Goal: Task Accomplishment & Management: Complete application form

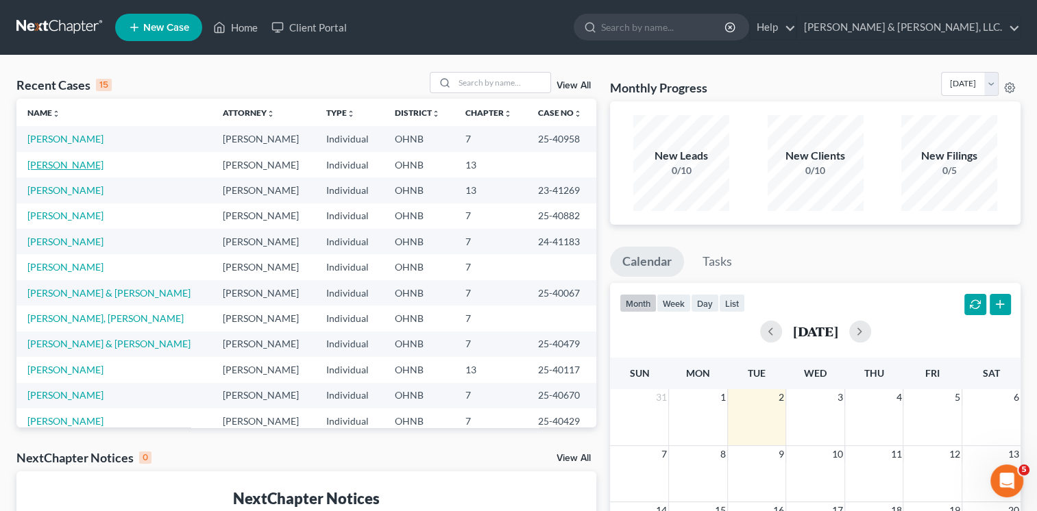
click at [76, 163] on link "[PERSON_NAME]" at bounding box center [65, 165] width 76 height 12
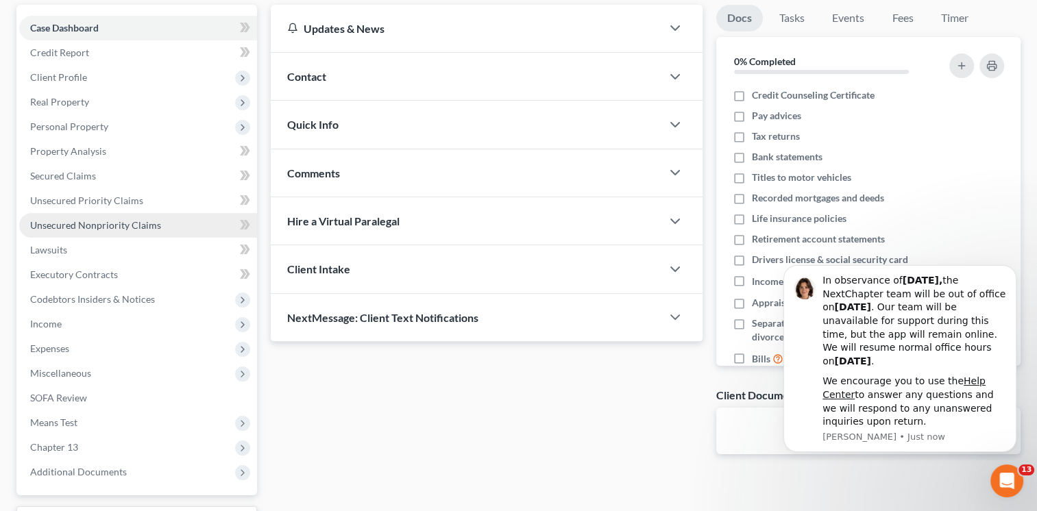
scroll to position [137, 0]
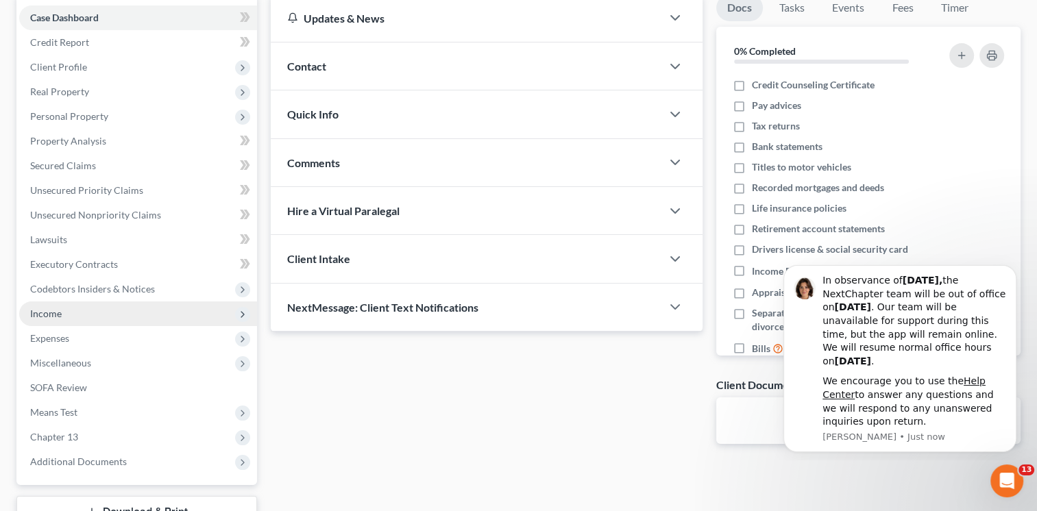
click at [51, 312] on span "Income" at bounding box center [46, 314] width 32 height 12
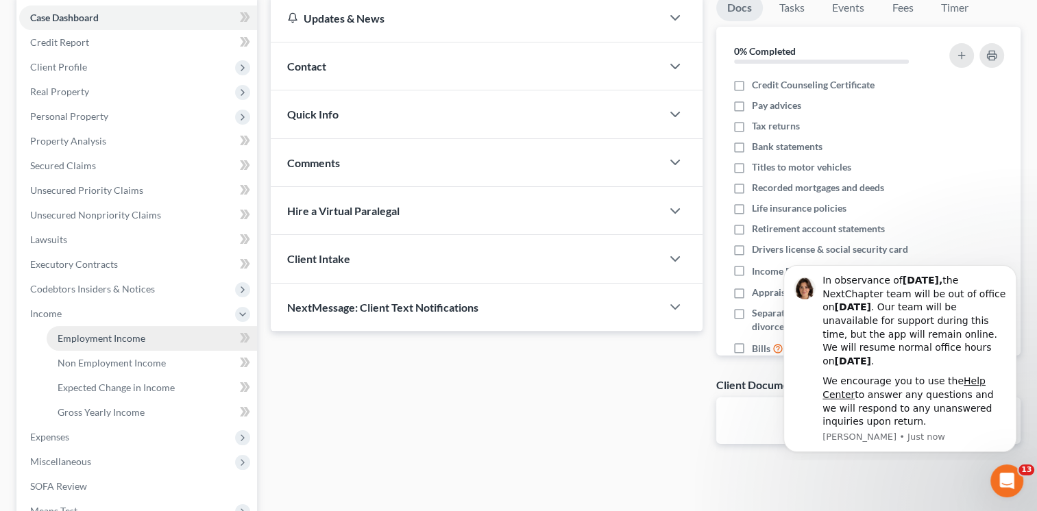
click at [114, 341] on span "Employment Income" at bounding box center [102, 339] width 88 height 12
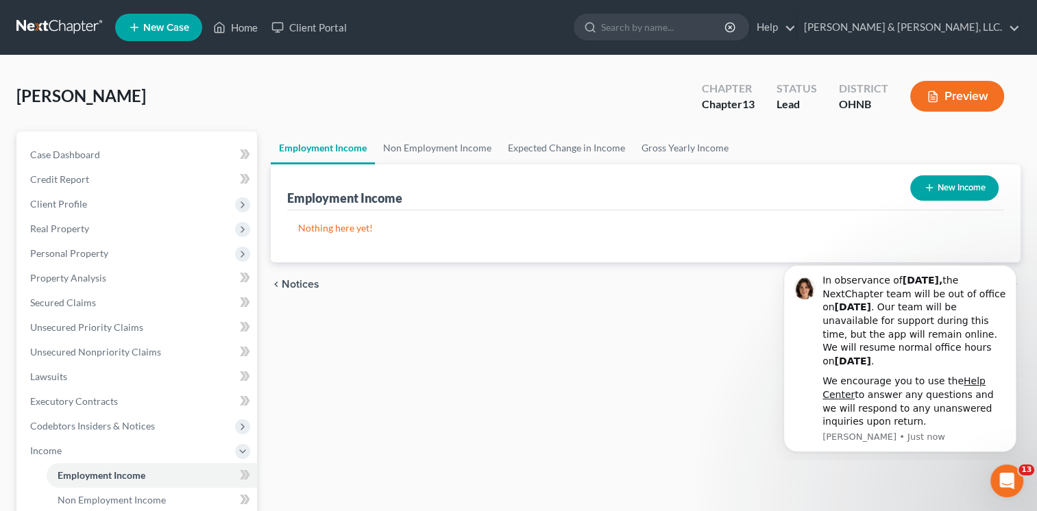
click at [928, 188] on line "button" at bounding box center [929, 188] width 6 height 0
select select "0"
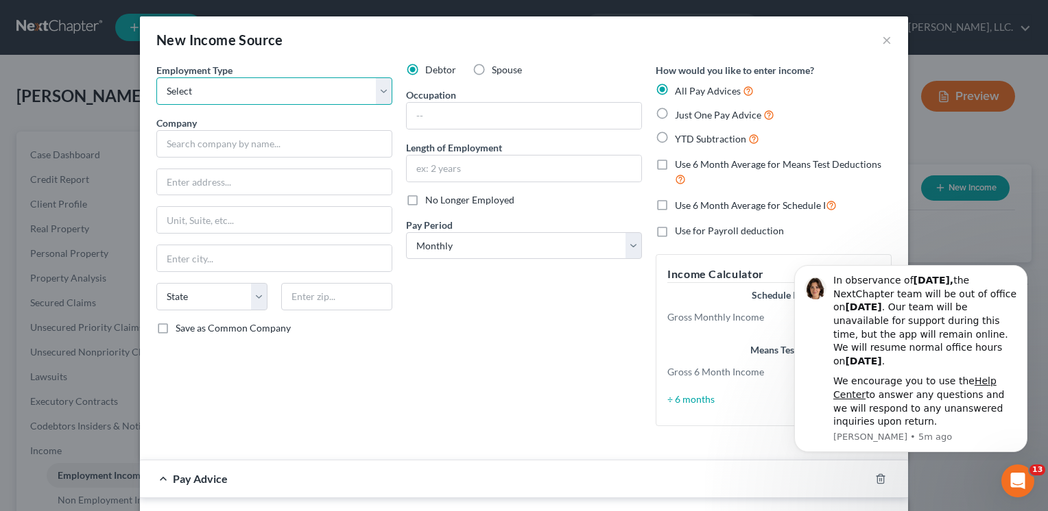
click at [380, 97] on select "Select Full or [DEMOGRAPHIC_DATA] Employment Self Employment" at bounding box center [274, 90] width 236 height 27
select select "0"
click at [156, 77] on select "Select Full or [DEMOGRAPHIC_DATA] Employment Self Employment" at bounding box center [274, 90] width 236 height 27
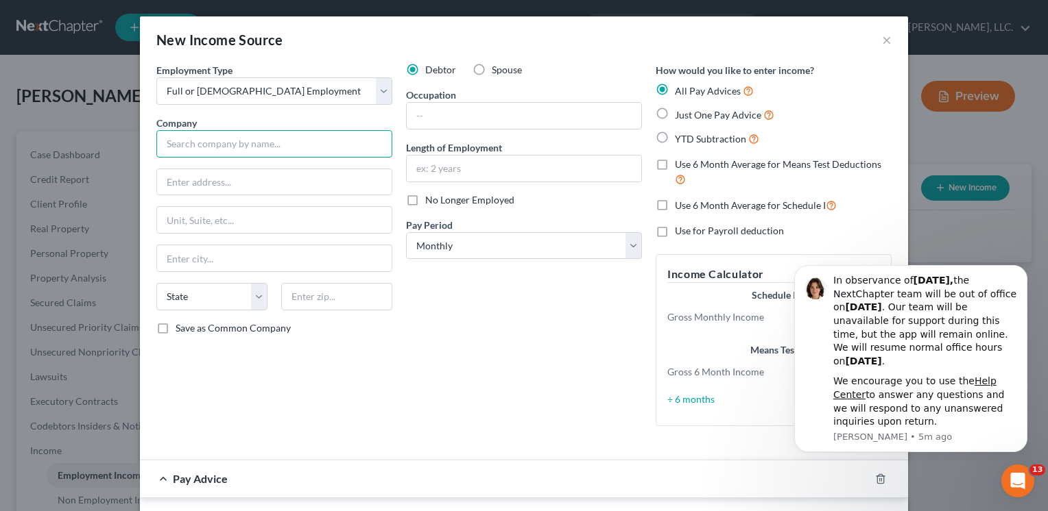
click at [217, 146] on input "text" at bounding box center [274, 143] width 236 height 27
type input "[PERSON_NAME] Farm Living and Learning Community"
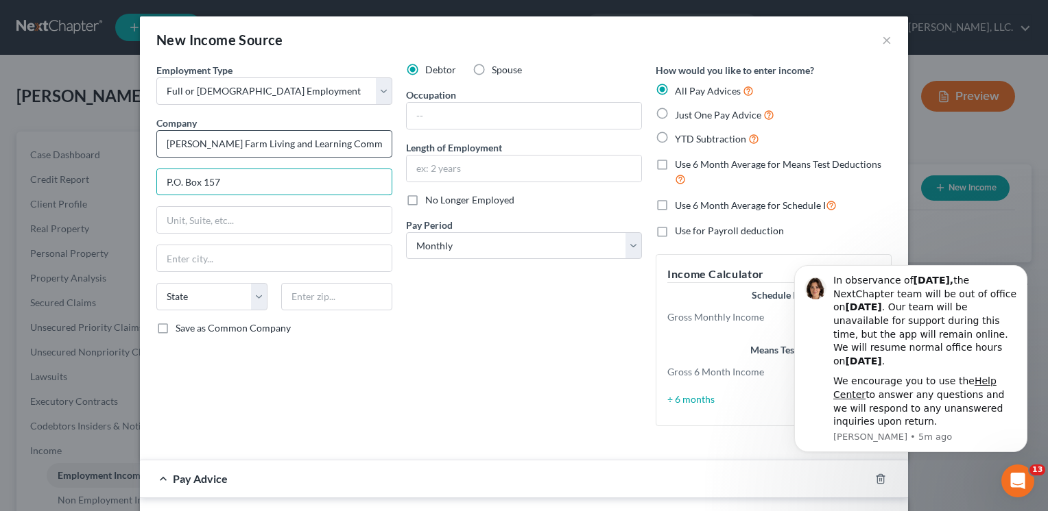
type input "P.O. Box 157"
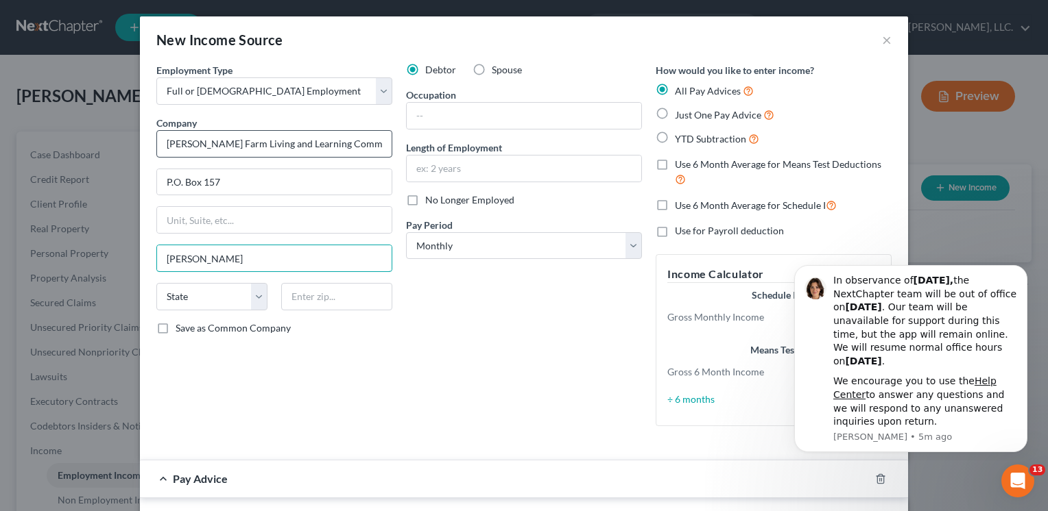
type input "[PERSON_NAME]"
select select "36"
type input "44234"
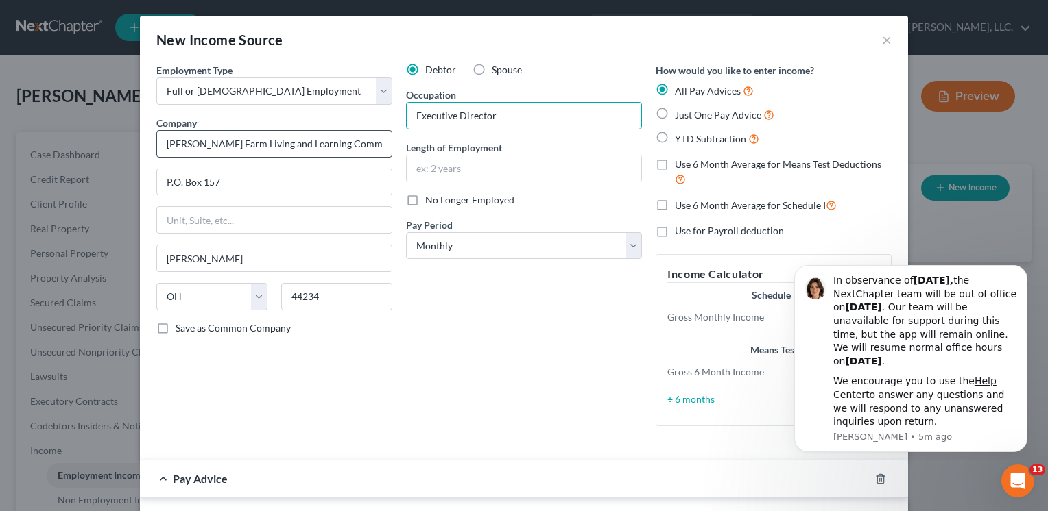
type input "Executive Director"
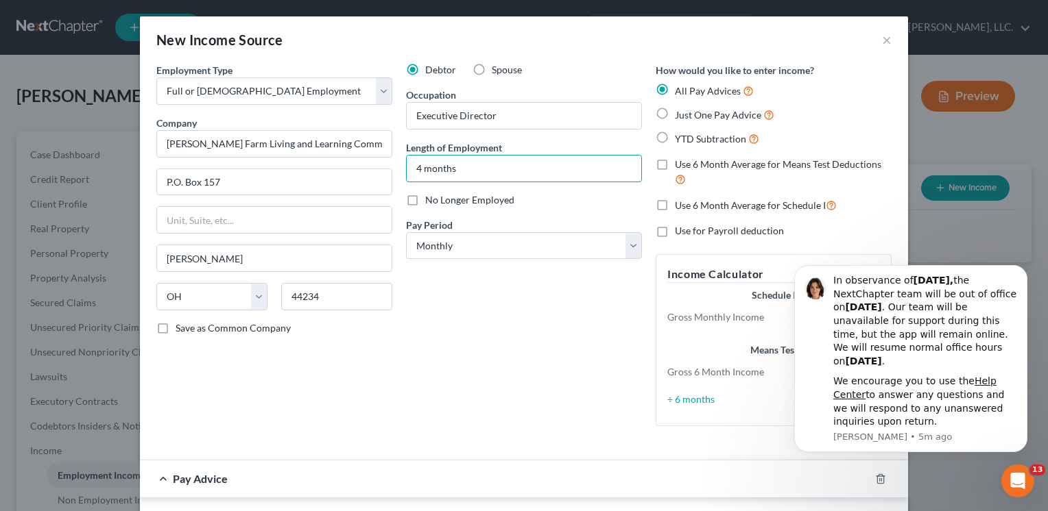
type input "4 months"
click at [623, 250] on select "Select Monthly Twice Monthly Every Other Week Weekly" at bounding box center [524, 245] width 236 height 27
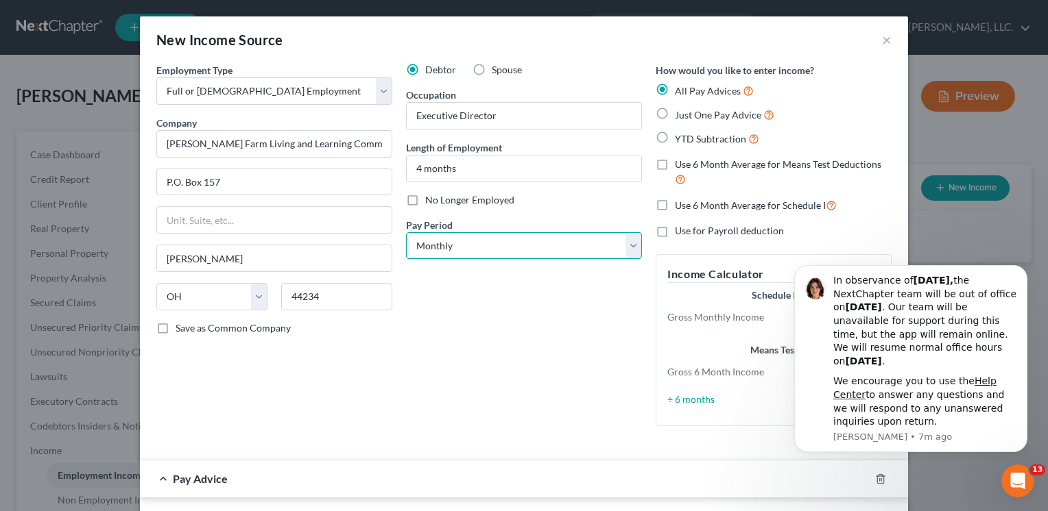
select select "2"
click at [406, 232] on select "Select Monthly Twice Monthly Every Other Week Weekly" at bounding box center [524, 245] width 236 height 27
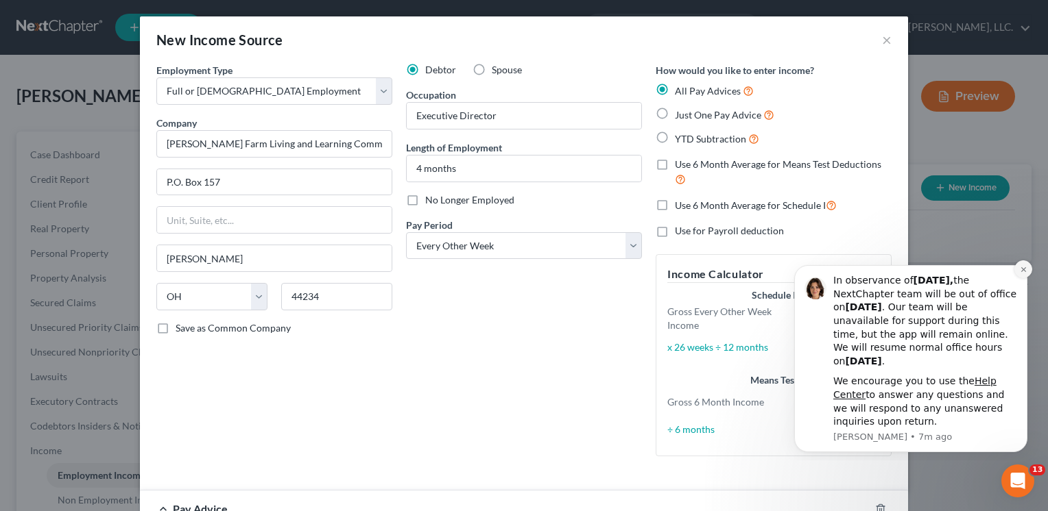
click at [1025, 269] on icon "Dismiss notification" at bounding box center [1024, 270] width 8 height 8
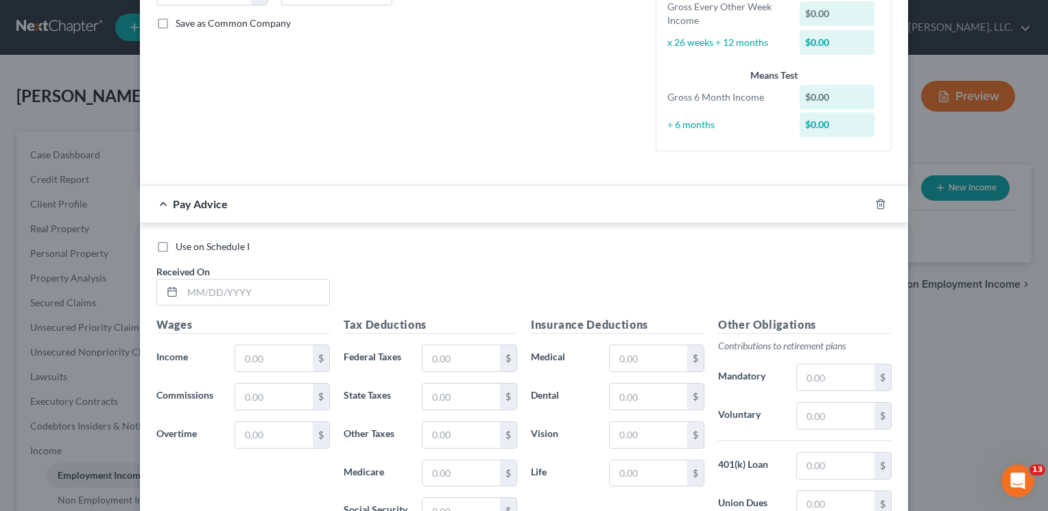
scroll to position [319, 0]
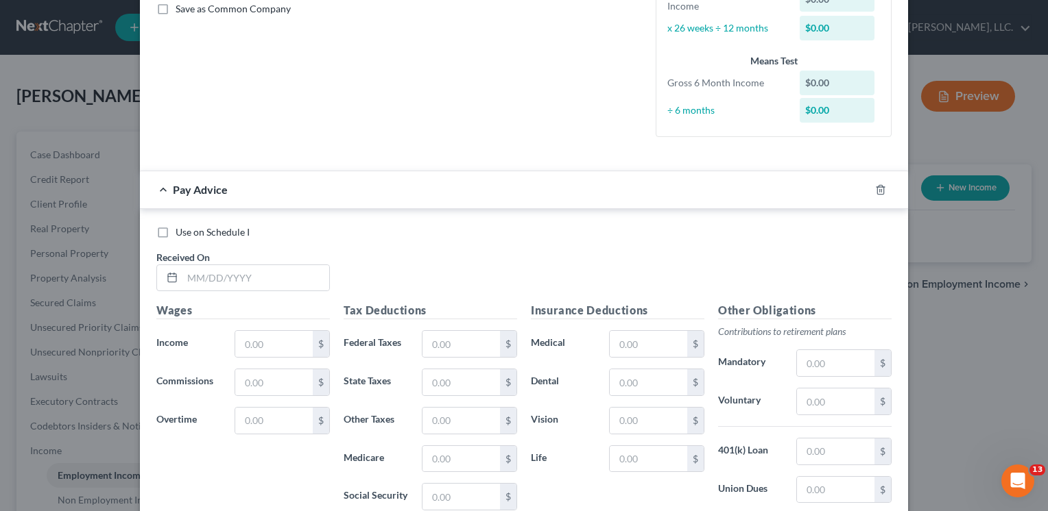
click at [176, 232] on label "Use on Schedule I" at bounding box center [213, 233] width 74 height 14
click at [181, 232] on input "Use on Schedule I" at bounding box center [185, 230] width 9 height 9
checkbox input "true"
click at [269, 342] on input "text" at bounding box center [273, 344] width 77 height 26
click at [183, 273] on input "text" at bounding box center [255, 278] width 147 height 26
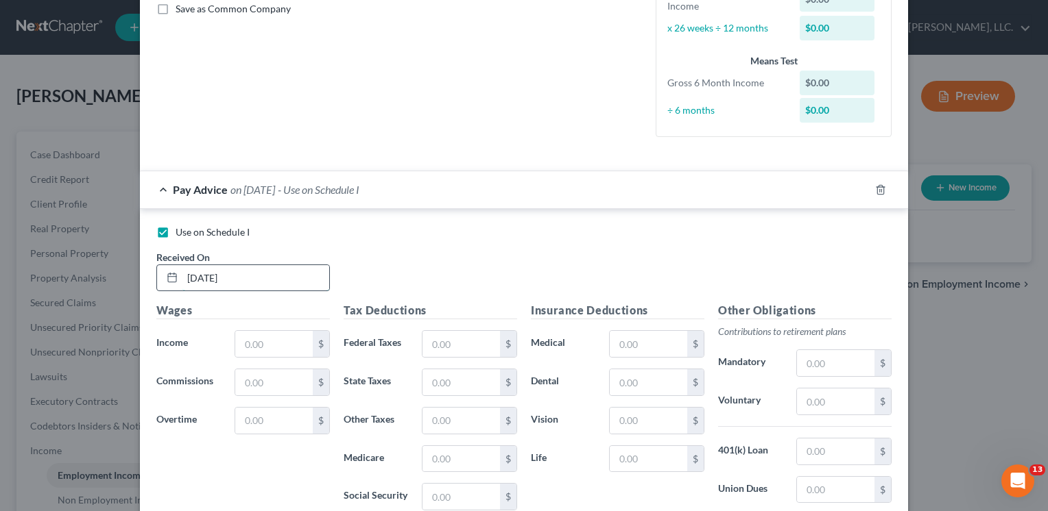
type input "[DATE]"
type input "3,190.38"
type input "379.44"
type input "78.16"
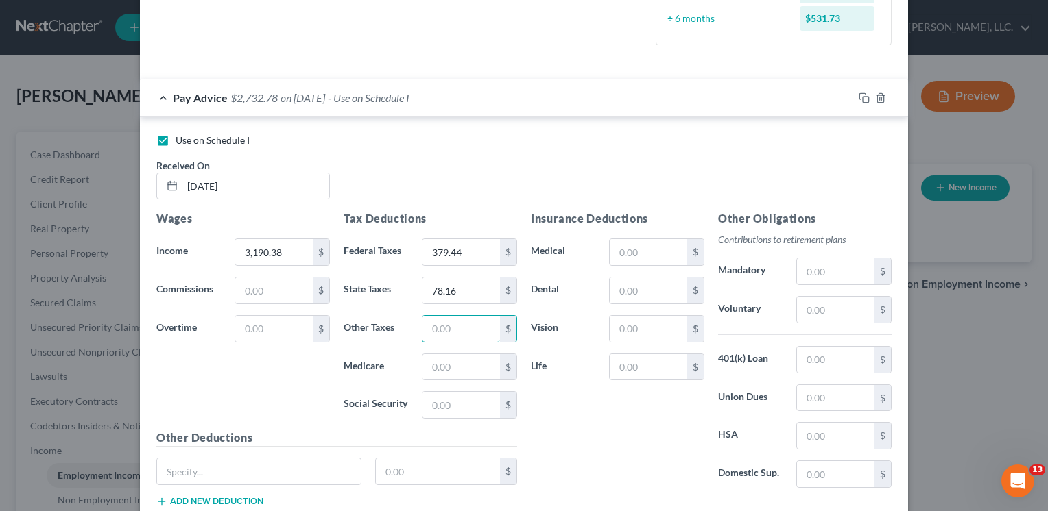
scroll to position [365, 0]
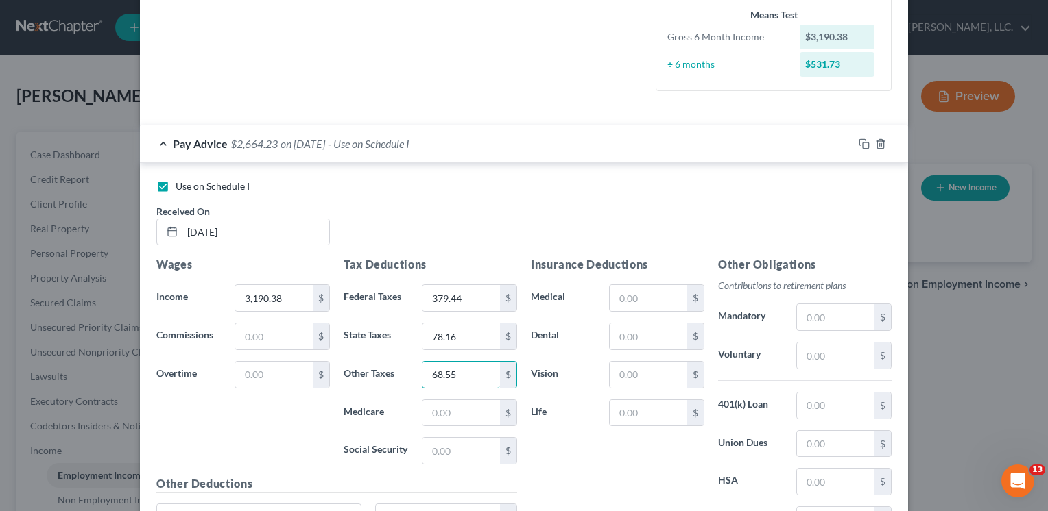
type input "68.55"
type input "44.17"
type input "188.89"
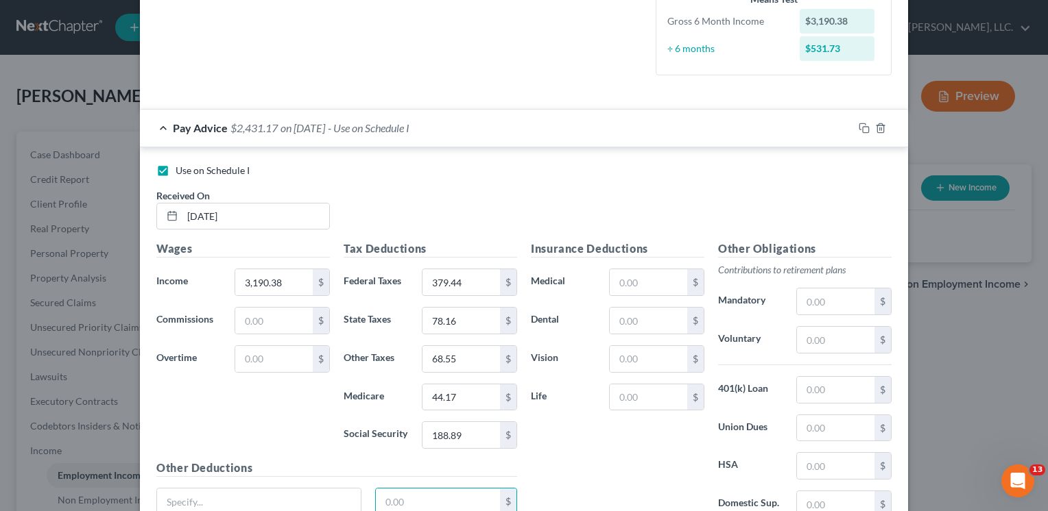
scroll to position [501, 0]
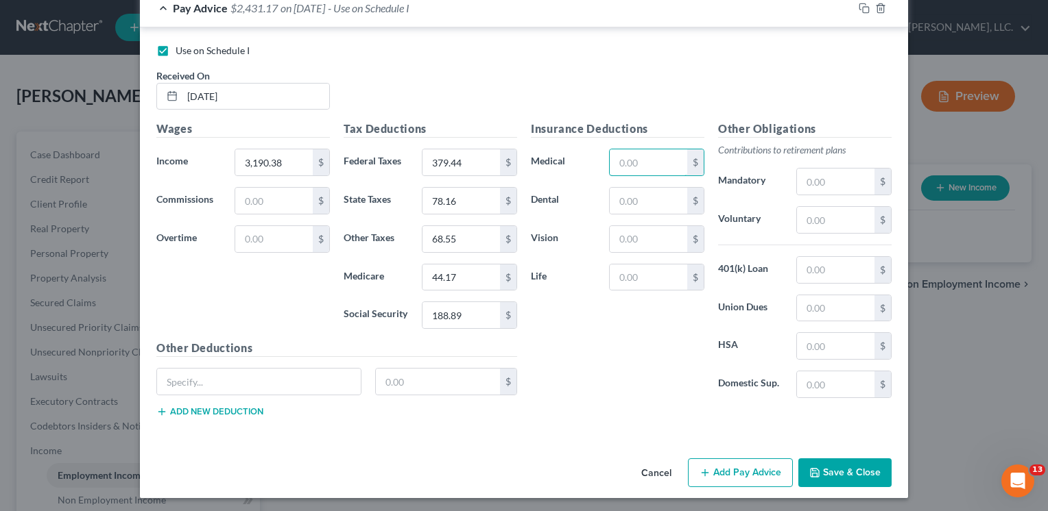
drag, startPoint x: 610, startPoint y: 157, endPoint x: 639, endPoint y: 147, distance: 30.6
click at [612, 156] on input "text" at bounding box center [648, 162] width 77 height 26
click at [651, 158] on input "44.17" at bounding box center [648, 162] width 77 height 26
type input "87.84"
type input "5.84"
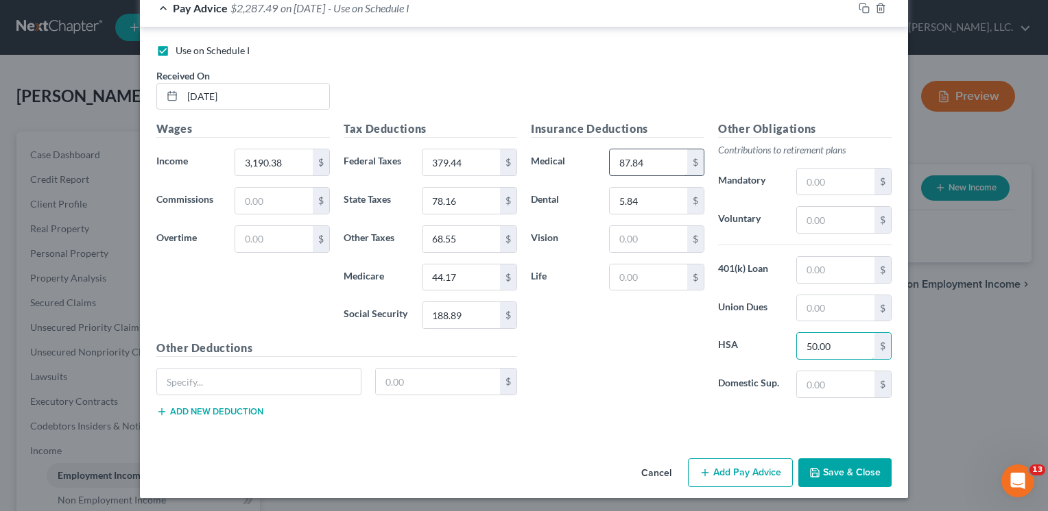
type input "50.00"
click at [702, 470] on icon "button" at bounding box center [704, 473] width 11 height 11
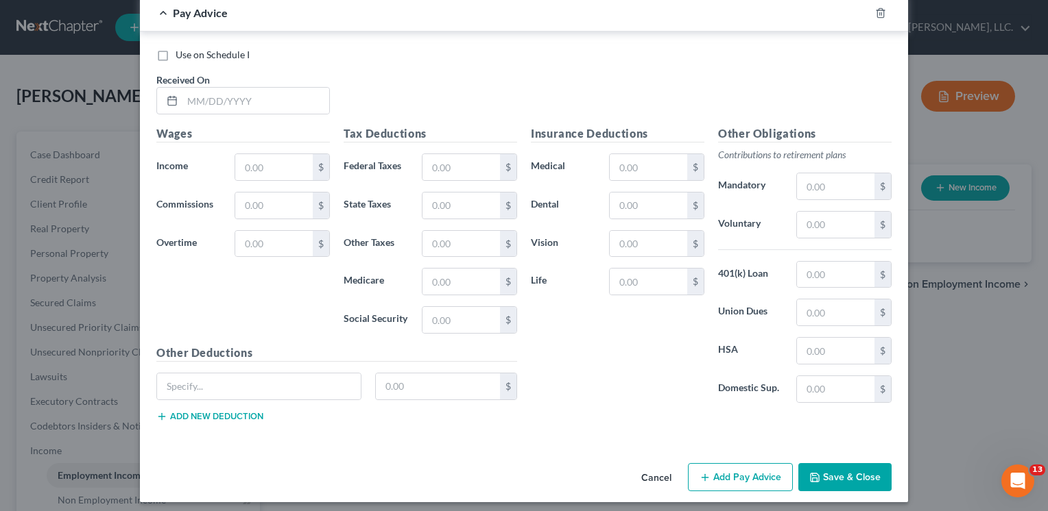
scroll to position [949, 0]
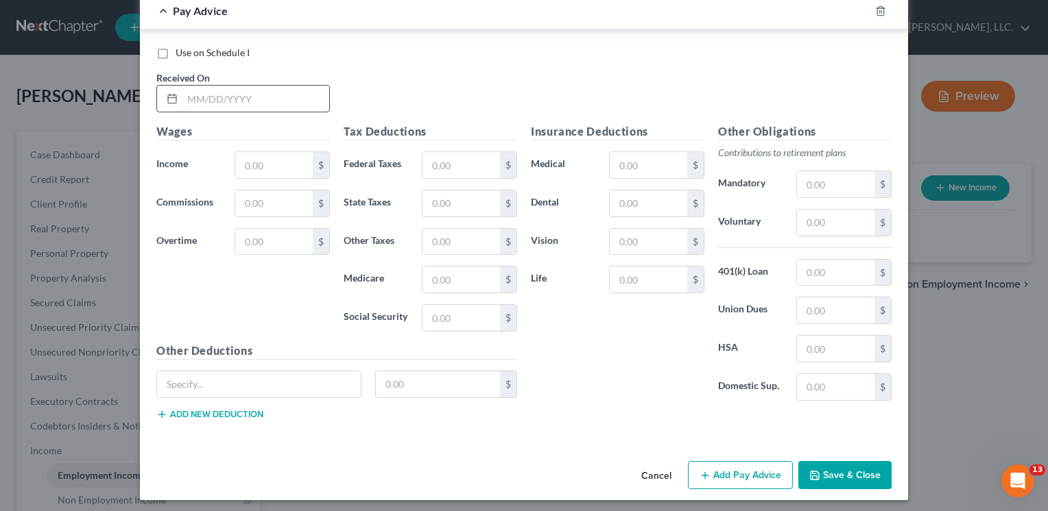
click at [182, 91] on input "text" at bounding box center [255, 99] width 147 height 26
type input "[DATE]"
type input "3,190.38"
type input "379.44"
type input "78.16"
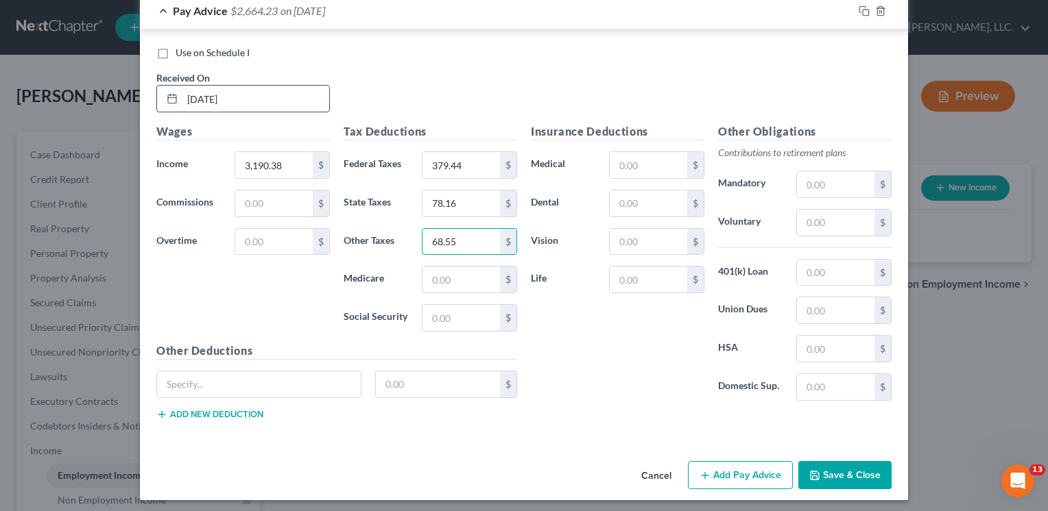
type input "68.55"
type input "44.17"
type input "188.89"
type input "87.84"
type input "5.84"
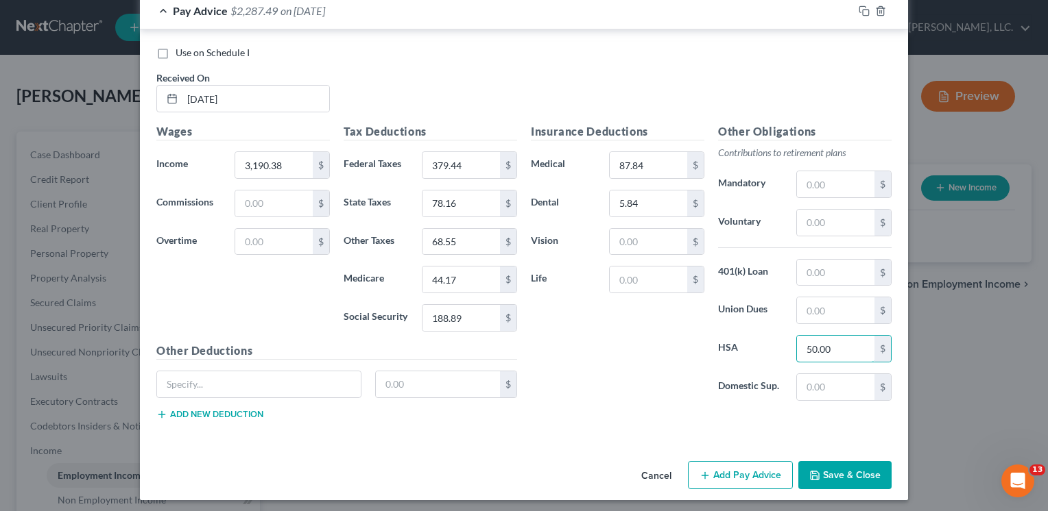
type input "50.00"
click at [703, 470] on icon "button" at bounding box center [704, 475] width 11 height 11
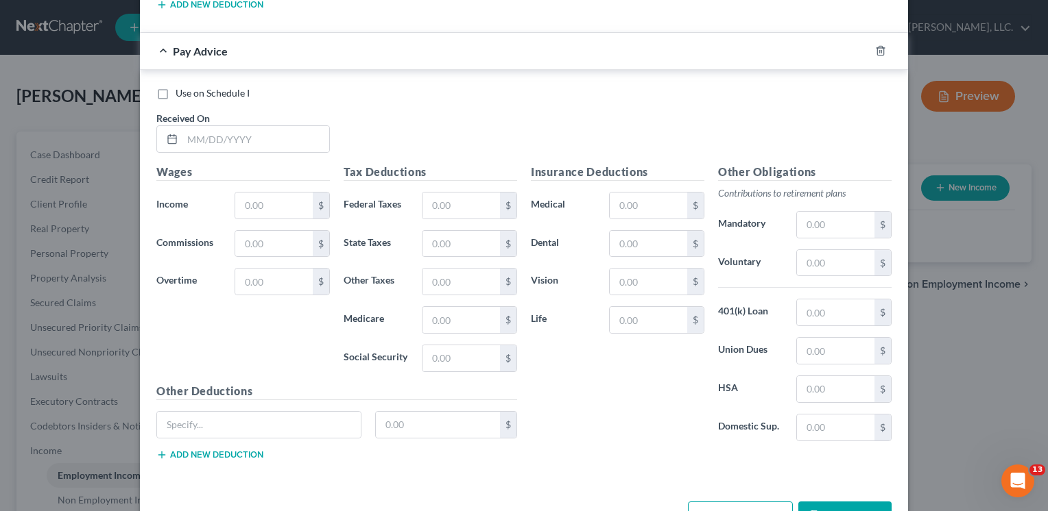
scroll to position [1397, 0]
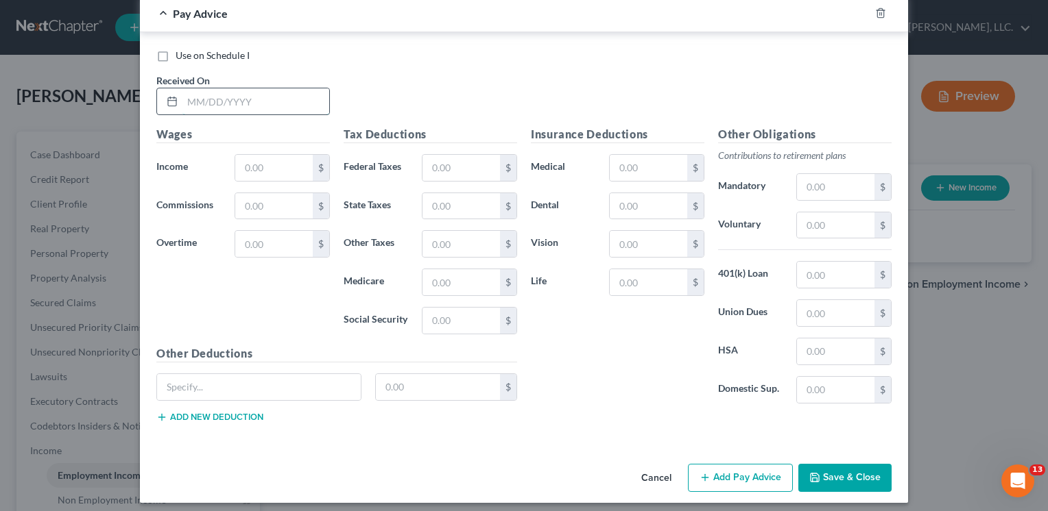
click at [186, 91] on input "text" at bounding box center [255, 101] width 147 height 26
type input "[DATE]"
click at [241, 161] on input "text" at bounding box center [273, 168] width 77 height 26
type input "3,038.46"
type input "342.98"
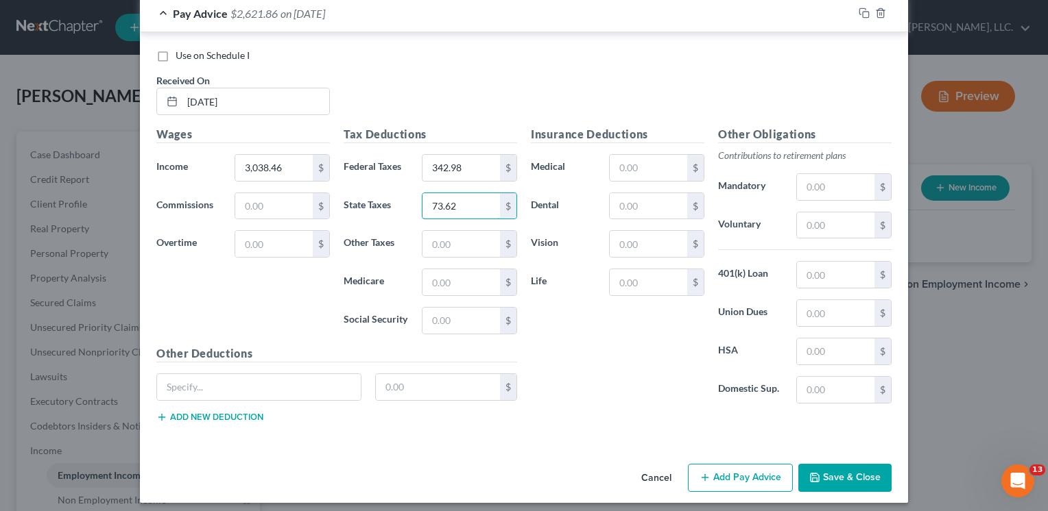
type input "73.62"
type input "65.13"
type input "41.97"
type input "179.47"
type input "87.84"
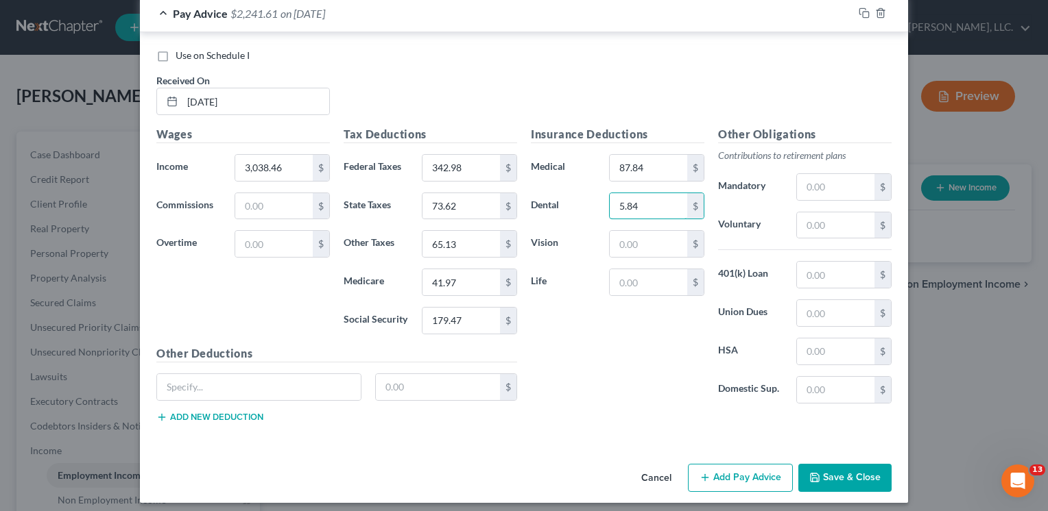
type input "5.84"
type input "50.00"
click at [701, 478] on line "button" at bounding box center [704, 478] width 6 height 0
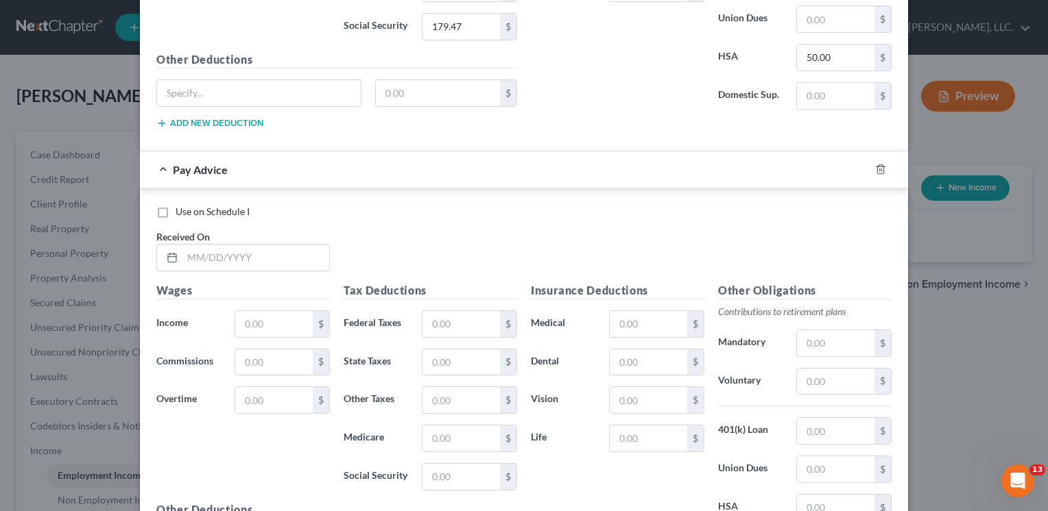
scroll to position [1763, 0]
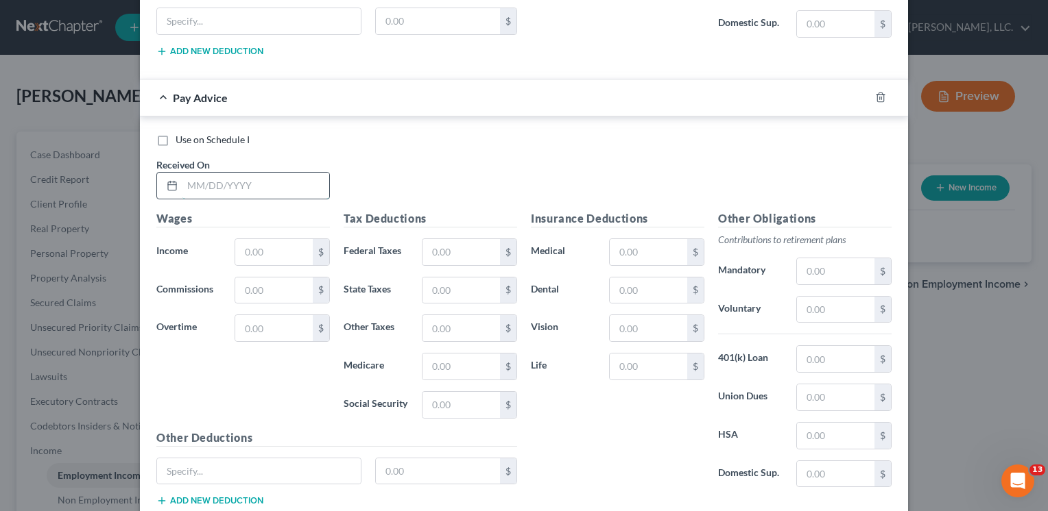
drag, startPoint x: 183, startPoint y: 176, endPoint x: 190, endPoint y: 171, distance: 8.4
click at [183, 176] on input "text" at bounding box center [255, 186] width 147 height 26
type input "[DATE]"
type input "0"
type input "3,038.46"
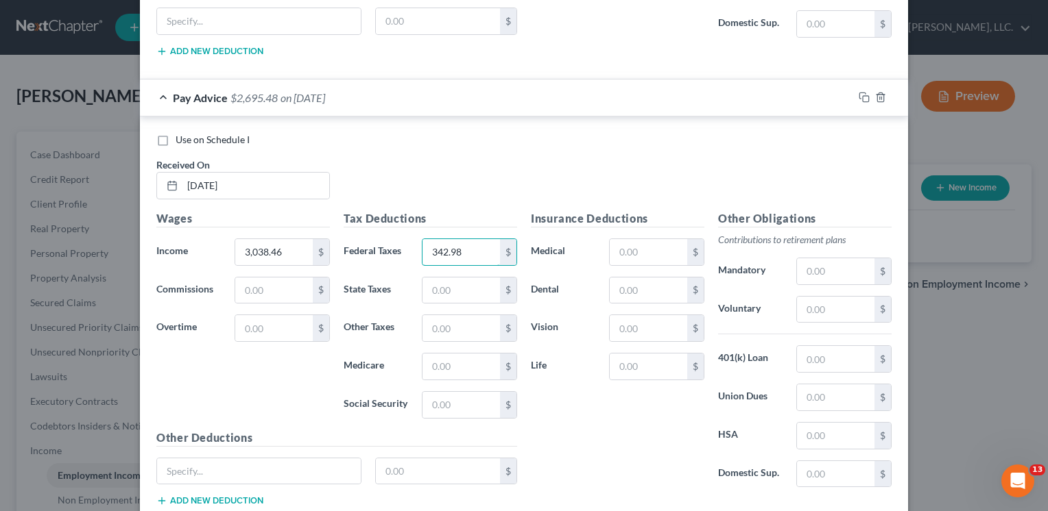
type input "342.98"
type input "73.62"
type input "65.13"
type input "41.97"
type input "179.47"
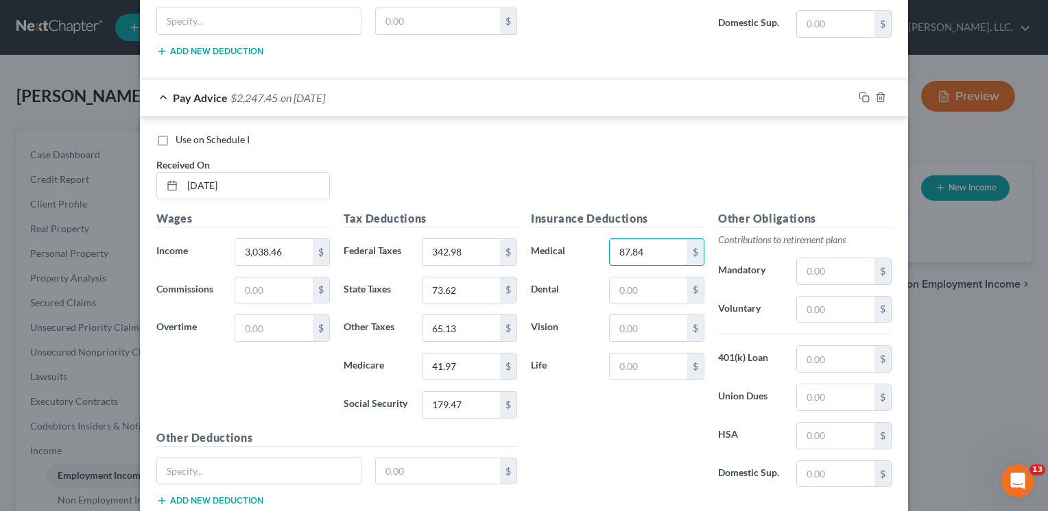
type input "87.84"
type input "5.84"
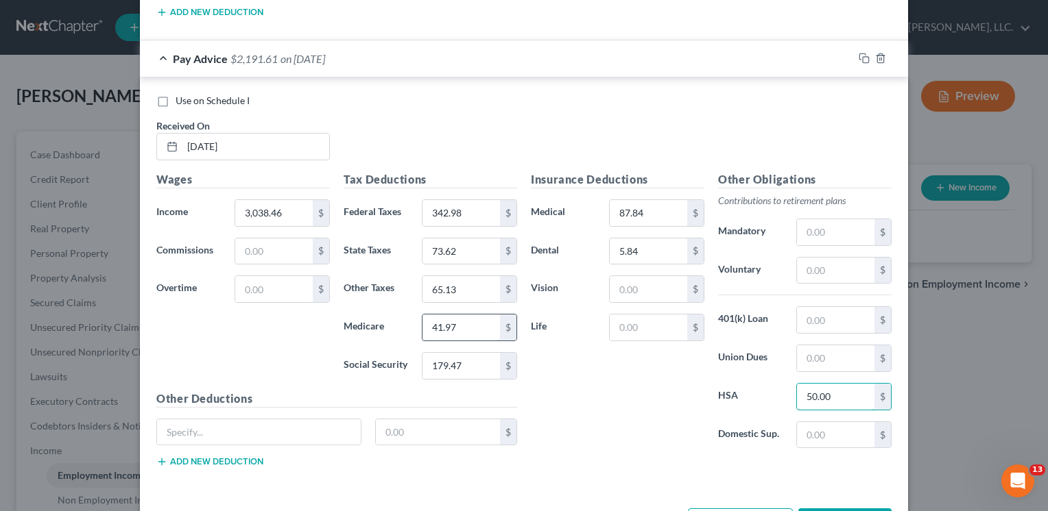
scroll to position [1845, 0]
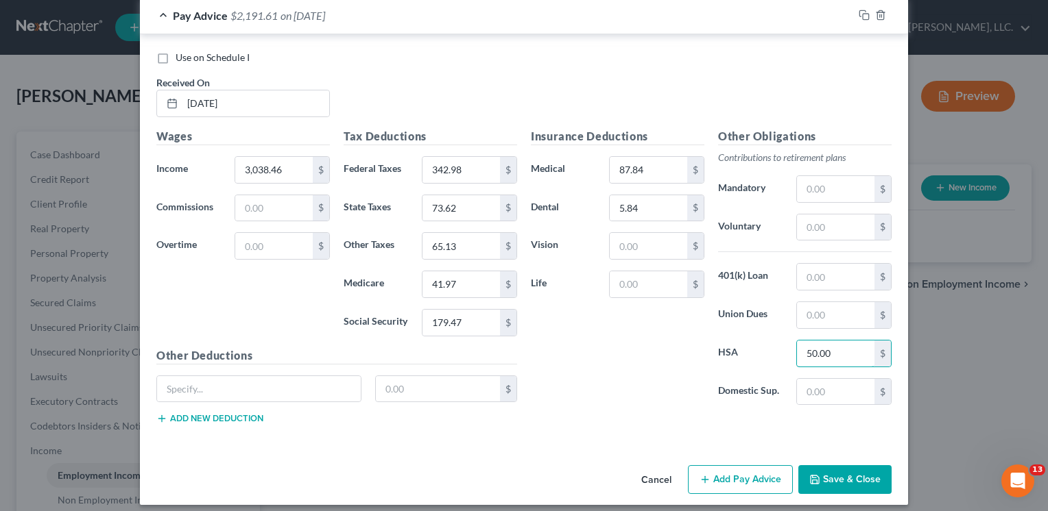
type input "50.00"
click at [702, 474] on icon "button" at bounding box center [704, 479] width 11 height 11
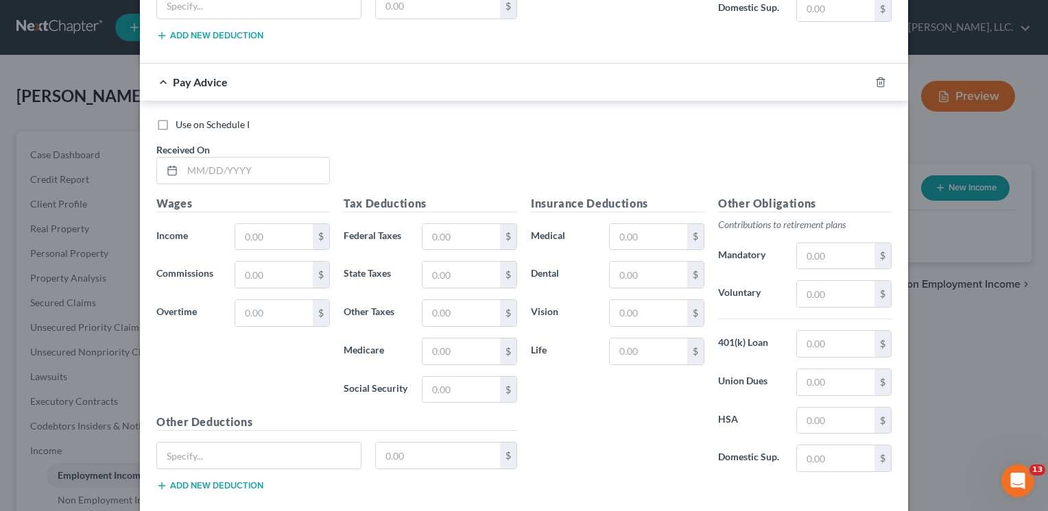
scroll to position [2202, 0]
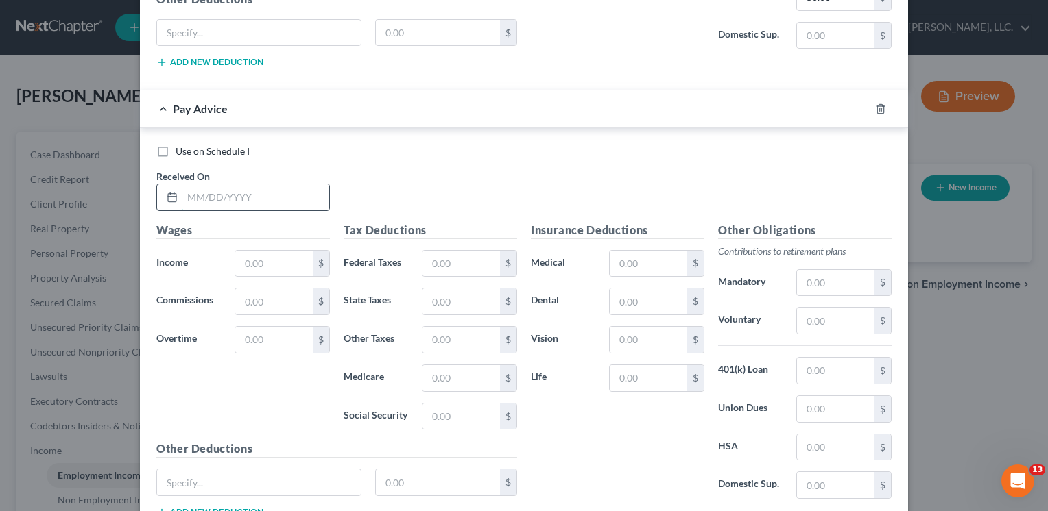
click at [182, 184] on input "text" at bounding box center [255, 197] width 147 height 26
type input "[DATE]"
type input "3,038.46"
type input "342.98"
type input "73.62"
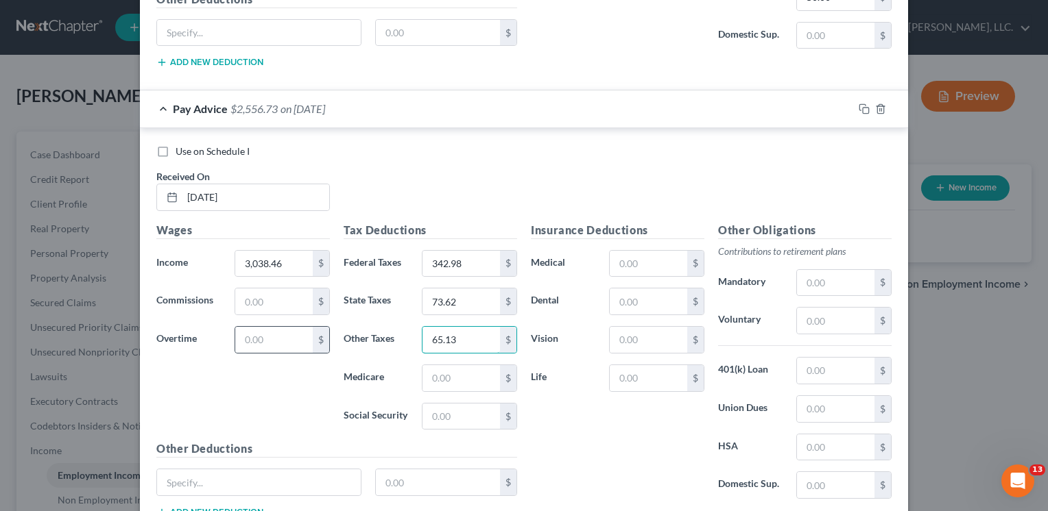
type input "65.13"
type input "41.97"
type input "179.47"
type input "87.84"
type input "5.84"
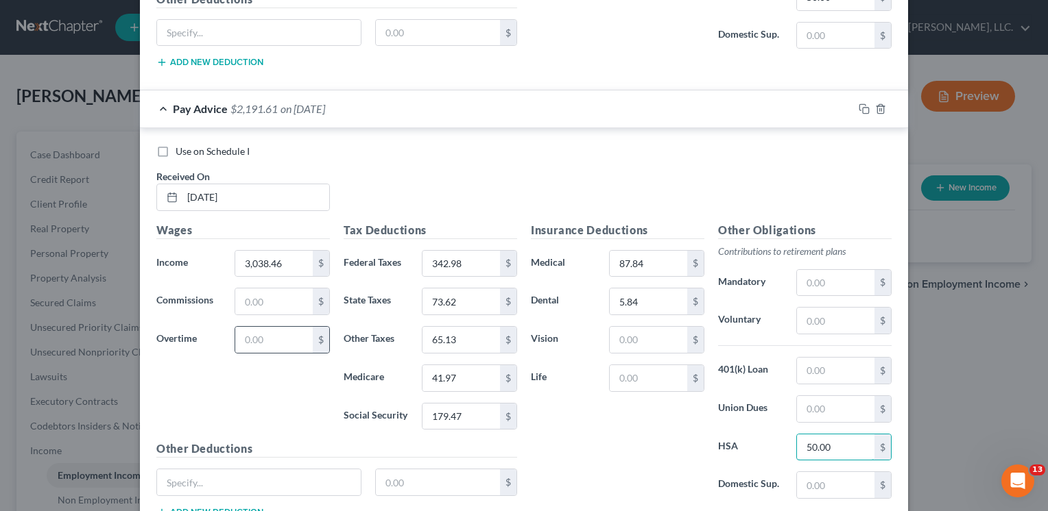
type input "50.00"
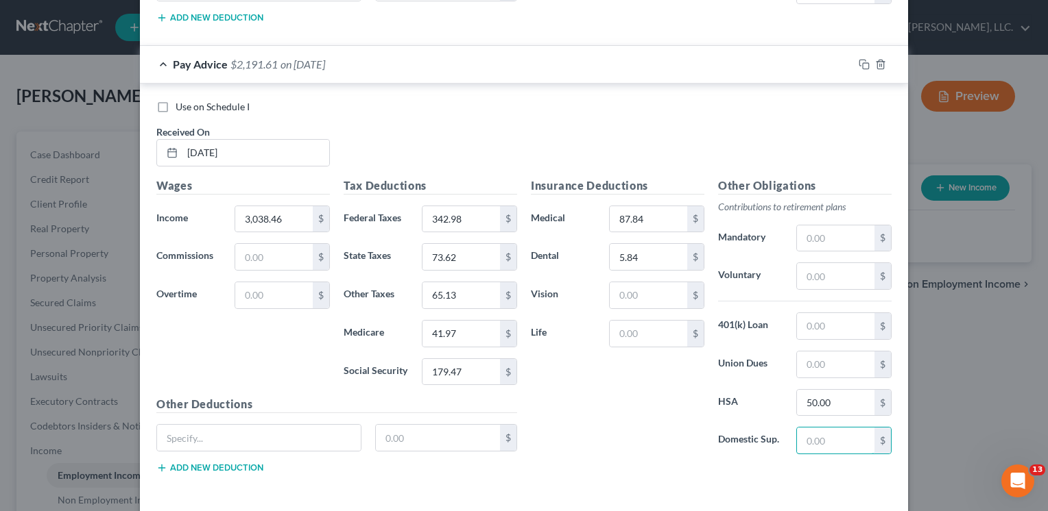
scroll to position [2293, 0]
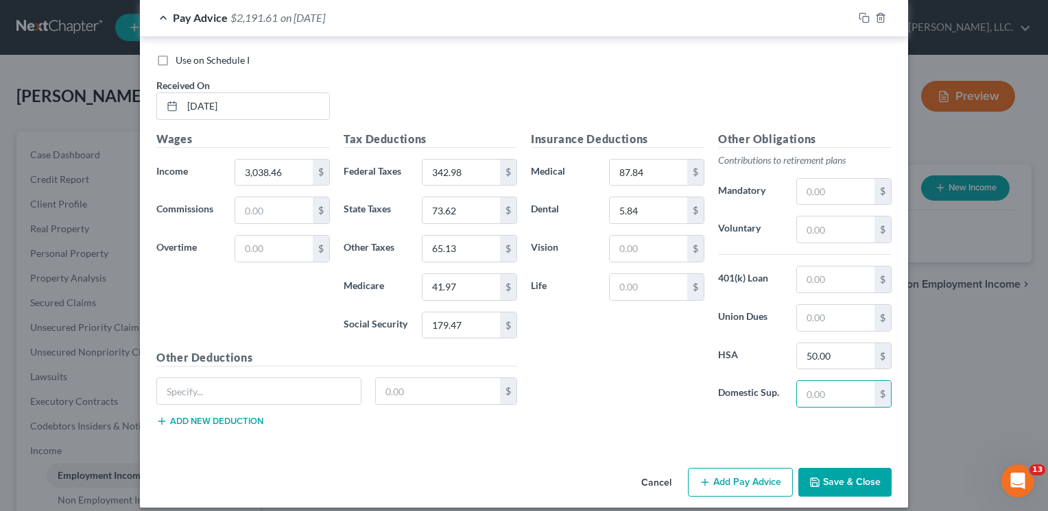
click at [705, 479] on line "button" at bounding box center [705, 482] width 0 height 6
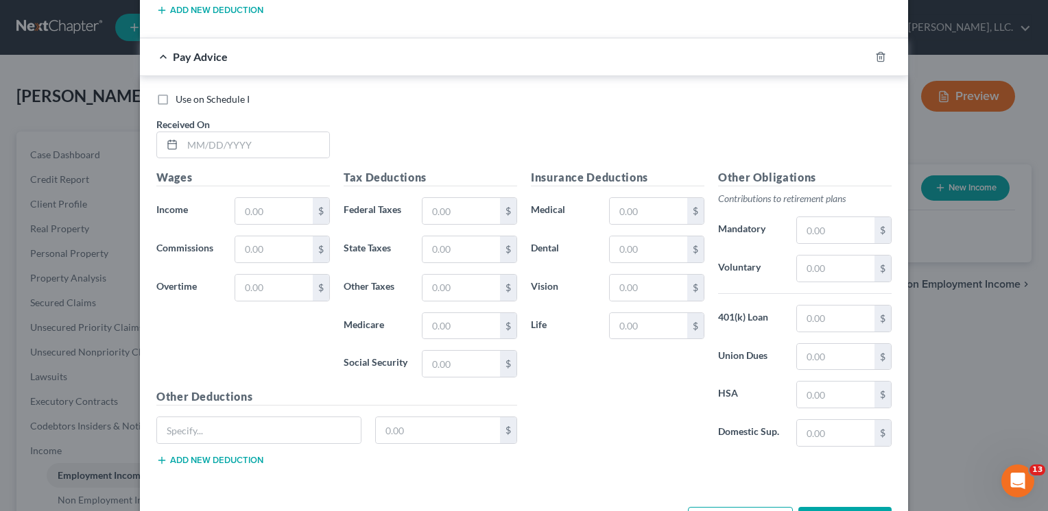
scroll to position [2740, 0]
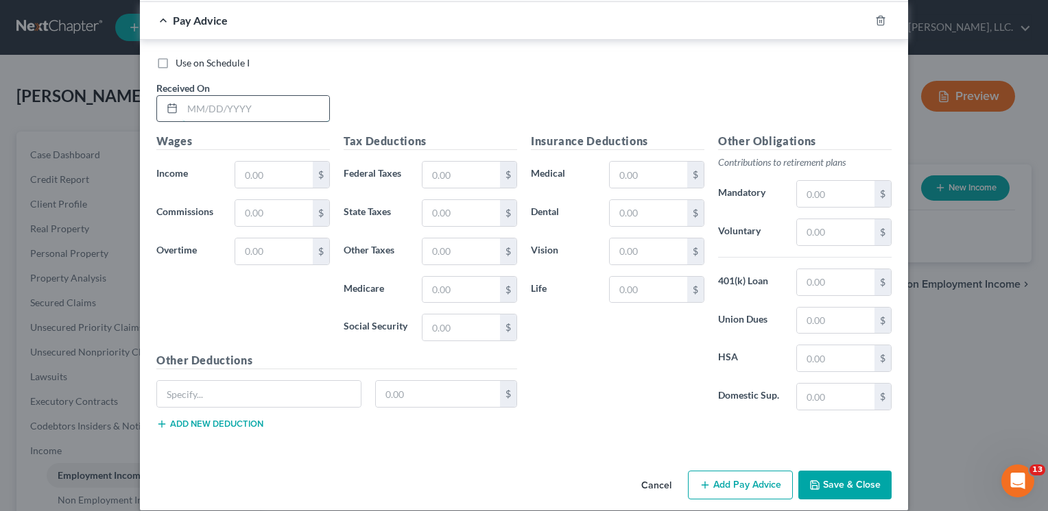
click at [184, 96] on input "text" at bounding box center [255, 109] width 147 height 26
type input "[DATE]"
type input "3,882.47"
type input "0"
type input "10.80"
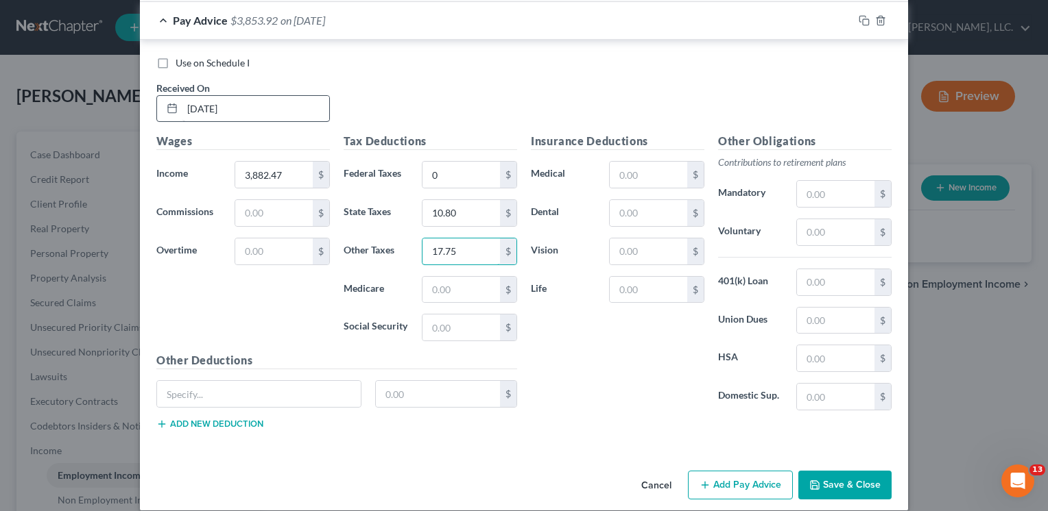
type input "17.75"
type input "11.44"
type input "48.90"
type input "1"
type input "87.84"
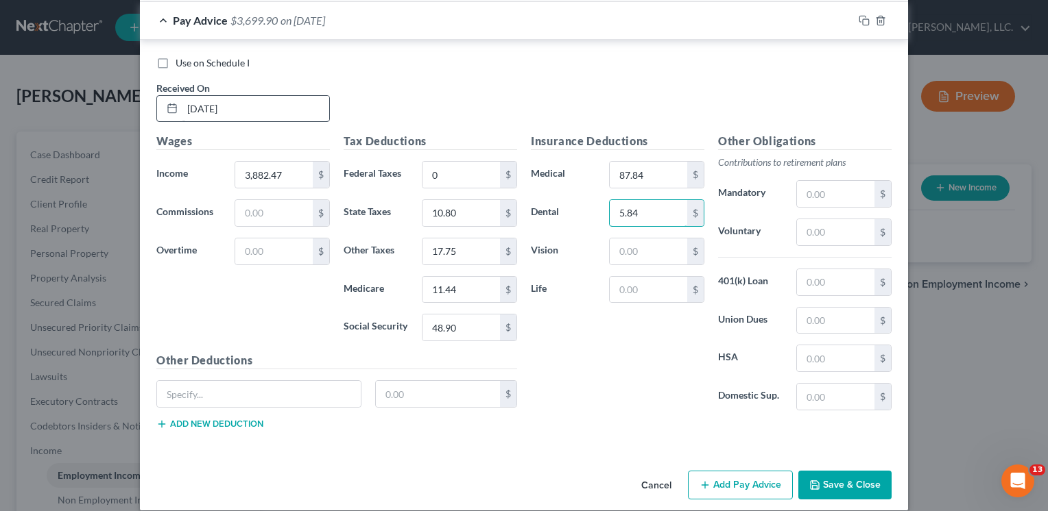
type input "5.84"
type input "3,000.00"
click at [703, 480] on icon "button" at bounding box center [704, 485] width 11 height 11
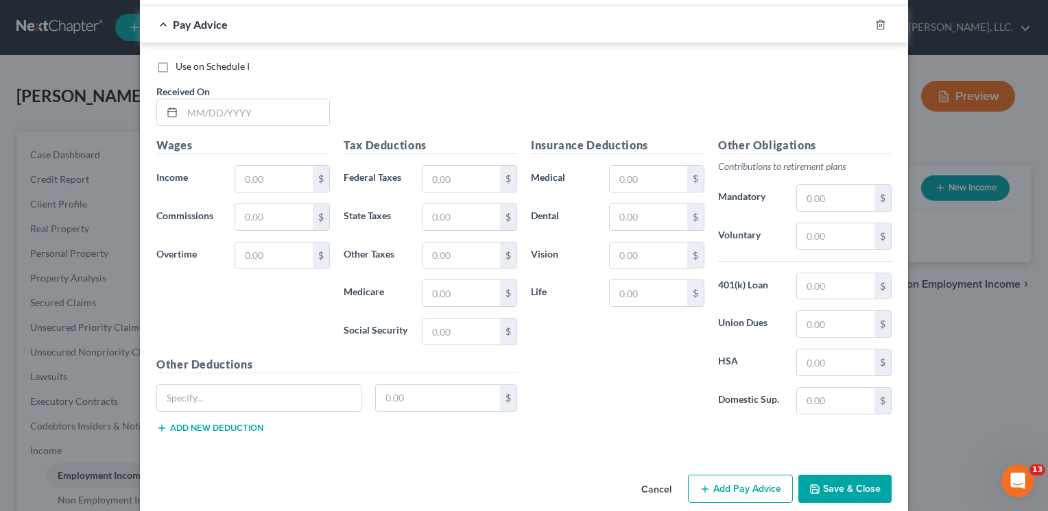
scroll to position [3189, 0]
drag, startPoint x: 183, startPoint y: 95, endPoint x: 193, endPoint y: 88, distance: 12.4
click at [183, 97] on input "text" at bounding box center [255, 110] width 147 height 26
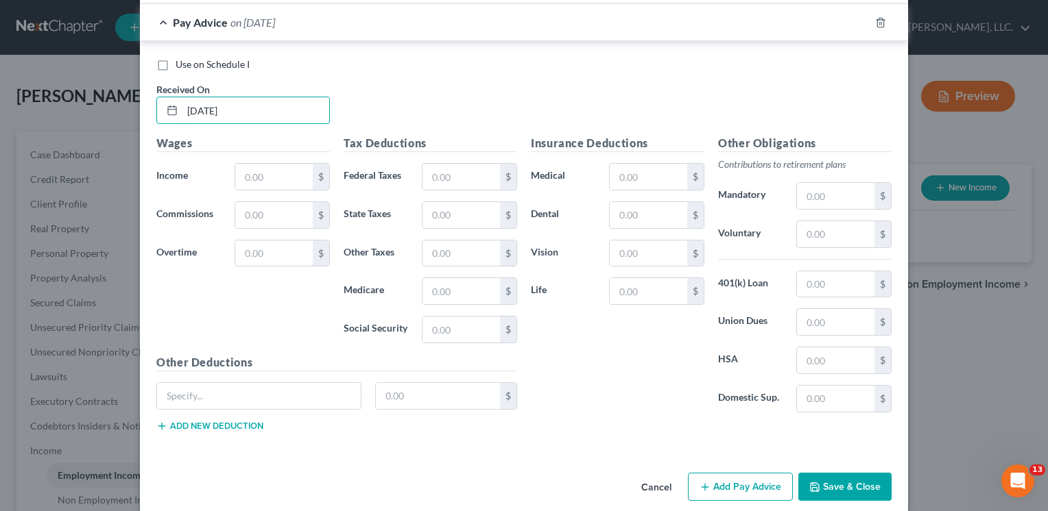
type input "[DATE]"
type input "2,194.46"
type input "136.81"
type input "46.89"
type input "4"
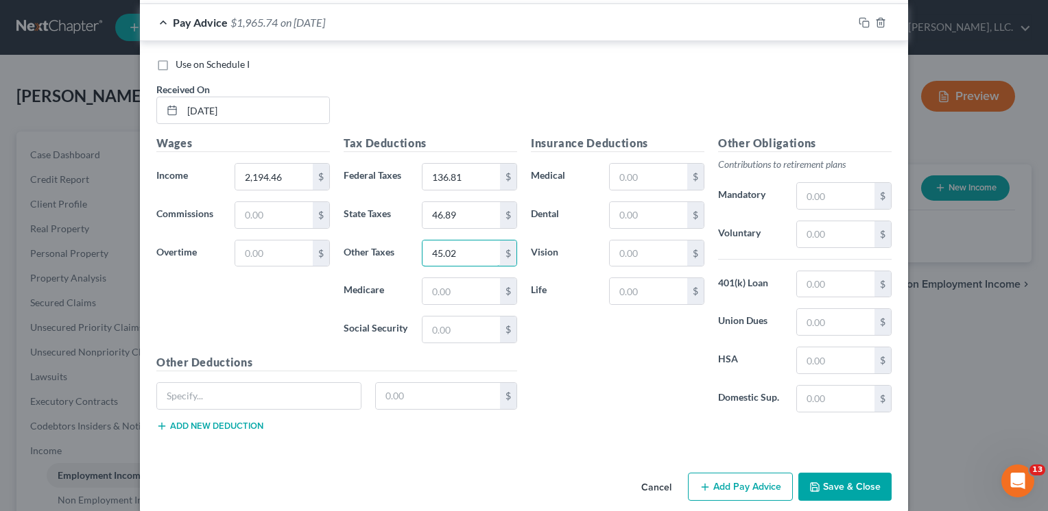
type input "45.02"
type input "29.01"
type input "124.05"
type input "87.84"
type input "5.84"
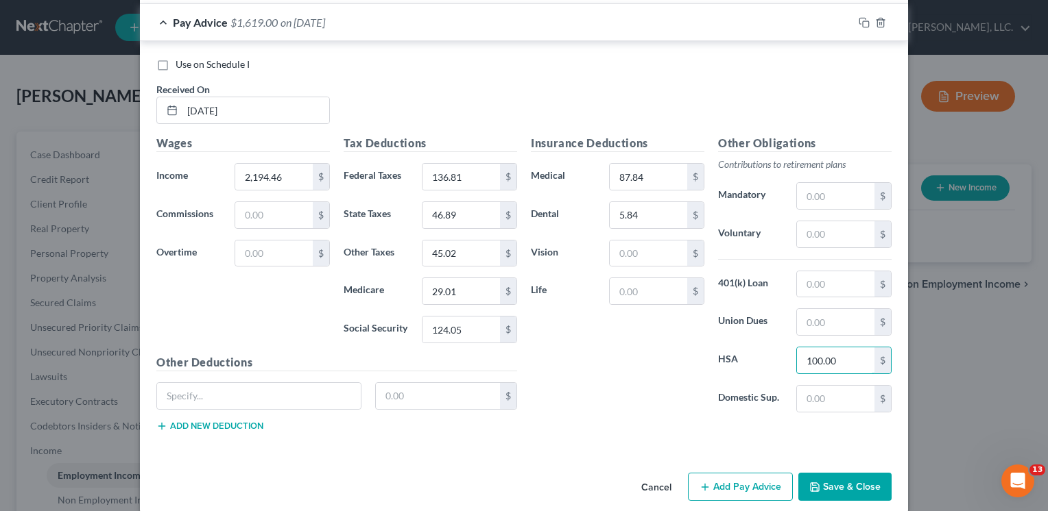
type input "100.00"
click at [705, 484] on line "button" at bounding box center [705, 487] width 0 height 6
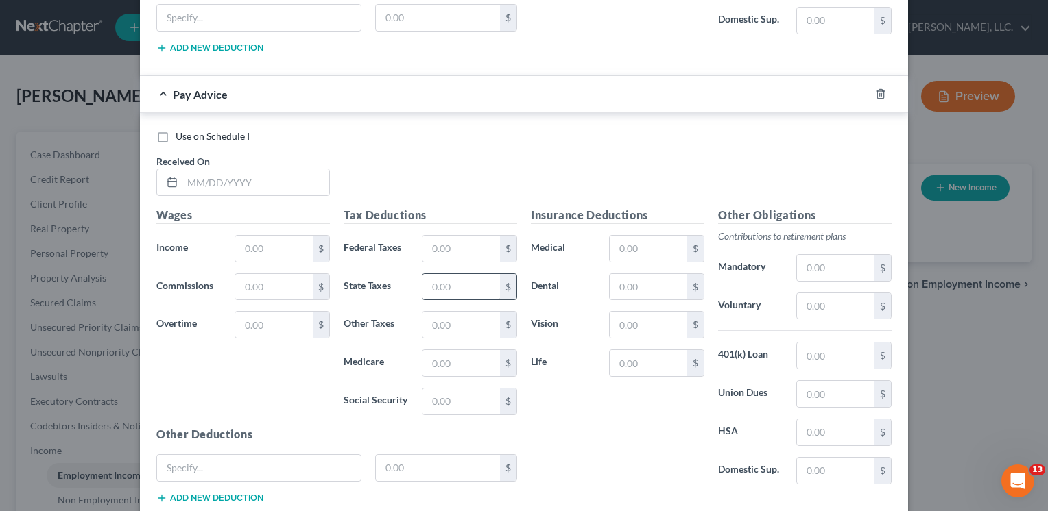
scroll to position [3600, 0]
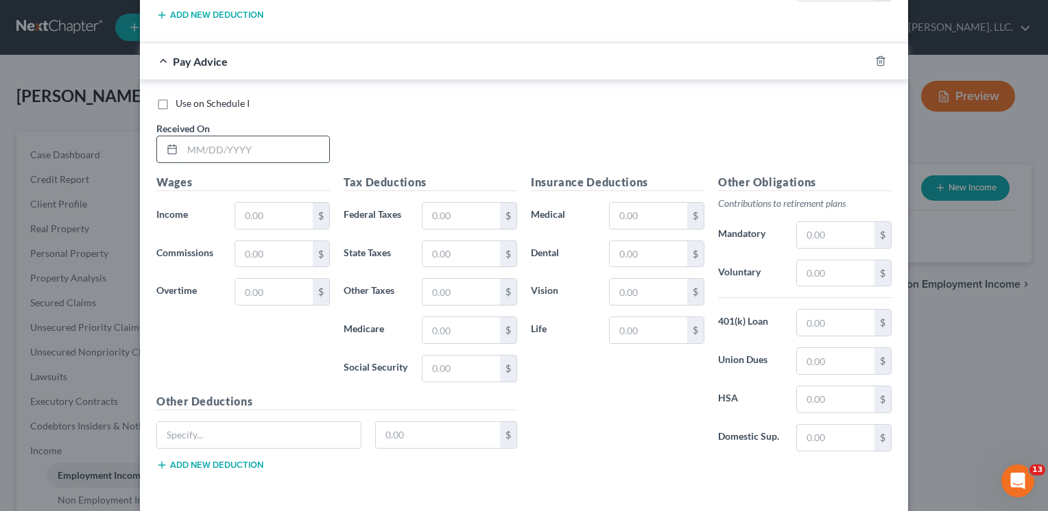
click at [188, 136] on input "text" at bounding box center [255, 149] width 147 height 26
type input "[DATE]"
type input "519.23"
type input "3.19"
type input "6.08"
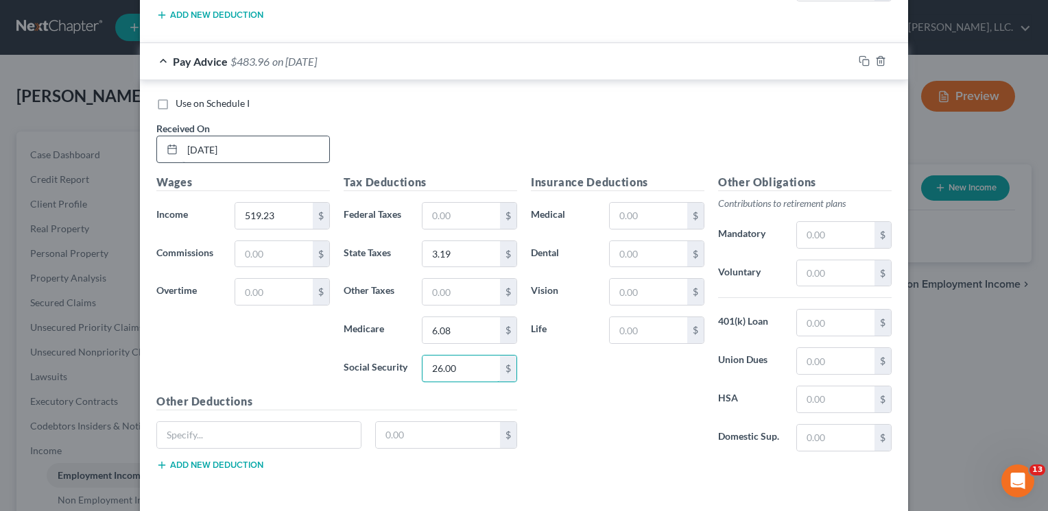
type input "26.00"
type input "73.60"
type input "26.33"
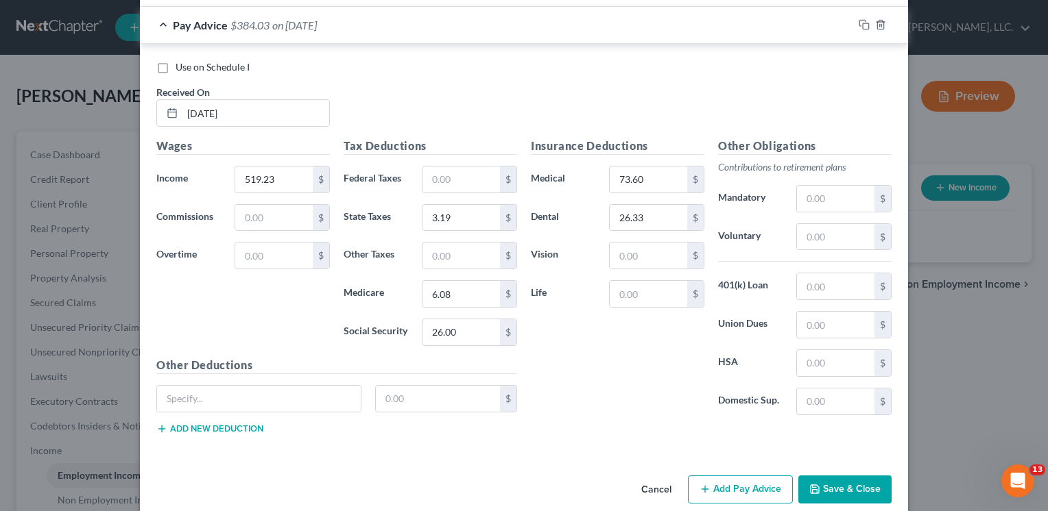
click at [704, 484] on icon "button" at bounding box center [704, 489] width 11 height 11
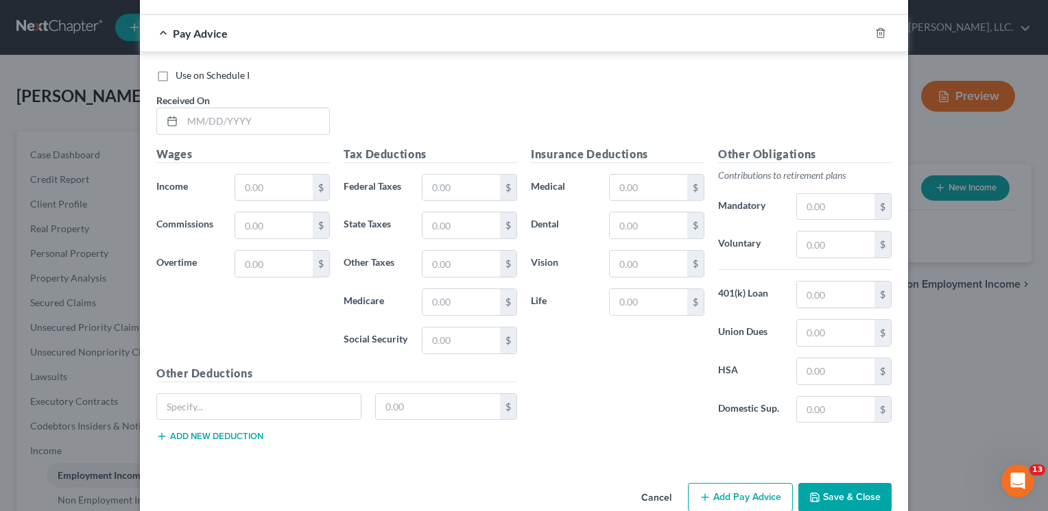
scroll to position [4084, 0]
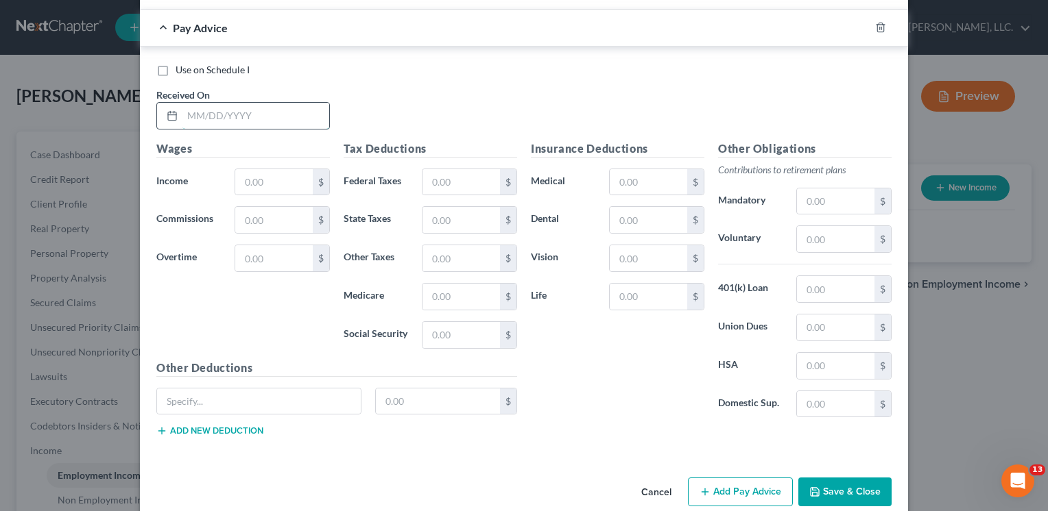
click at [182, 103] on input "text" at bounding box center [255, 116] width 147 height 26
type input "[DATE]"
type input "5,192.31"
type input "808.59"
type input "231.70"
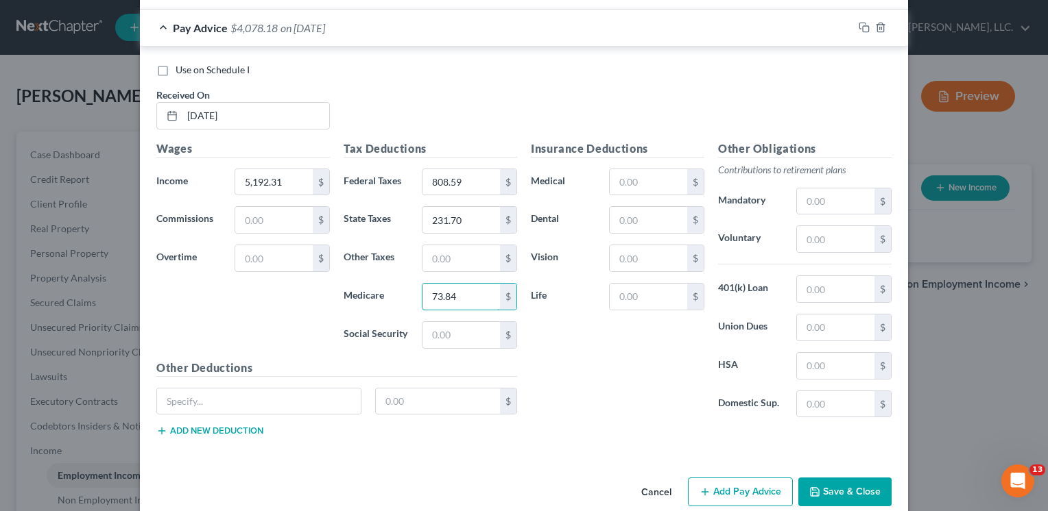
type input "73.84"
type input "315.73"
type input "73.60"
type input "26.33"
click at [702, 487] on icon "button" at bounding box center [704, 492] width 11 height 11
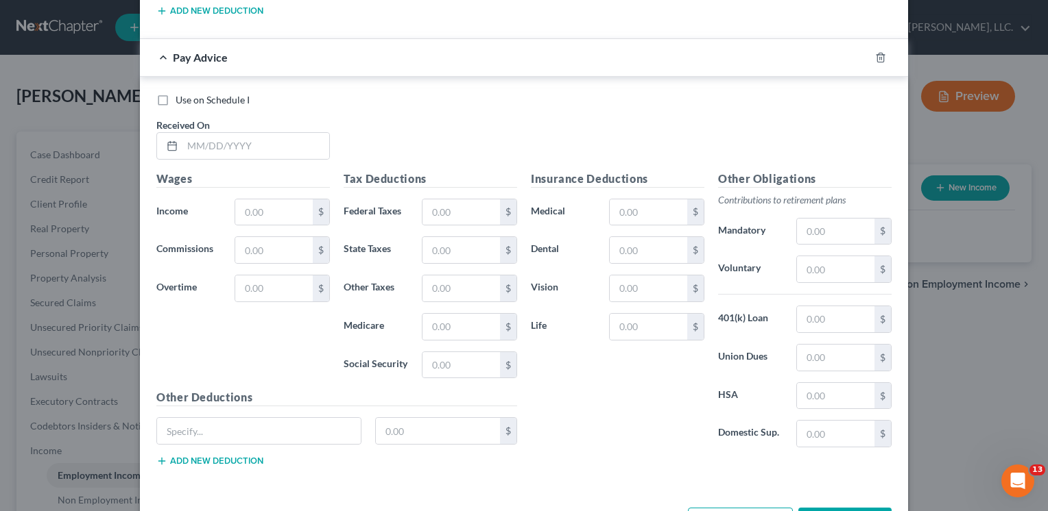
scroll to position [4533, 0]
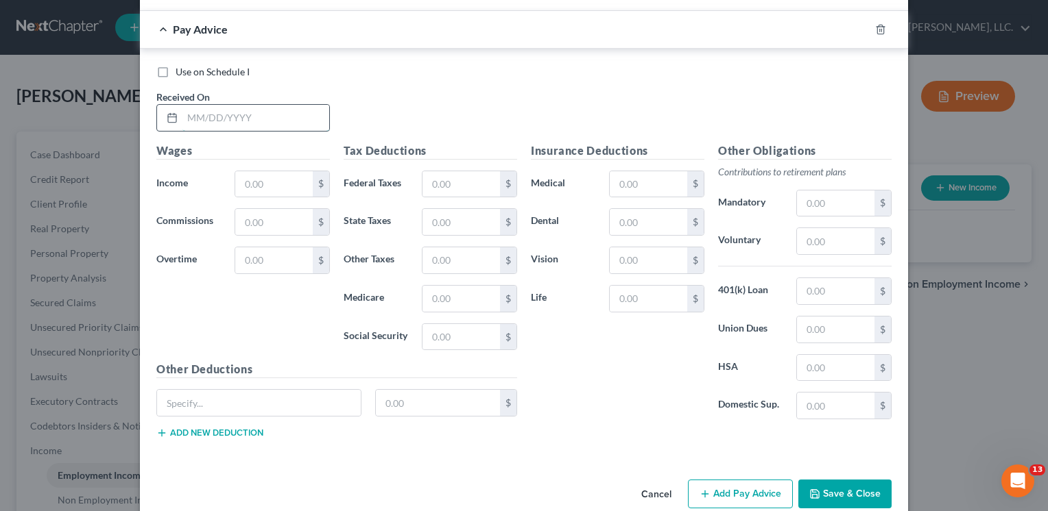
click at [183, 105] on input "text" at bounding box center [255, 118] width 147 height 26
type input "[DATE]"
type input "5,192.31"
type input "808.59"
type input "231.70"
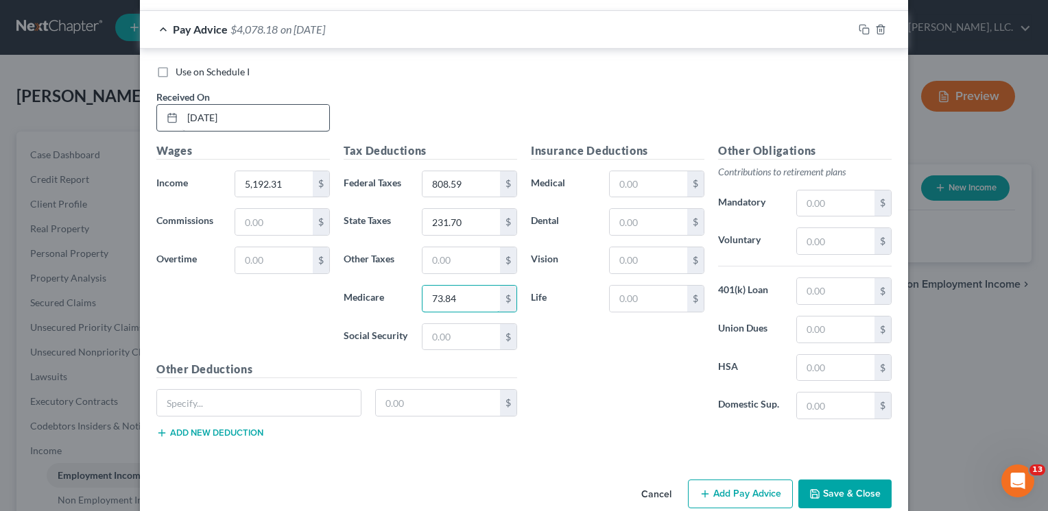
type input "73.84"
type input "315.73"
type input "73.60"
type input "26.33"
click at [704, 494] on line "button" at bounding box center [704, 494] width 6 height 0
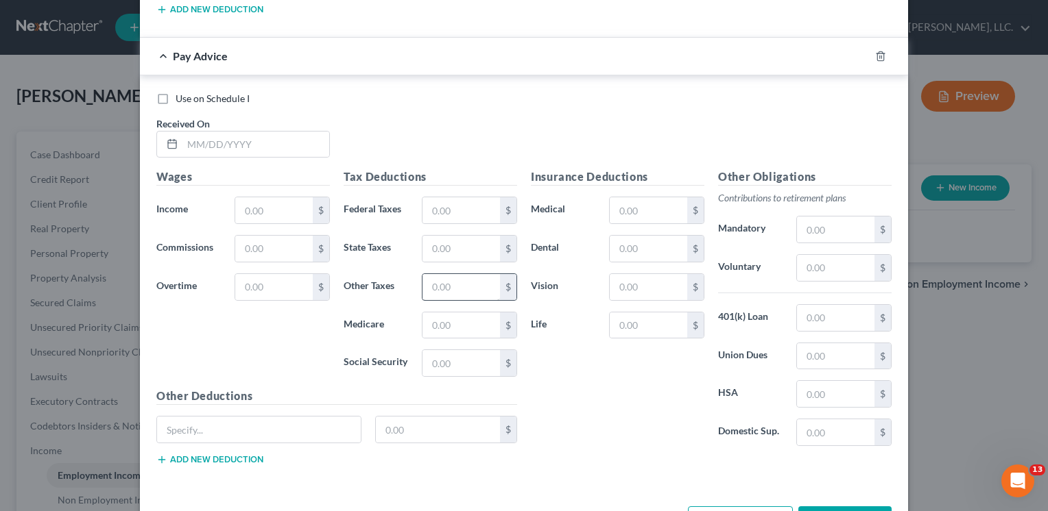
scroll to position [4980, 0]
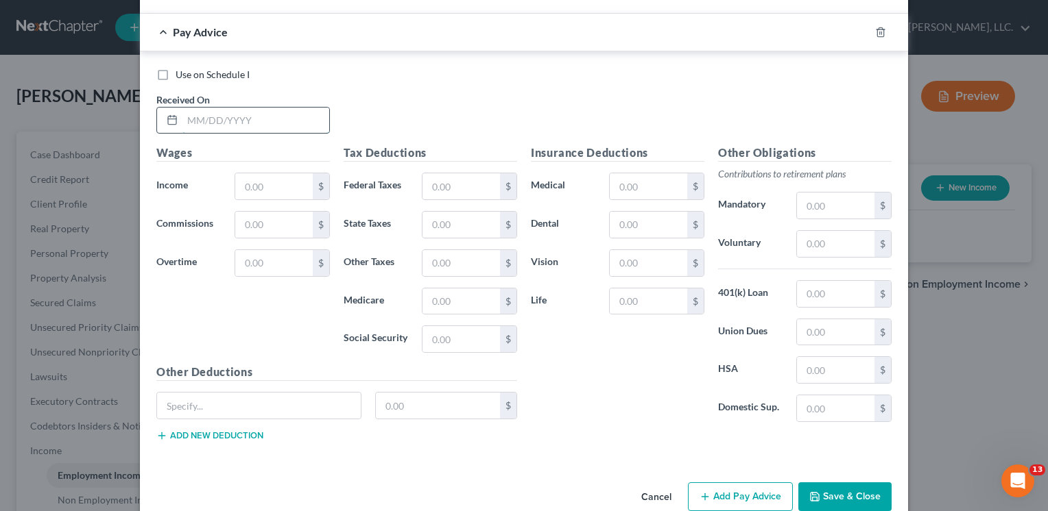
click at [185, 108] on input "text" at bounding box center [255, 121] width 147 height 26
type input "[DATE]"
type input "5,265.91"
type input "826.26"
type input "235.06"
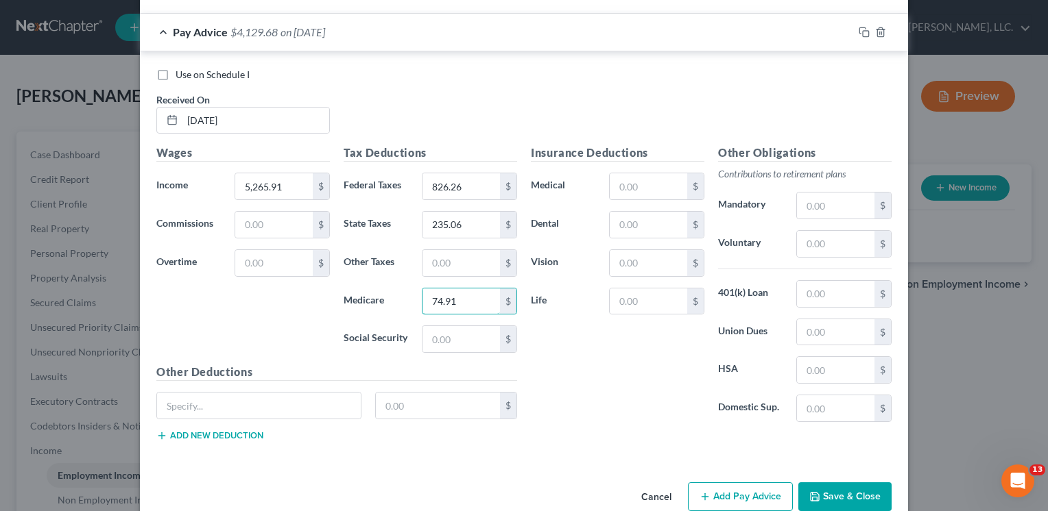
type input "74.91"
type input "320.29"
type input "73.60"
type input "26.33"
click at [701, 492] on icon "button" at bounding box center [704, 497] width 11 height 11
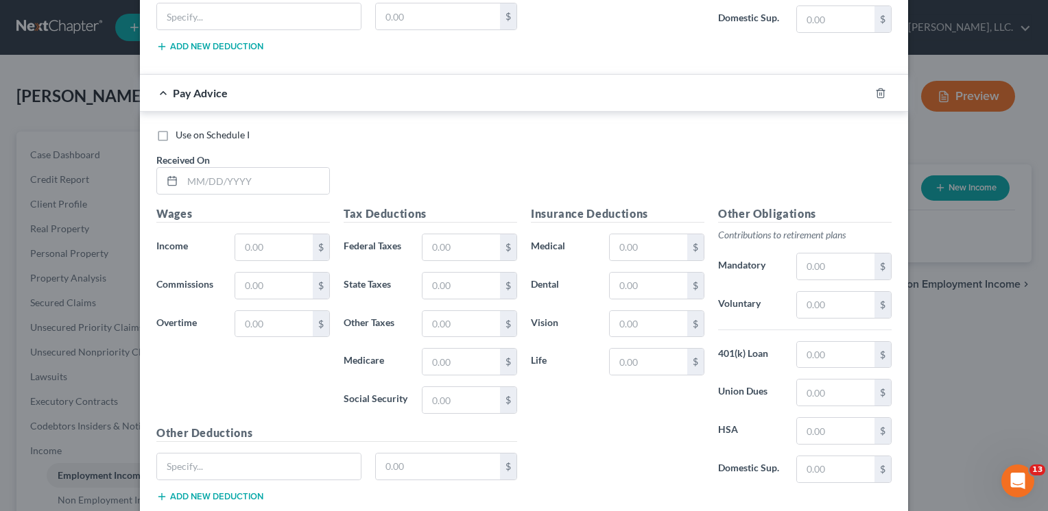
scroll to position [5428, 0]
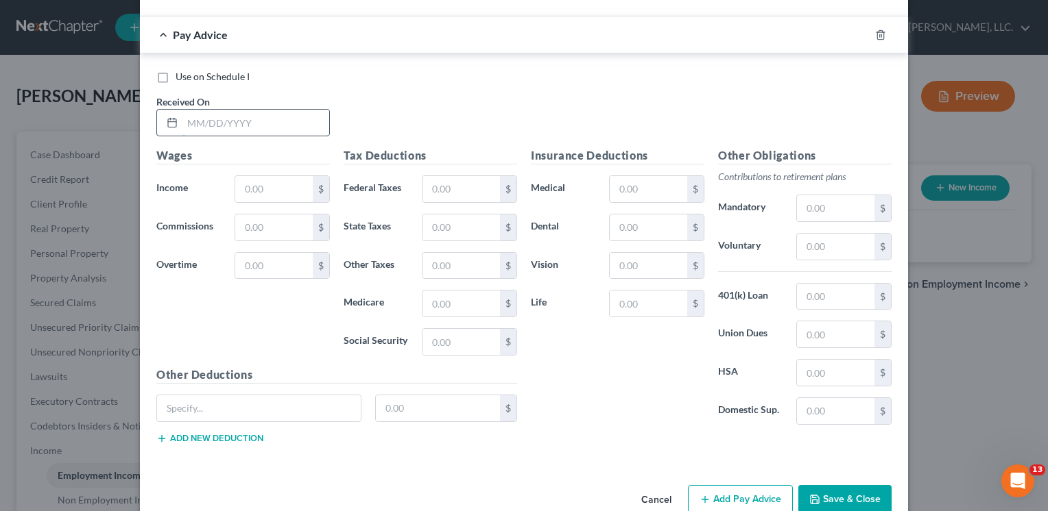
click at [184, 110] on input "text" at bounding box center [255, 123] width 147 height 26
type input "[DATE]"
type input "5,192.31"
type input "808.59"
type input "231.70"
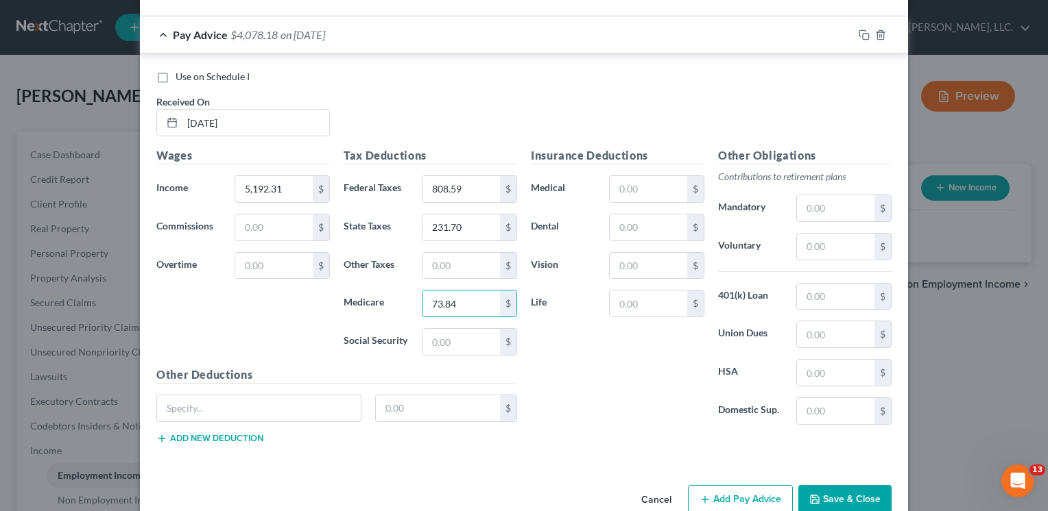
type input "73.84"
type input "315.73"
type input "73.60"
type input "26.33"
click at [852, 485] on button "Save & Close" at bounding box center [844, 499] width 93 height 29
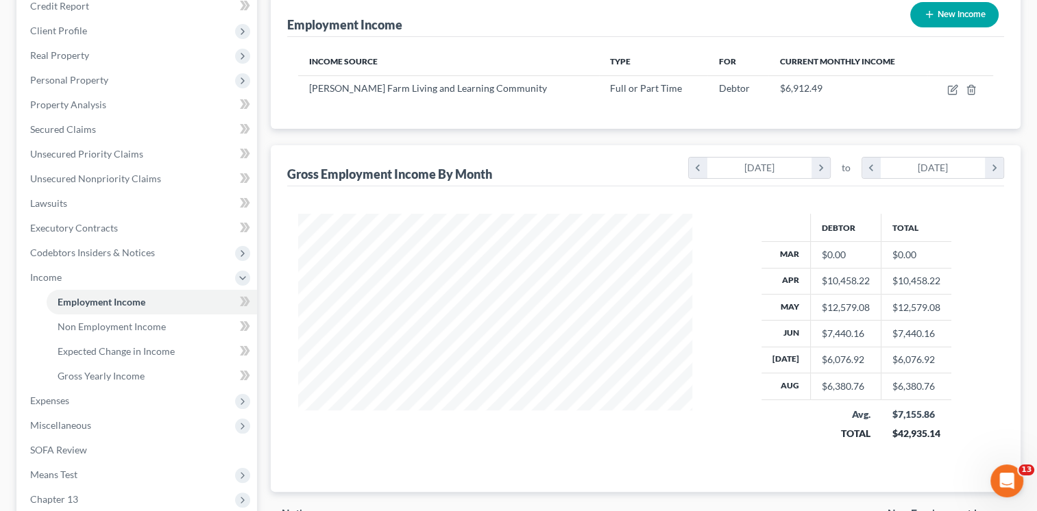
scroll to position [137, 0]
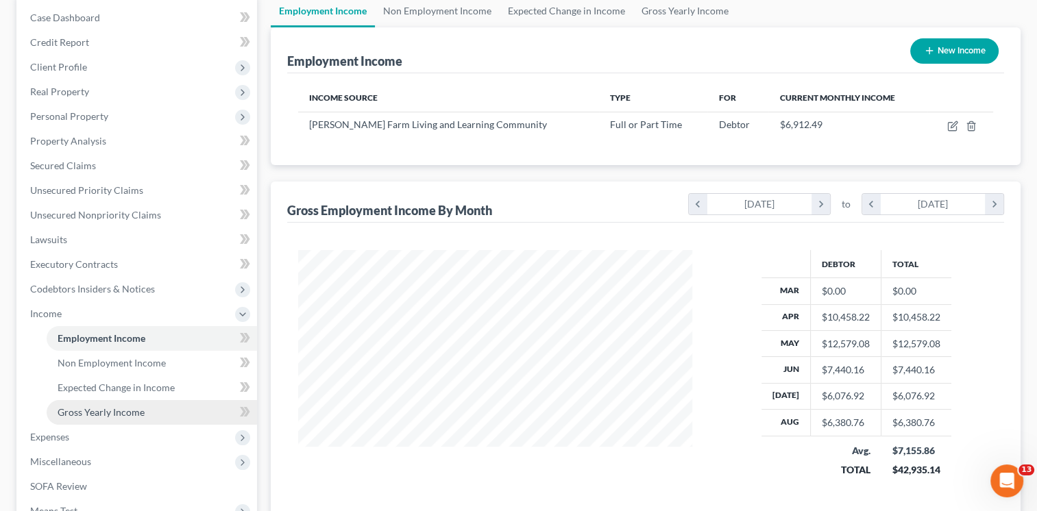
click at [154, 411] on link "Gross Yearly Income" at bounding box center [152, 412] width 210 height 25
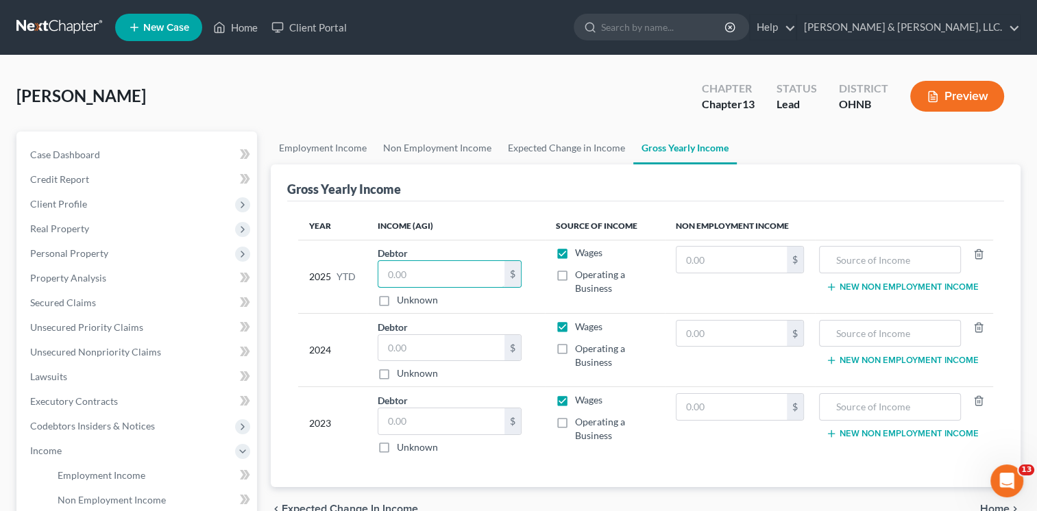
drag, startPoint x: 388, startPoint y: 275, endPoint x: 447, endPoint y: 243, distance: 66.9
click at [389, 275] on input "text" at bounding box center [441, 274] width 126 height 26
type input "64,856.56"
drag, startPoint x: 386, startPoint y: 348, endPoint x: 396, endPoint y: 341, distance: 12.4
click at [388, 347] on input "text" at bounding box center [441, 348] width 126 height 26
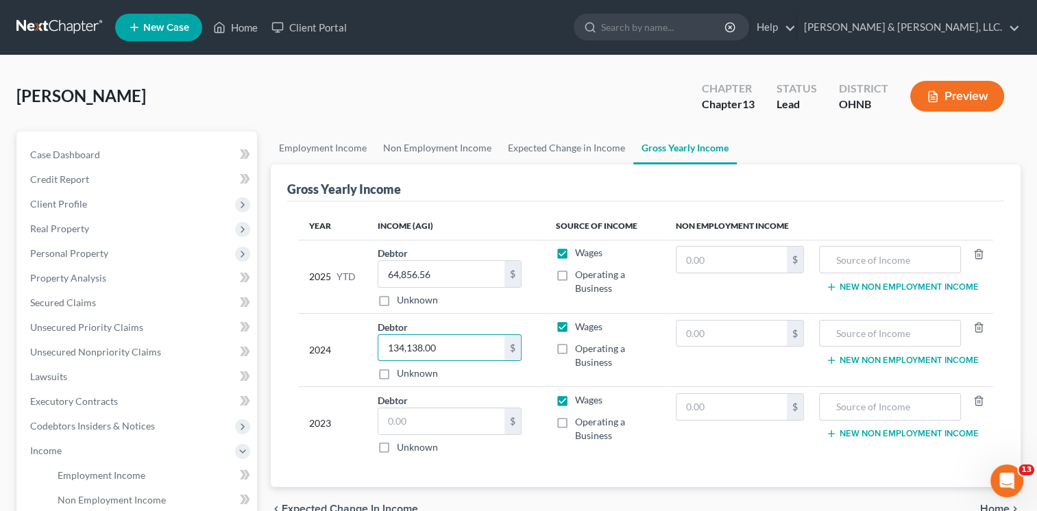
type input "134,138.00"
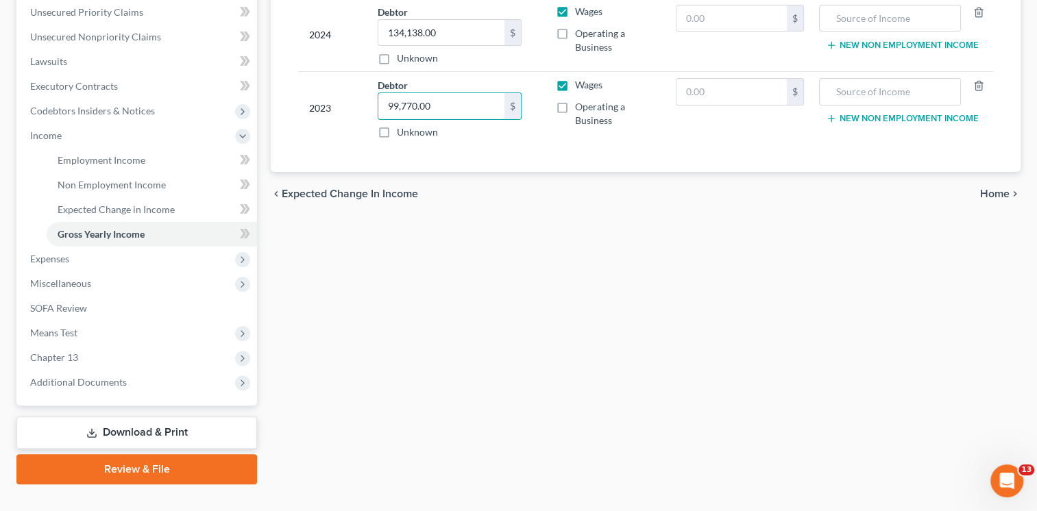
scroll to position [293, 0]
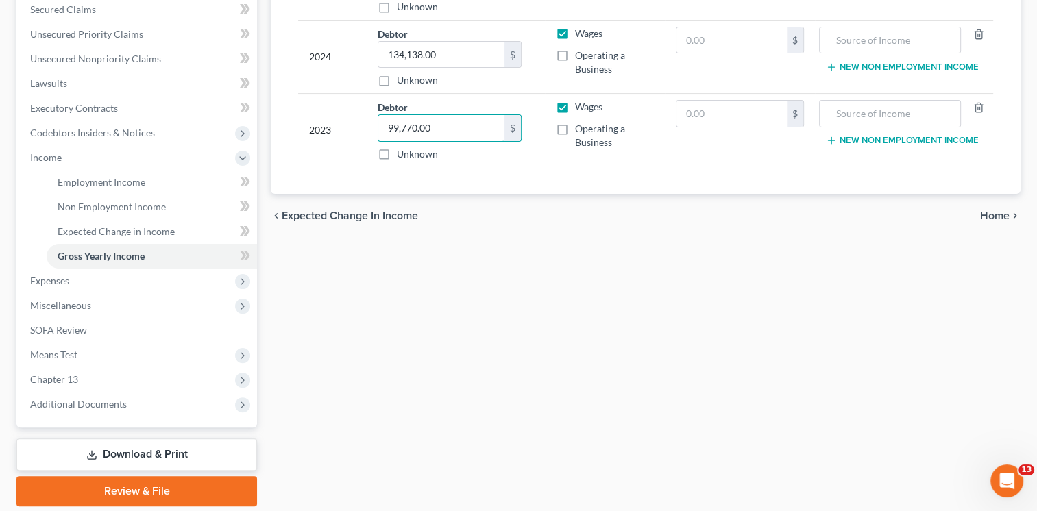
type input "99,770.00"
click at [993, 210] on span "Home" at bounding box center [994, 215] width 29 height 11
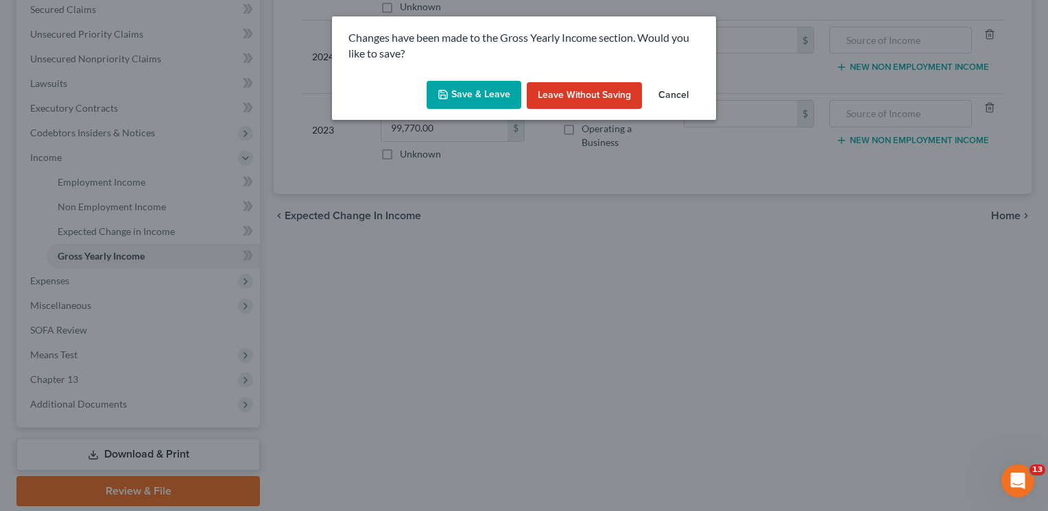
click at [469, 92] on button "Save & Leave" at bounding box center [473, 95] width 95 height 29
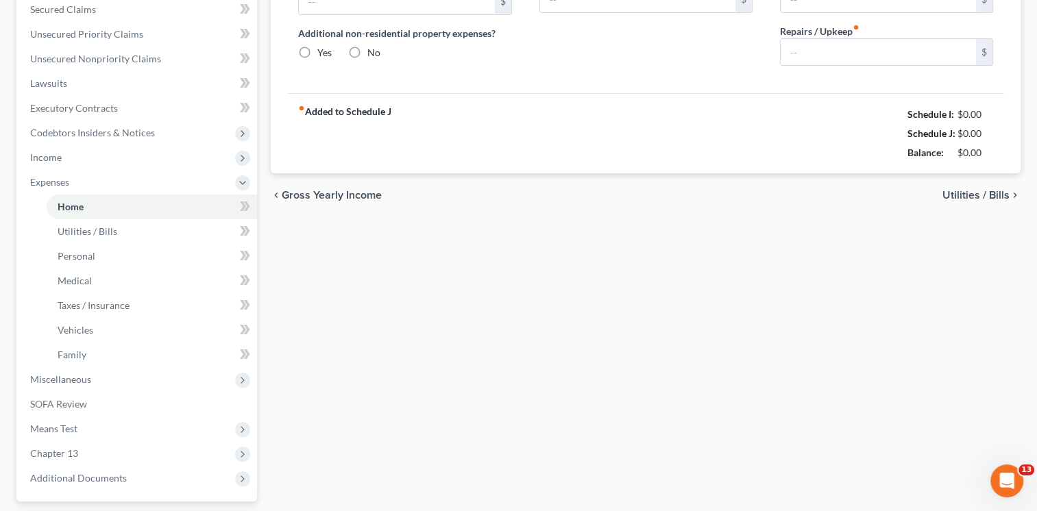
type input "0.00"
radio input "true"
type input "0.00"
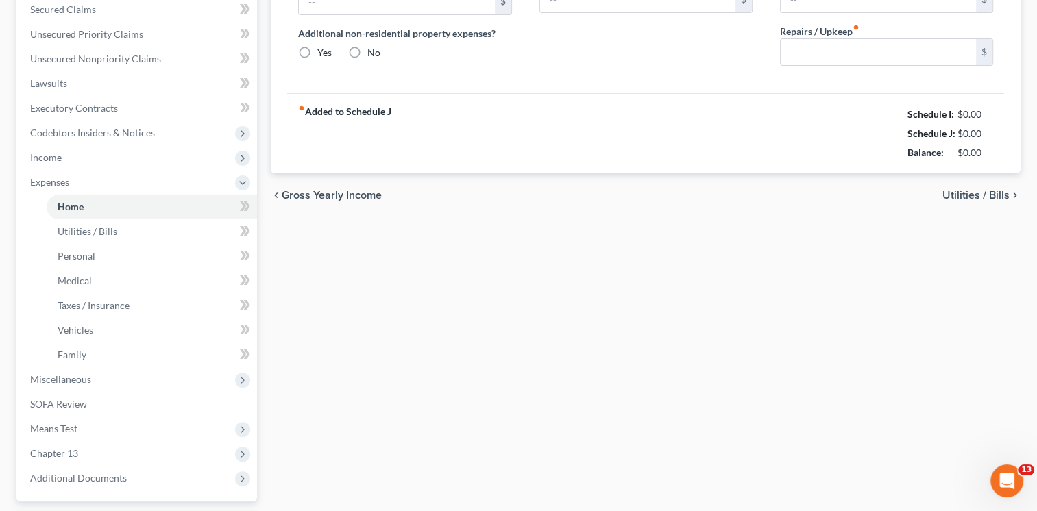
type input "0.00"
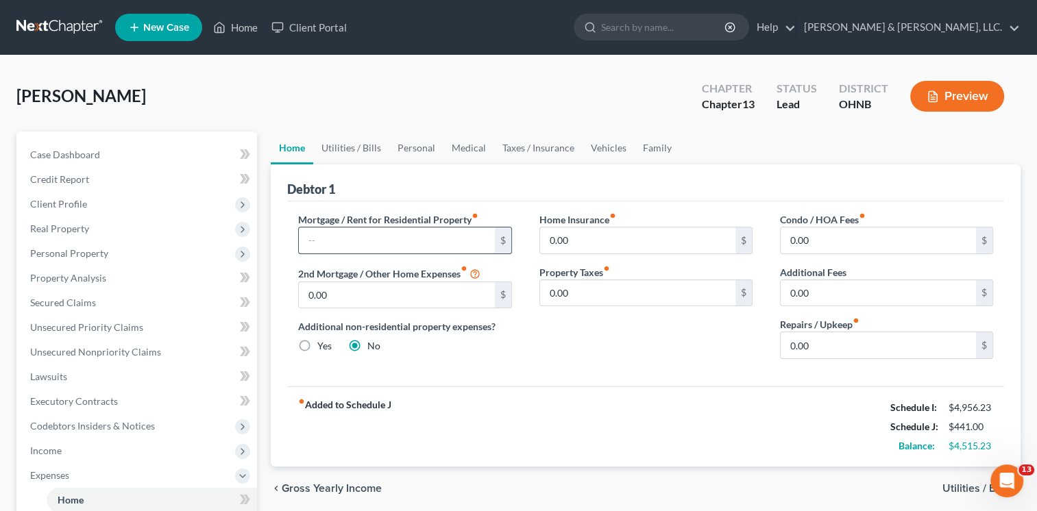
drag, startPoint x: 317, startPoint y: 238, endPoint x: 330, endPoint y: 235, distance: 14.0
click at [317, 237] on input "text" at bounding box center [396, 241] width 195 height 26
type input "975.00"
type input "15.00"
type input "25.00"
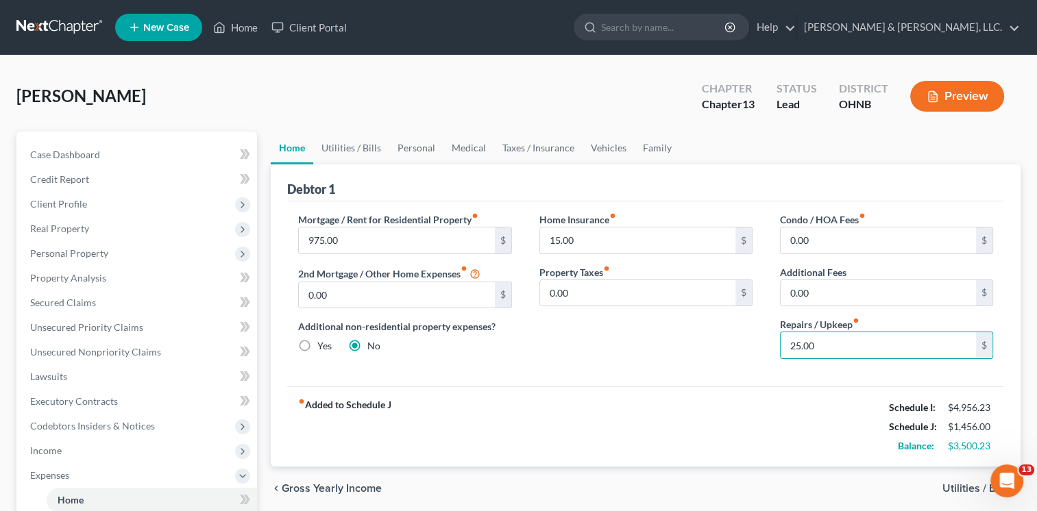
click at [962, 487] on span "Utilities / Bills" at bounding box center [976, 488] width 67 height 11
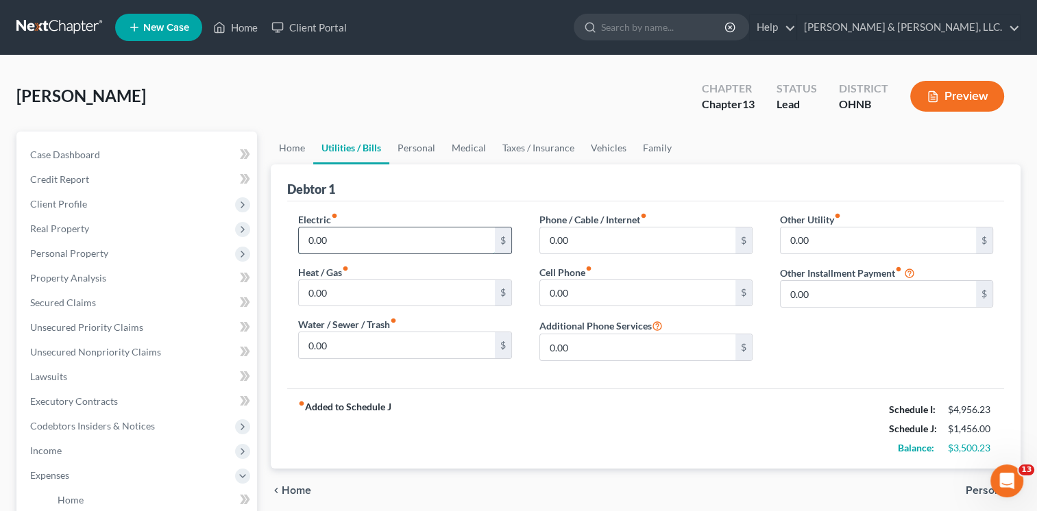
click at [332, 238] on input "0.00" at bounding box center [396, 241] width 195 height 26
type input "50.00"
type input "130.00"
type input "40.00"
click at [980, 490] on span "Personal" at bounding box center [988, 490] width 44 height 11
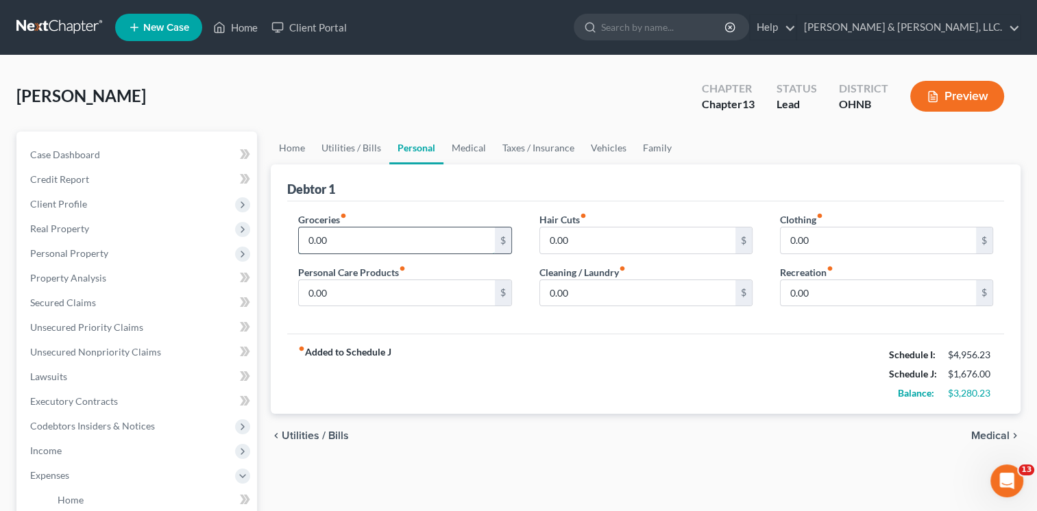
click at [338, 240] on input "0.00" at bounding box center [396, 241] width 195 height 26
type input "800.00"
type input "25.00"
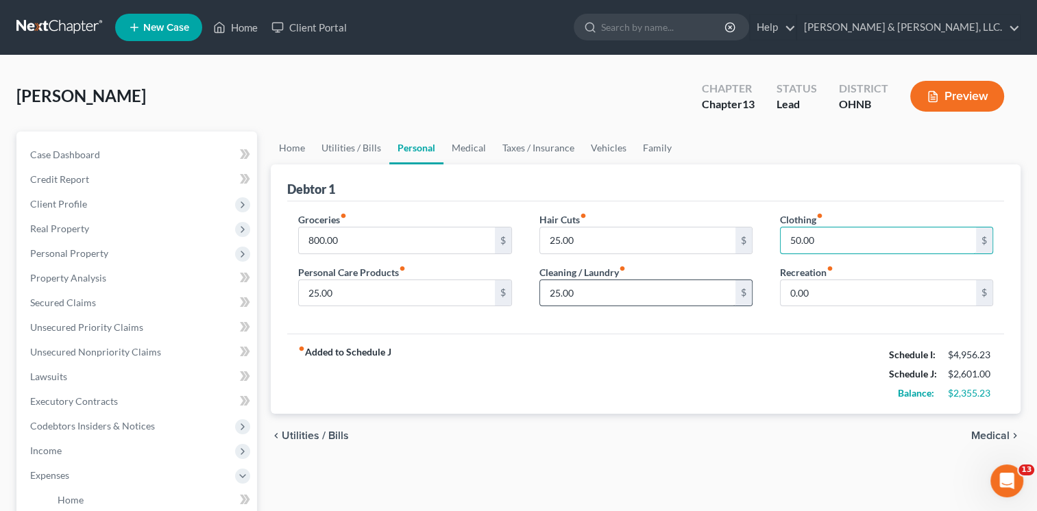
type input "50.00"
click at [579, 287] on input "25.00" at bounding box center [637, 293] width 195 height 26
type input "15.00"
type input "50.00"
click at [997, 437] on span "Medical" at bounding box center [991, 436] width 38 height 11
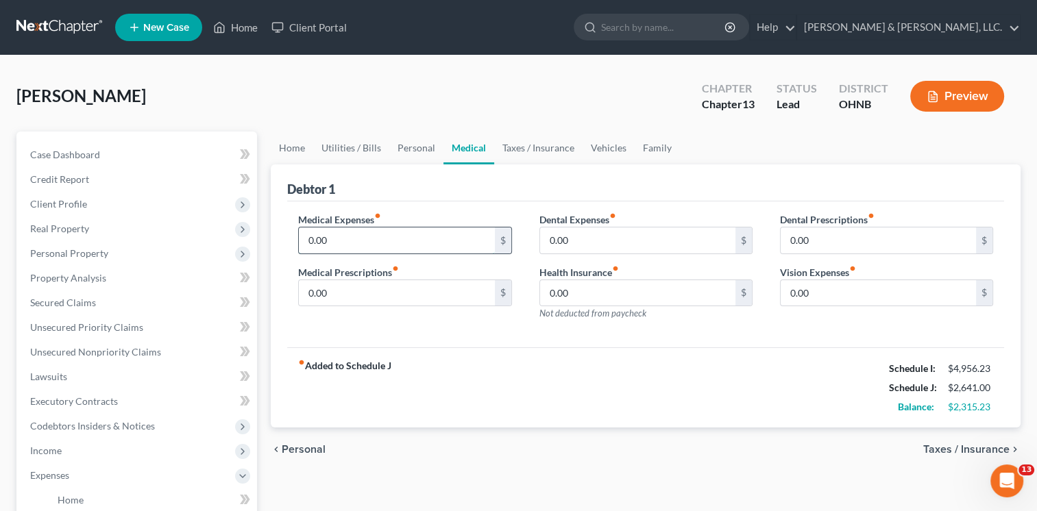
click at [336, 237] on input "0.00" at bounding box center [396, 241] width 195 height 26
type input "60.00"
click at [950, 446] on span "Taxes / Insurance" at bounding box center [967, 449] width 86 height 11
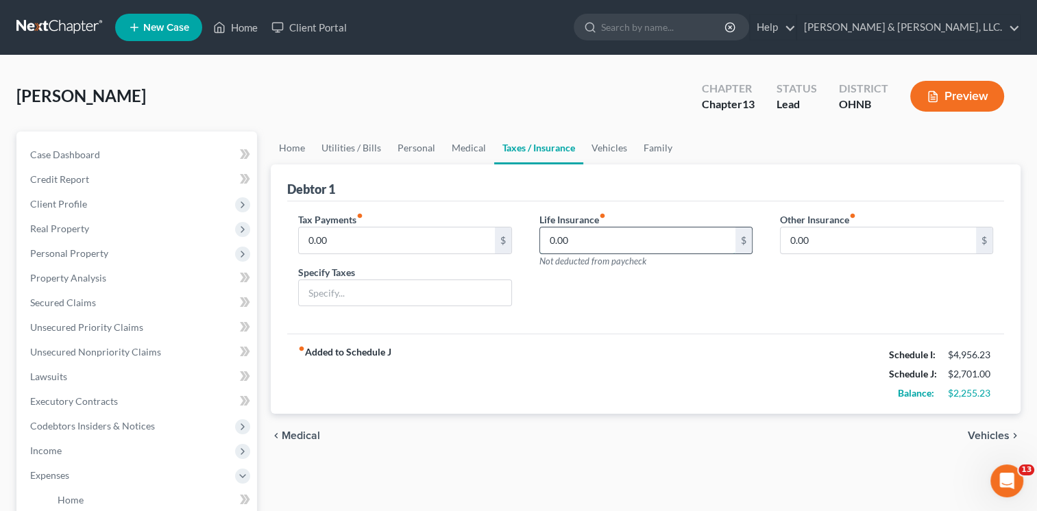
click at [585, 243] on input "0.00" at bounding box center [637, 241] width 195 height 26
type input "43.00"
click at [992, 435] on span "Vehicles" at bounding box center [989, 436] width 42 height 11
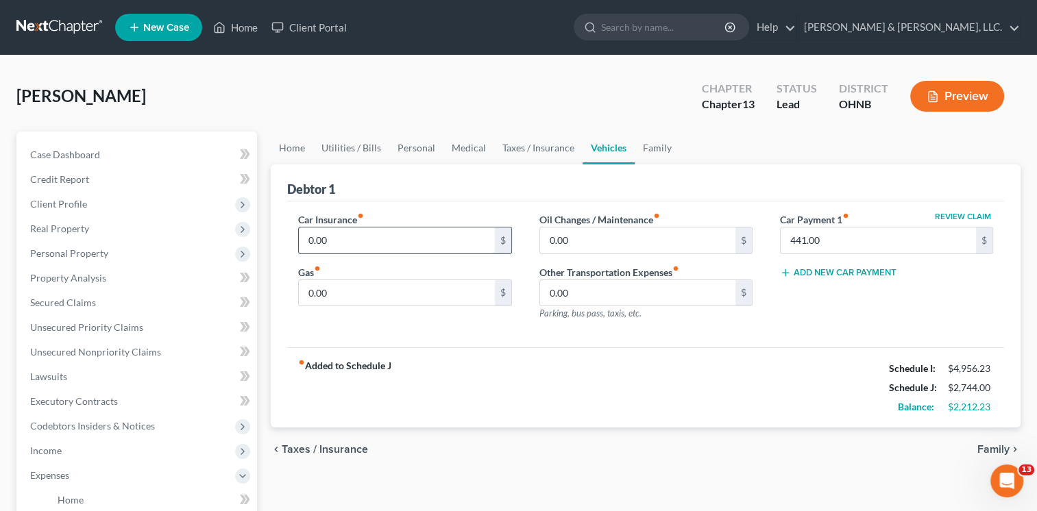
click at [339, 240] on input "0.00" at bounding box center [396, 241] width 195 height 26
type input "77.00"
type input "50.00"
type input "150.00"
click at [987, 447] on span "Family" at bounding box center [994, 449] width 32 height 11
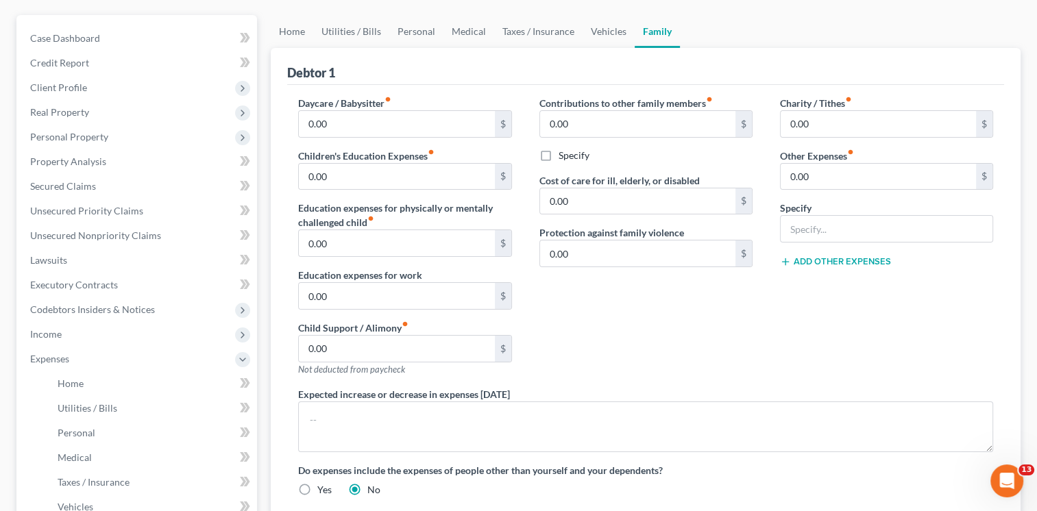
scroll to position [137, 0]
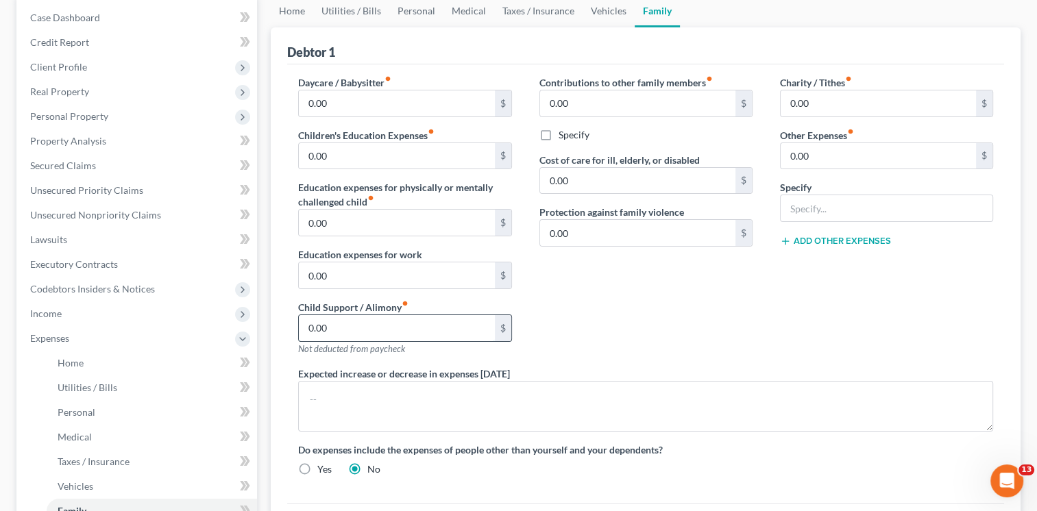
click at [344, 324] on input "0.00" at bounding box center [396, 328] width 195 height 26
type input "858.00"
type input "200.00"
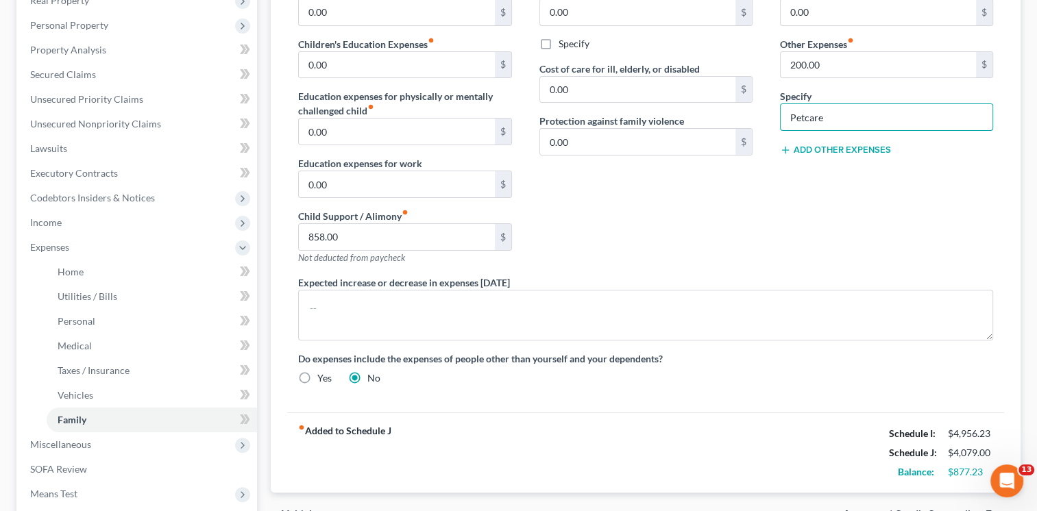
scroll to position [0, 0]
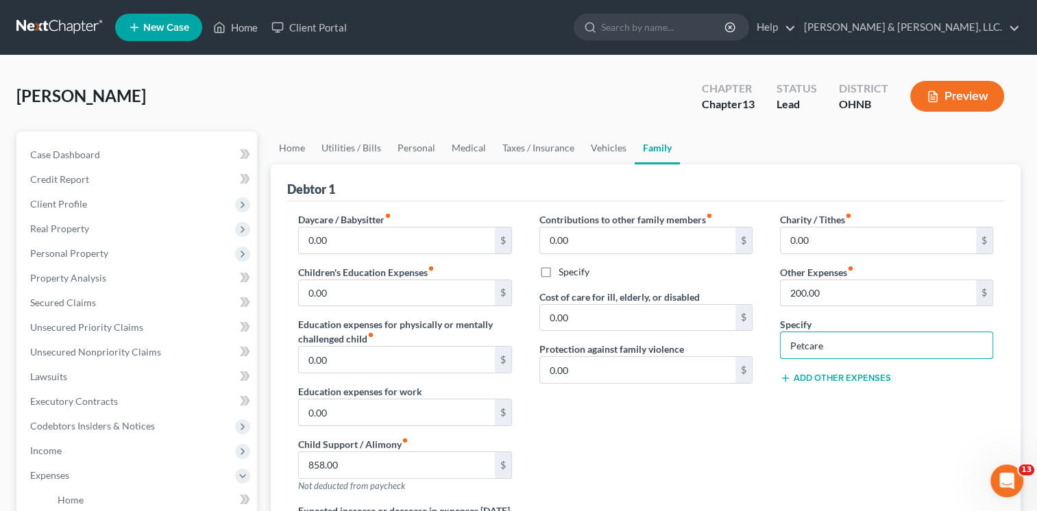
type input "Petcare"
click at [419, 148] on link "Personal" at bounding box center [416, 148] width 54 height 33
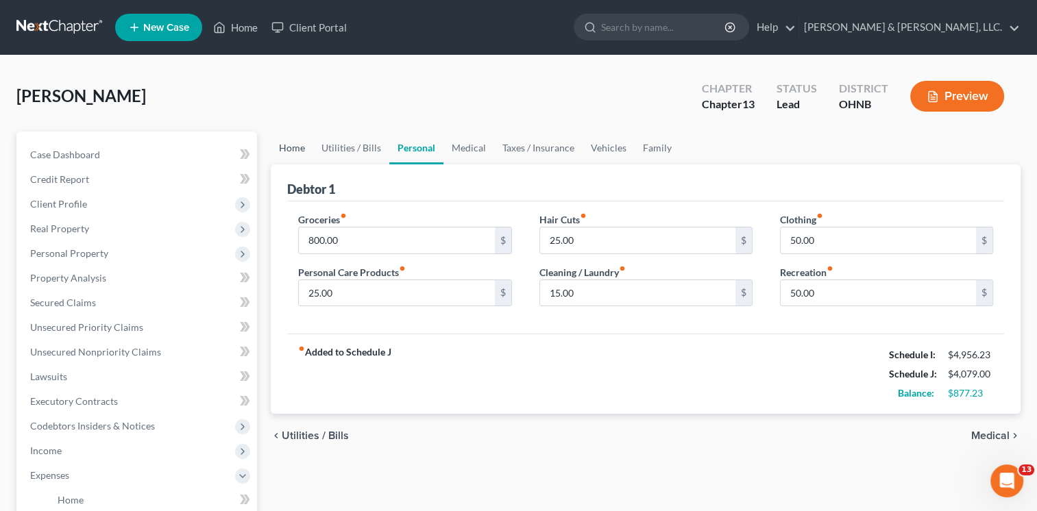
click at [291, 147] on link "Home" at bounding box center [292, 148] width 43 height 33
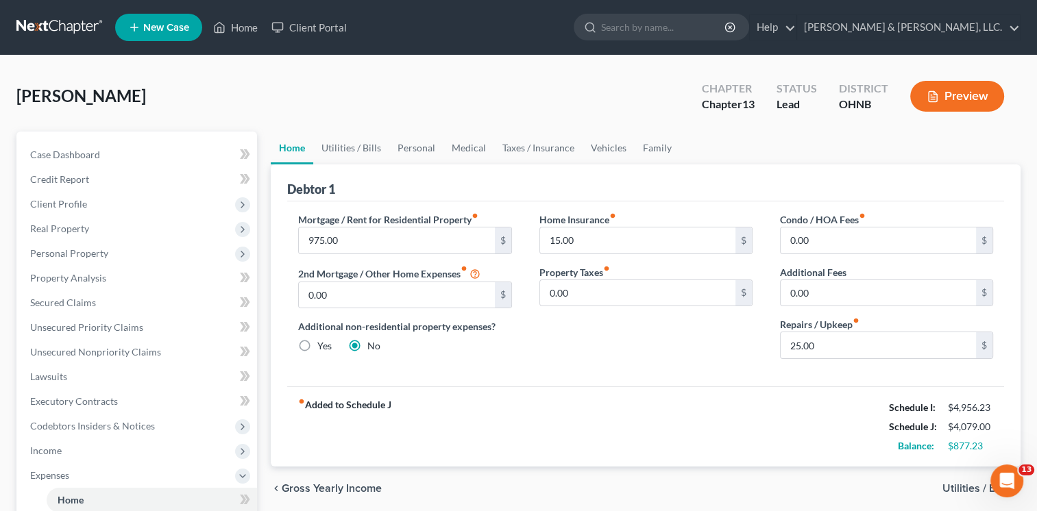
click at [965, 486] on span "Utilities / Bills" at bounding box center [976, 488] width 67 height 11
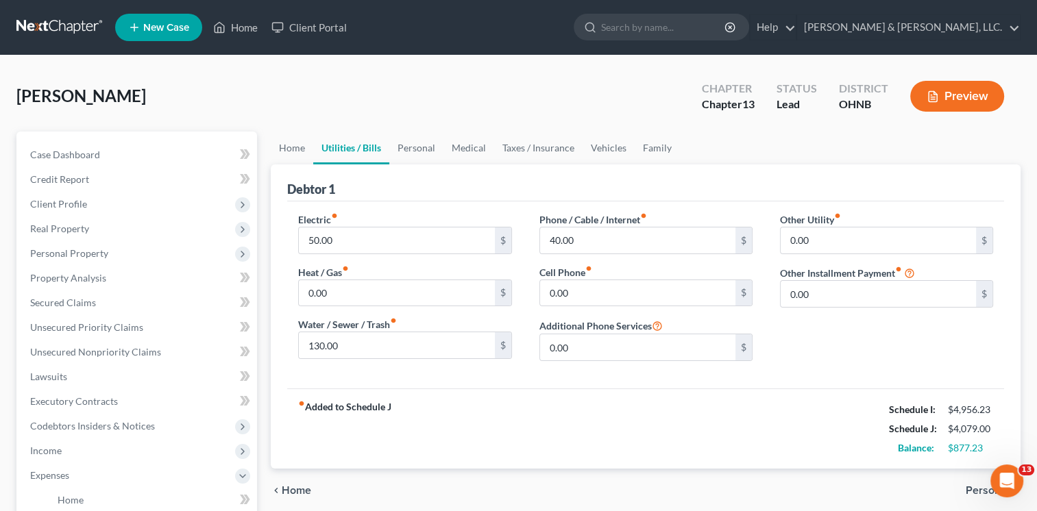
click at [974, 490] on span "Personal" at bounding box center [988, 490] width 44 height 11
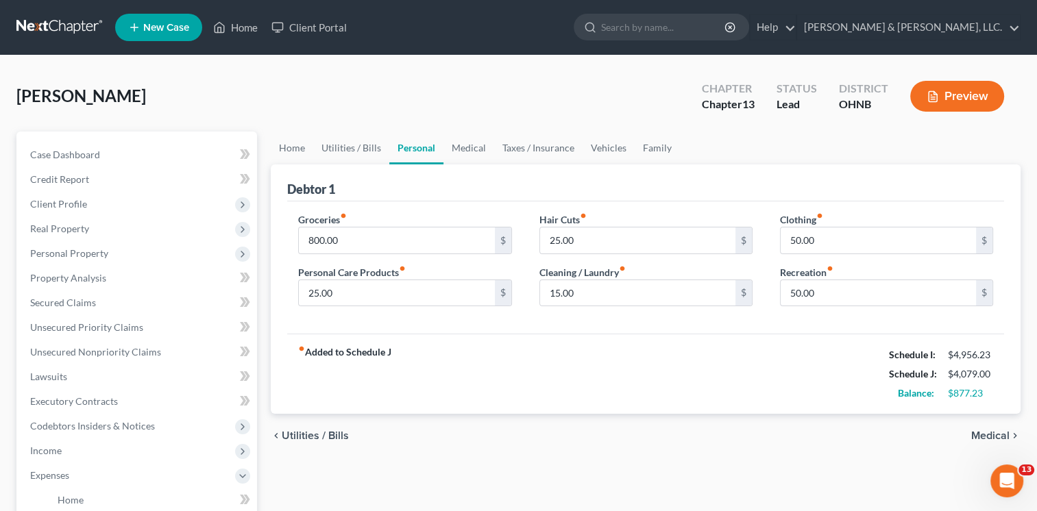
click at [988, 433] on span "Medical" at bounding box center [991, 436] width 38 height 11
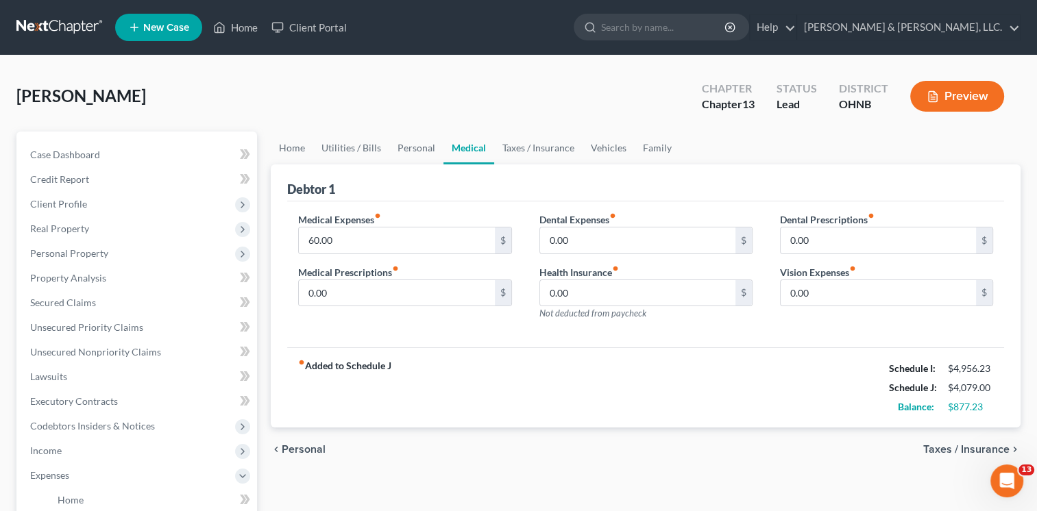
click at [979, 447] on span "Taxes / Insurance" at bounding box center [967, 449] width 86 height 11
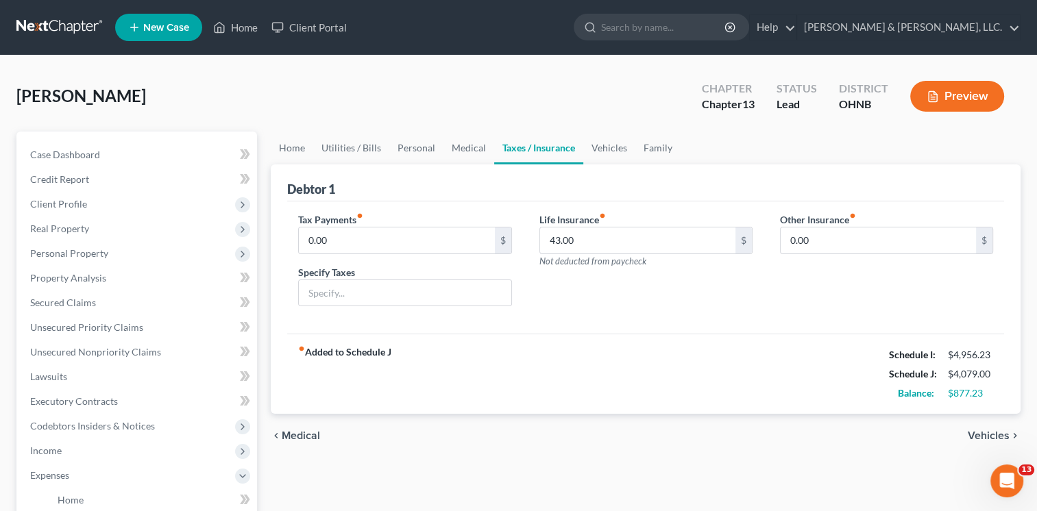
click at [980, 438] on span "Vehicles" at bounding box center [989, 436] width 42 height 11
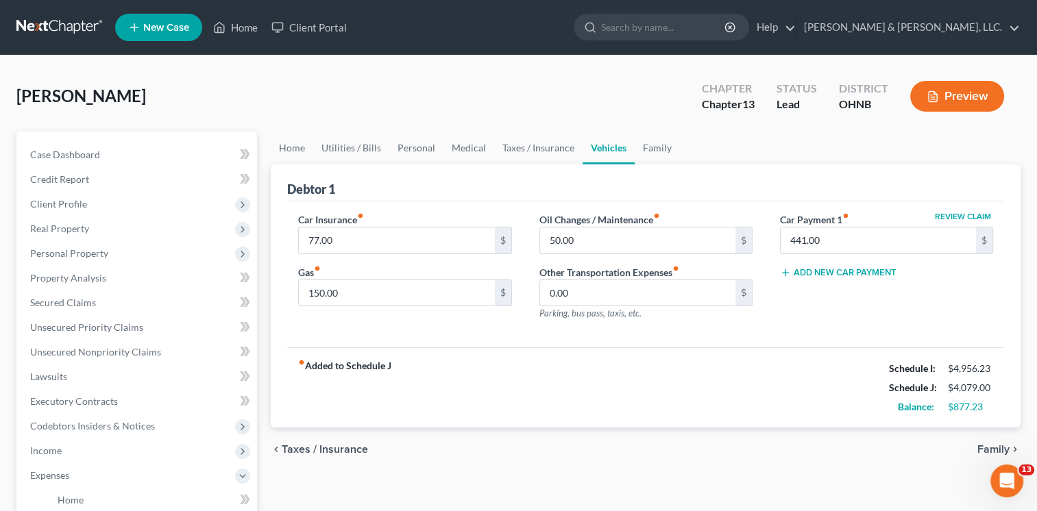
click at [989, 449] on span "Family" at bounding box center [994, 449] width 32 height 11
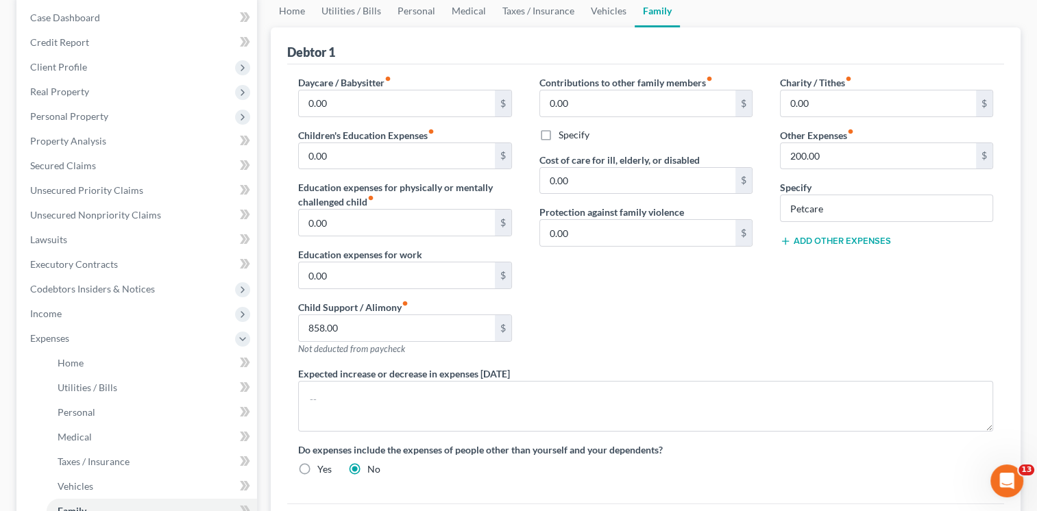
scroll to position [137, 0]
click at [787, 241] on line at bounding box center [785, 241] width 6 height 0
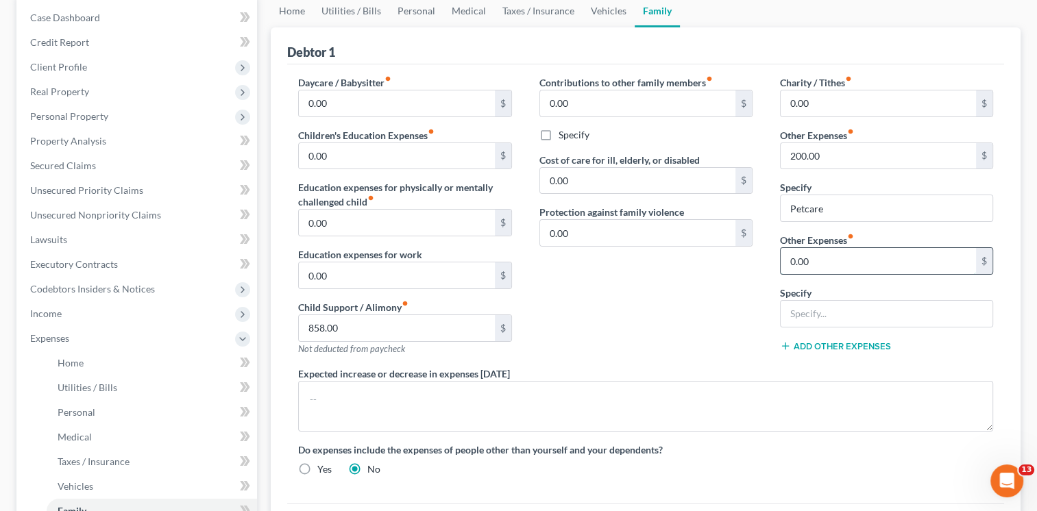
drag, startPoint x: 804, startPoint y: 259, endPoint x: 840, endPoint y: 252, distance: 37.0
click at [805, 259] on input "0.00" at bounding box center [878, 261] width 195 height 26
type input "50.00"
type input "Business Expenses"
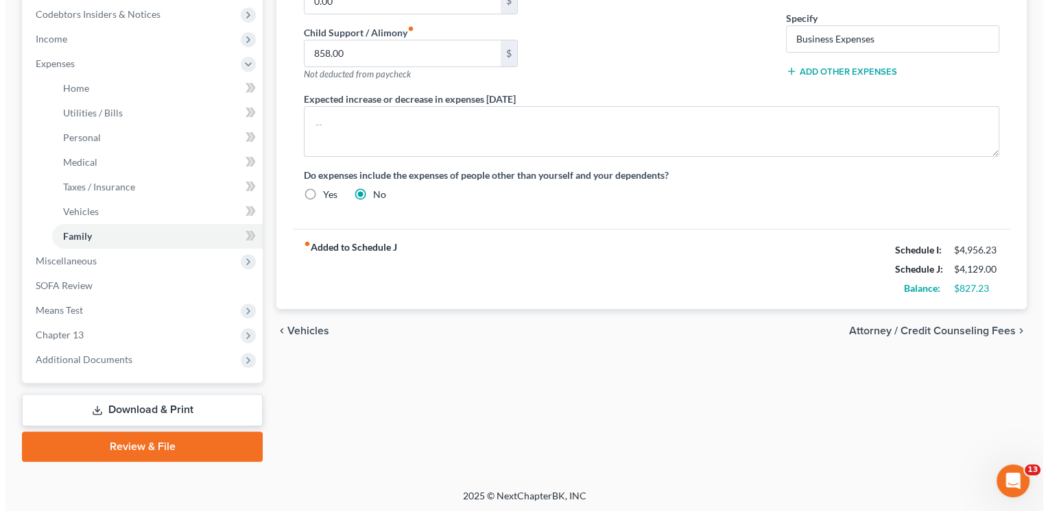
scroll to position [413, 0]
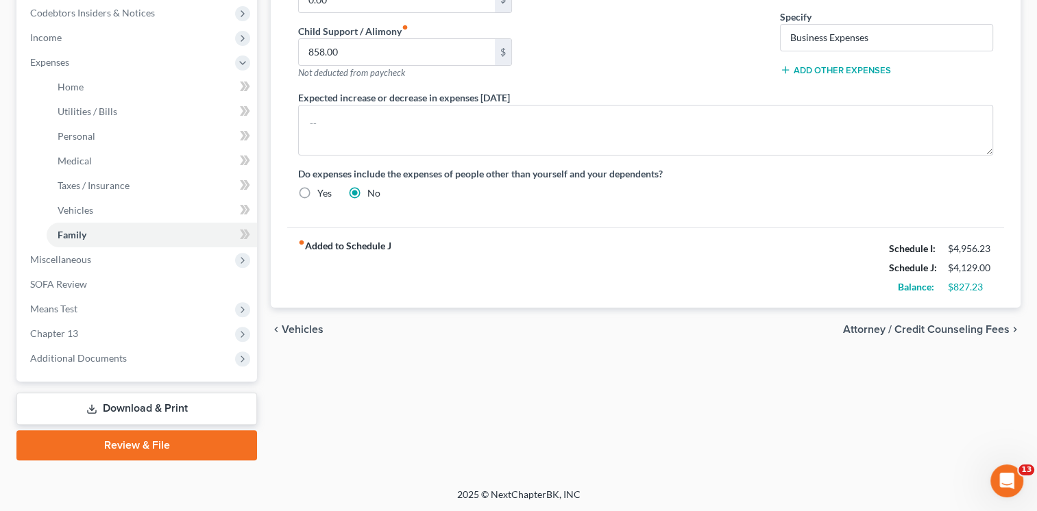
click at [974, 328] on span "Attorney / Credit Counseling Fees" at bounding box center [926, 329] width 167 height 11
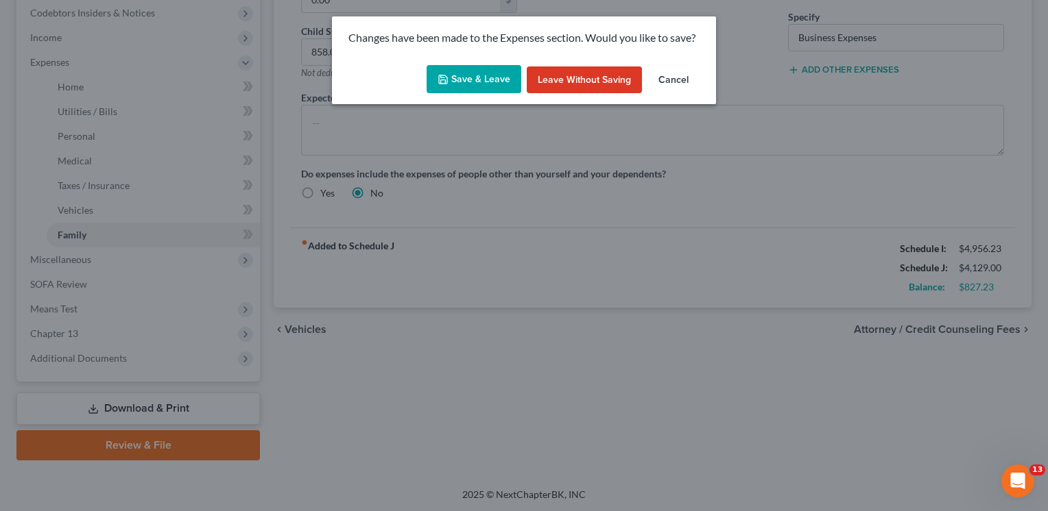
click at [477, 77] on button "Save & Leave" at bounding box center [473, 79] width 95 height 29
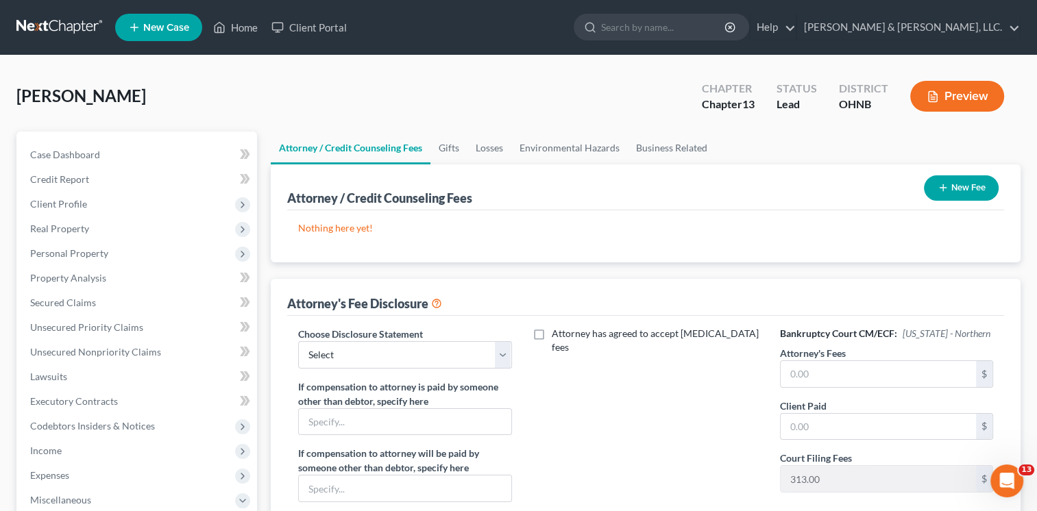
click at [946, 184] on icon "button" at bounding box center [943, 187] width 11 height 11
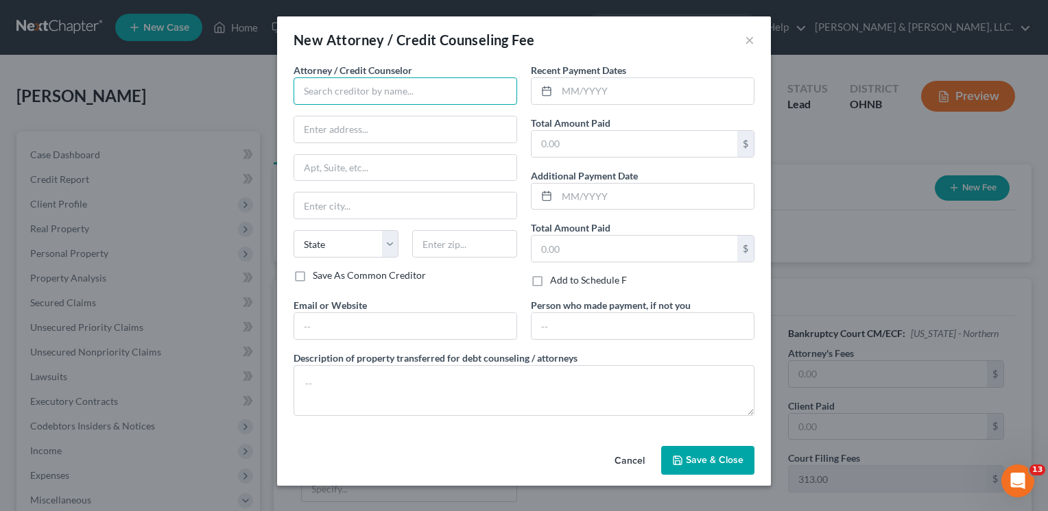
click at [347, 92] on input "text" at bounding box center [405, 90] width 224 height 27
type input "[PERSON_NAME]"
type input "[STREET_ADDRESS]"
type input "[GEOGRAPHIC_DATA]"
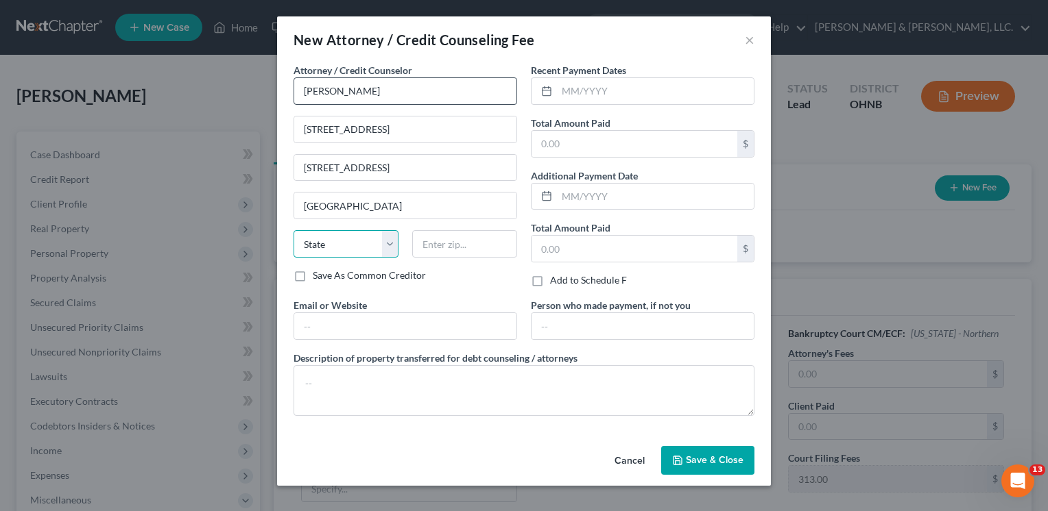
select select "36"
type input "44501"
type input "[EMAIL_ADDRESS][DOMAIN_NAME]"
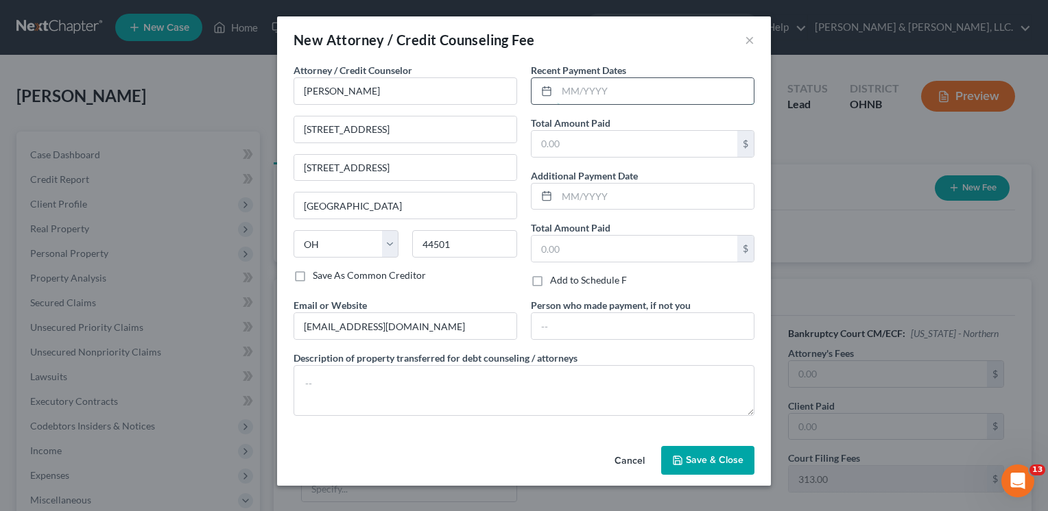
click at [568, 89] on input "text" at bounding box center [655, 91] width 197 height 26
type input "[DATE]"
type input "1,813.00"
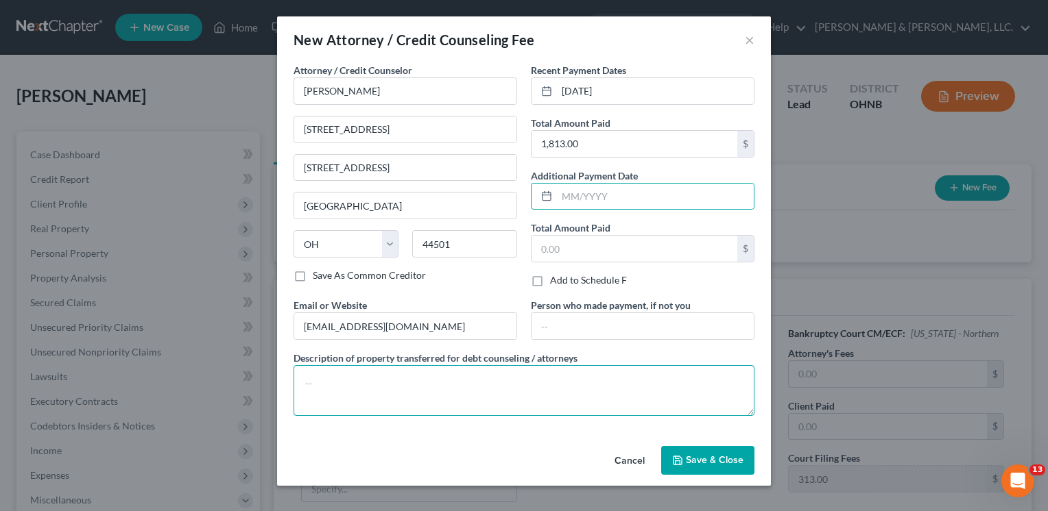
click at [326, 385] on textarea at bounding box center [523, 390] width 461 height 51
type textarea "Attorney Fee [MEDICAL_DATA] - $1500; Filing Fee - $313"
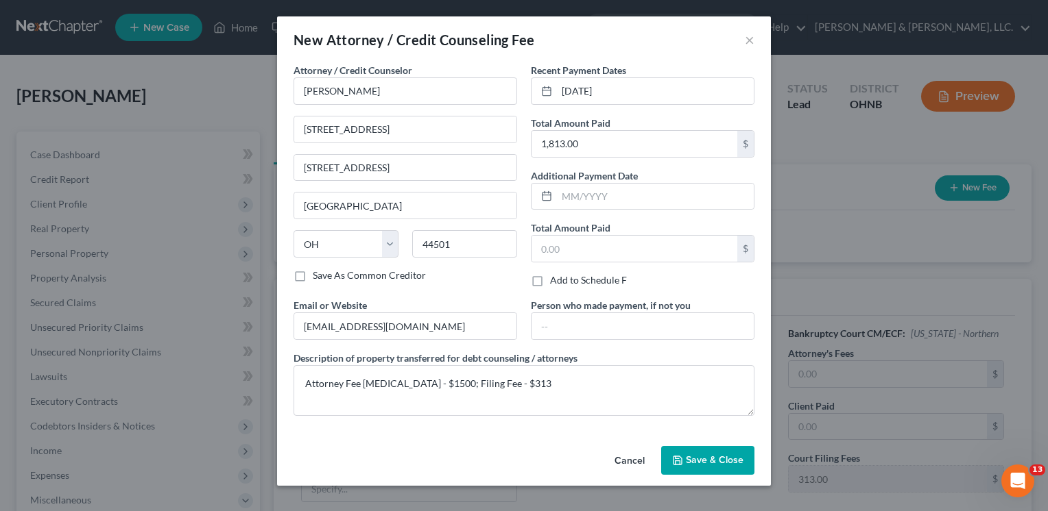
click at [712, 459] on span "Save & Close" at bounding box center [715, 461] width 58 height 12
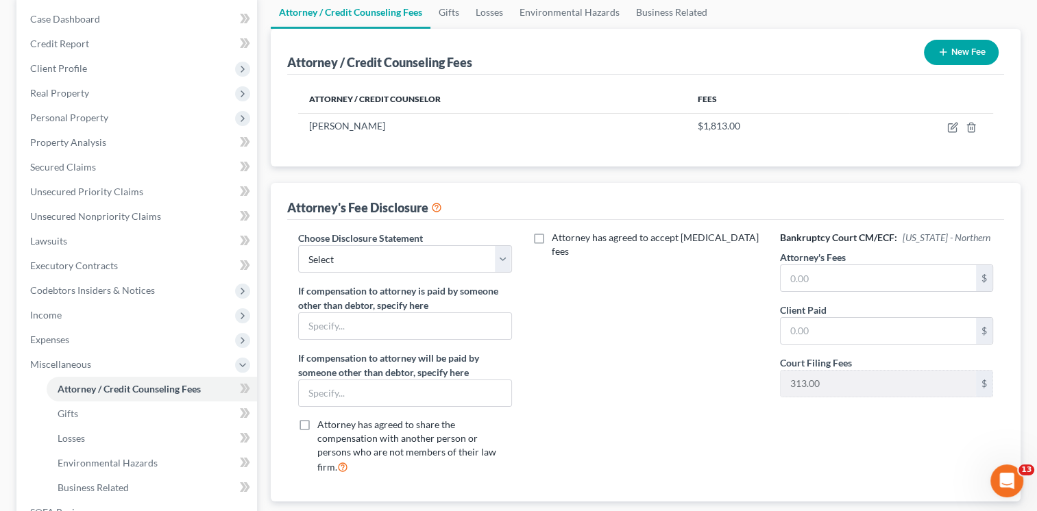
scroll to position [137, 0]
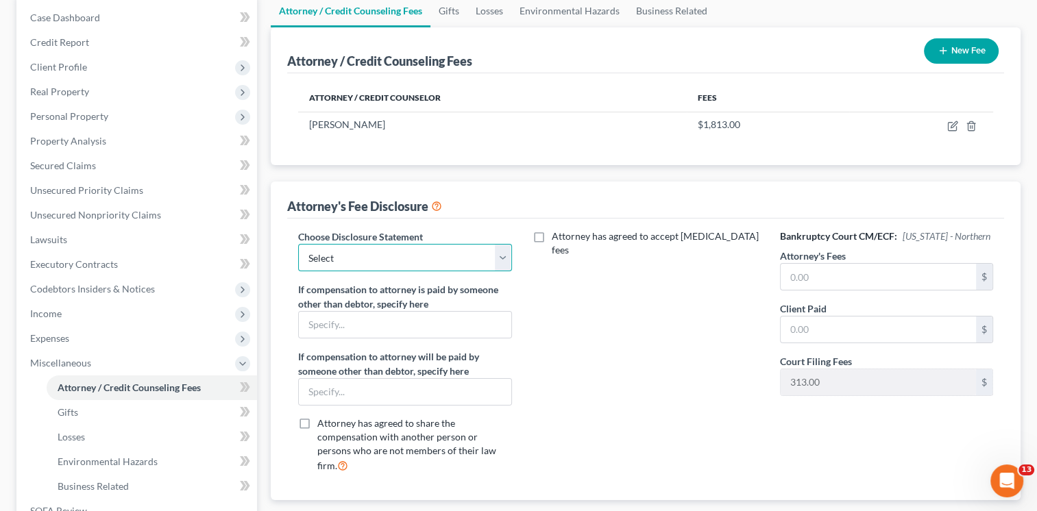
click at [505, 257] on select "Select Attorney's Fee Disclosure Attorney's Fee Disclosure Attorney's Fee Discl…" at bounding box center [404, 257] width 213 height 27
select select "0"
click at [298, 244] on select "Select Attorney's Fee Disclosure Attorney's Fee Disclosure Attorney's Fee Discl…" at bounding box center [404, 257] width 213 height 27
drag, startPoint x: 812, startPoint y: 276, endPoint x: 851, endPoint y: 270, distance: 38.8
click at [817, 274] on input "text" at bounding box center [878, 277] width 195 height 26
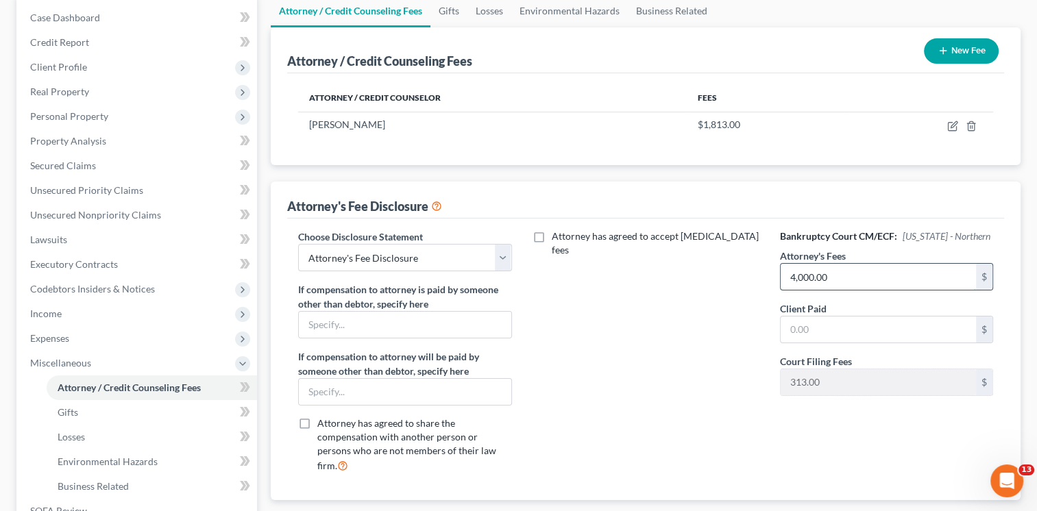
type input "4,000.00"
type input "1,500.00"
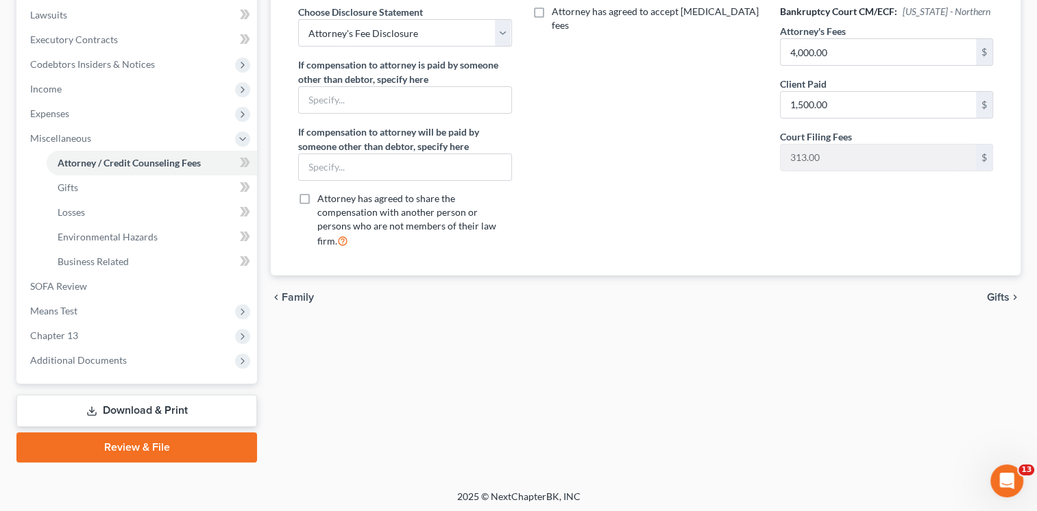
scroll to position [364, 0]
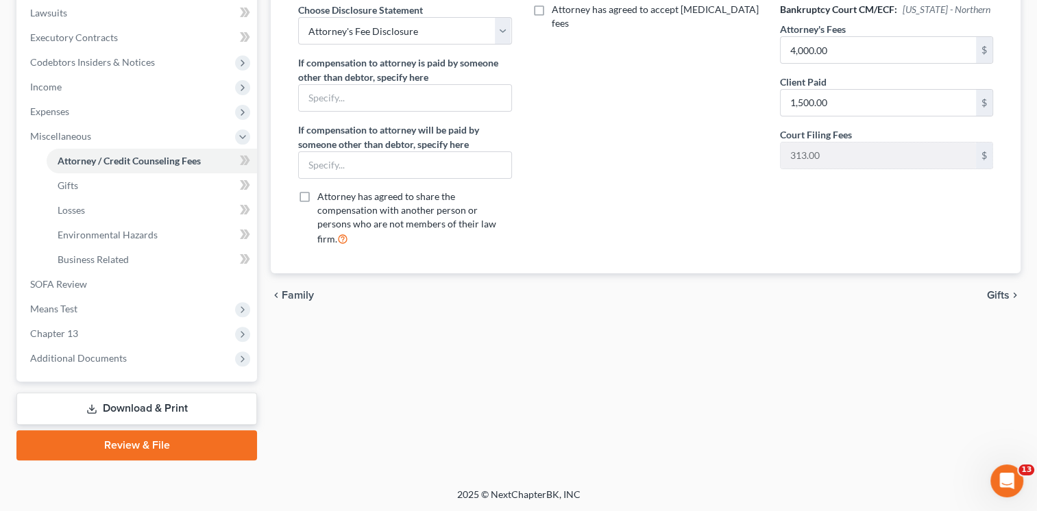
click at [993, 290] on span "Gifts" at bounding box center [998, 295] width 23 height 11
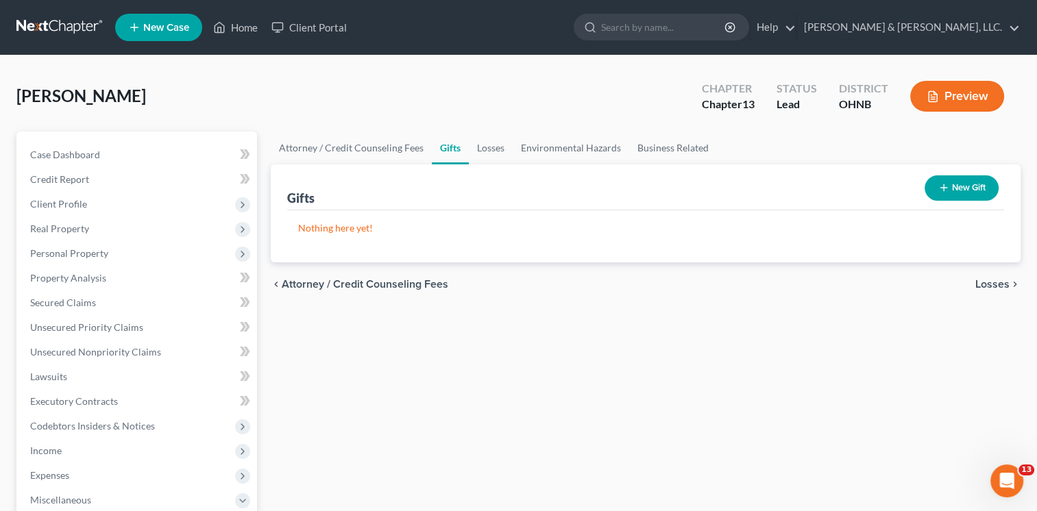
click at [984, 280] on span "Losses" at bounding box center [993, 284] width 34 height 11
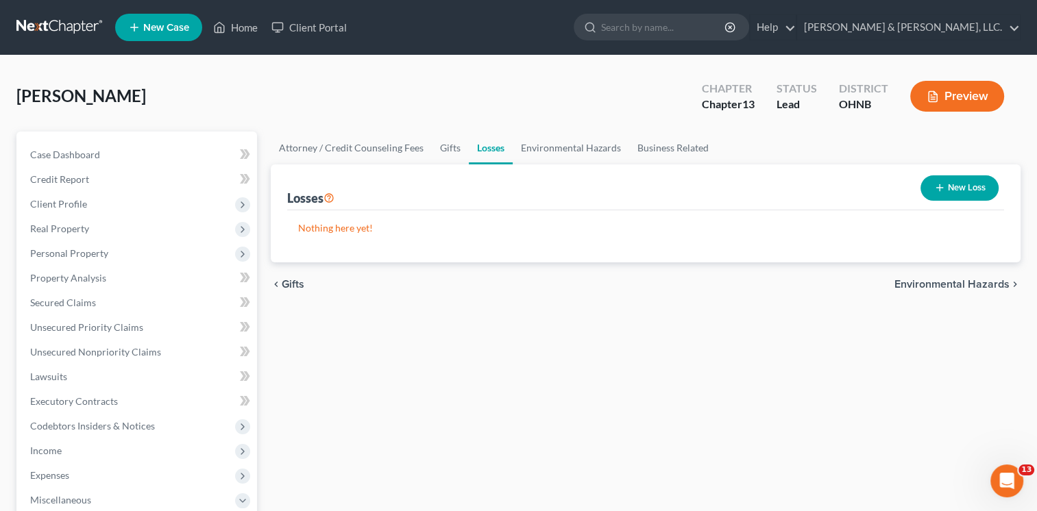
click at [984, 281] on span "Environmental Hazards" at bounding box center [952, 284] width 115 height 11
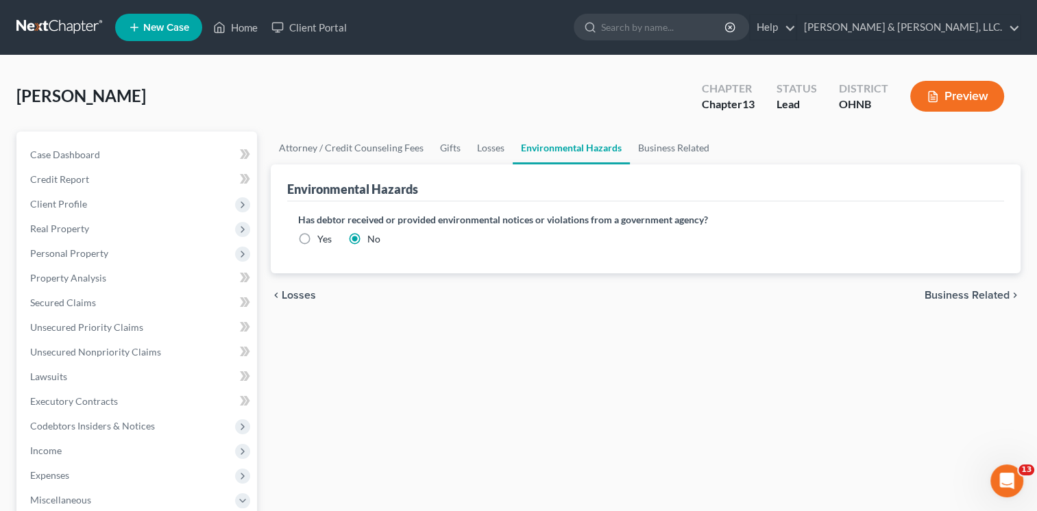
click at [976, 293] on span "Business Related" at bounding box center [967, 295] width 85 height 11
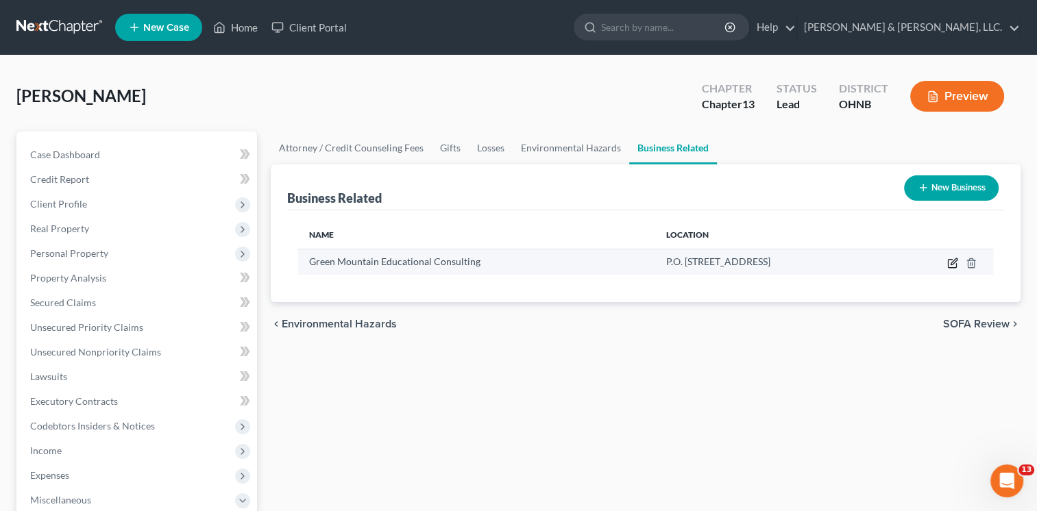
click at [949, 265] on icon "button" at bounding box center [953, 263] width 11 height 11
select select "sole_proprietor"
select select "36"
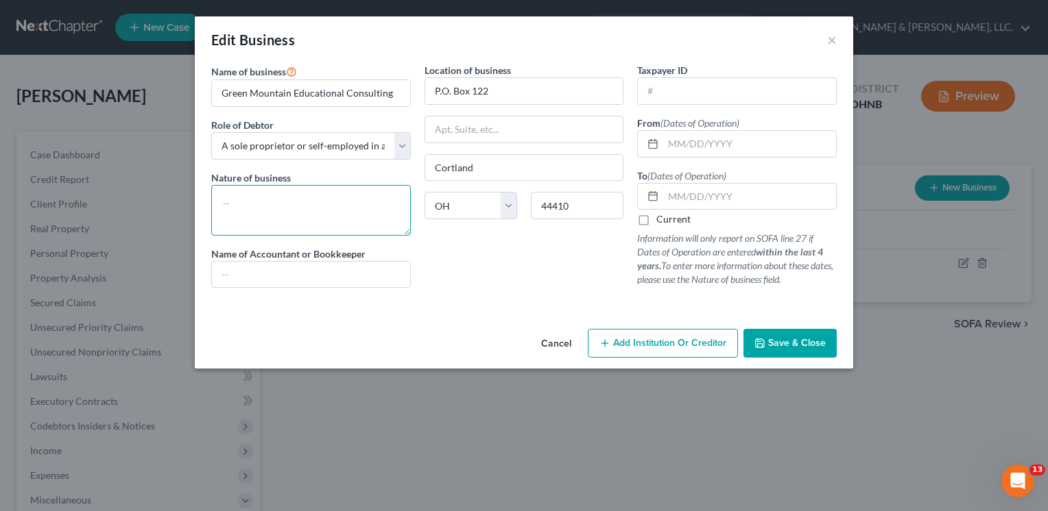
click at [280, 202] on textarea at bounding box center [311, 210] width 200 height 51
type textarea "Consulting"
click at [737, 143] on input "text" at bounding box center [749, 144] width 173 height 26
type input "[DATE]"
drag, startPoint x: 646, startPoint y: 221, endPoint x: 657, endPoint y: 225, distance: 11.7
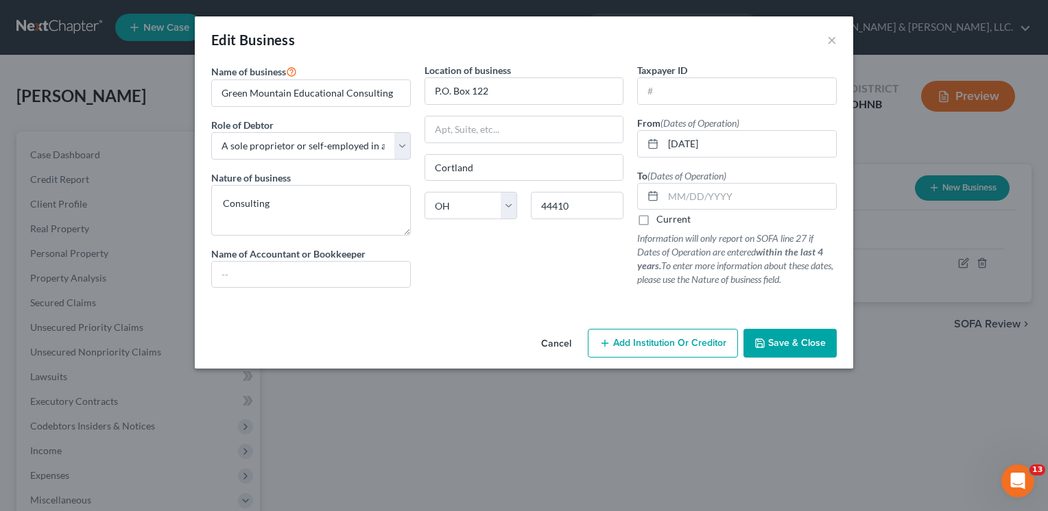
click at [656, 221] on label "Current" at bounding box center [673, 220] width 34 height 14
click at [662, 221] on input "Current" at bounding box center [666, 217] width 9 height 9
checkbox input "true"
drag, startPoint x: 787, startPoint y: 341, endPoint x: 797, endPoint y: 342, distance: 9.6
click at [788, 341] on span "Save & Close" at bounding box center [797, 343] width 58 height 12
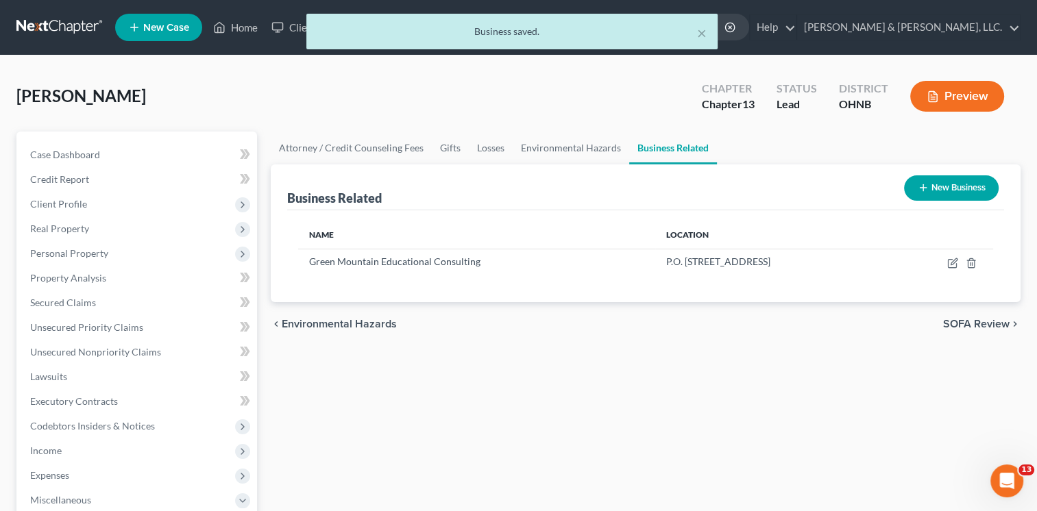
click at [980, 322] on span "SOFA Review" at bounding box center [976, 324] width 67 height 11
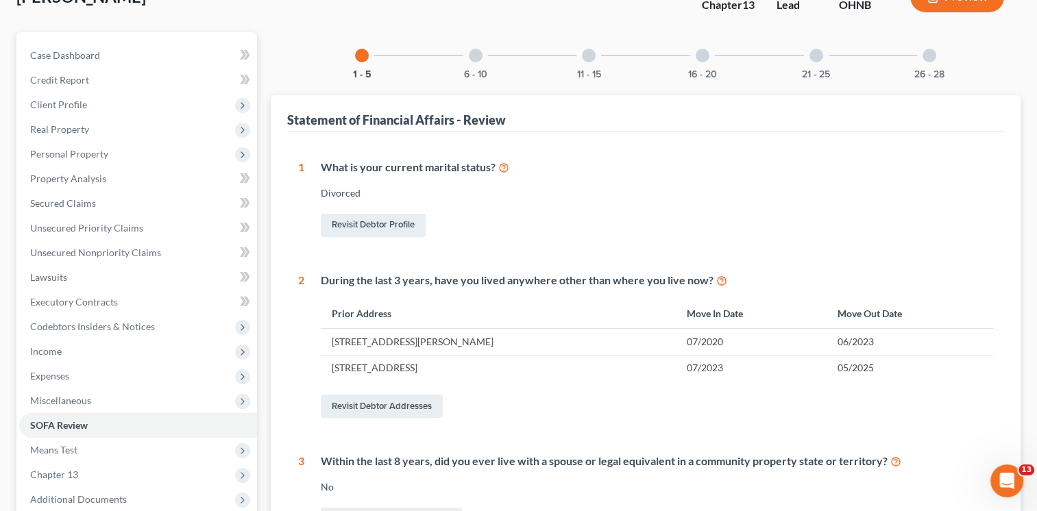
scroll to position [83, 0]
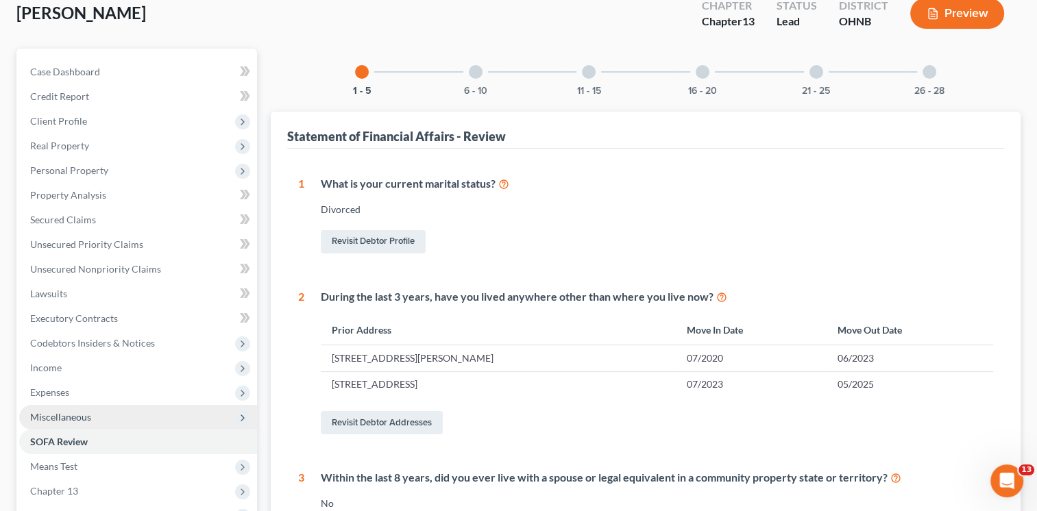
click at [72, 416] on span "Miscellaneous" at bounding box center [60, 417] width 61 height 12
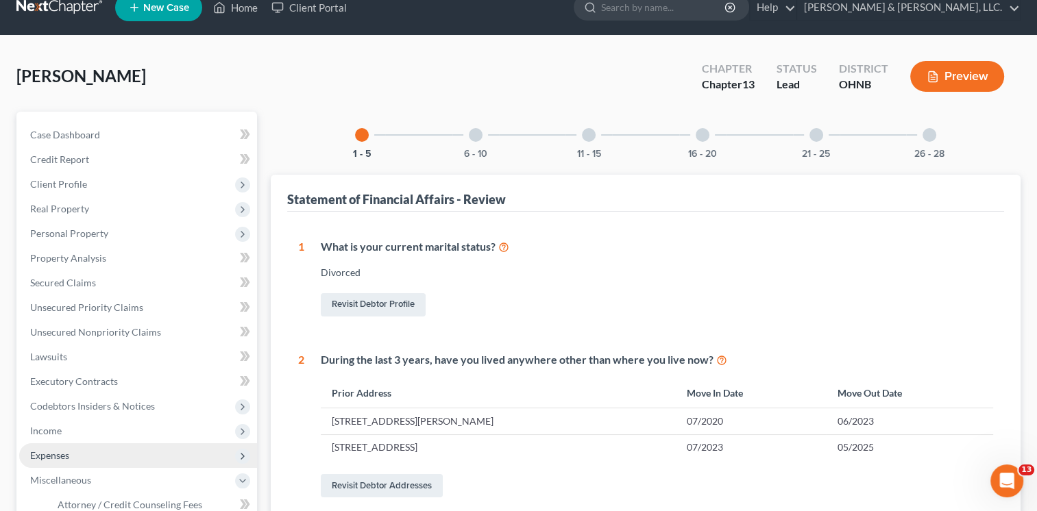
scroll to position [0, 0]
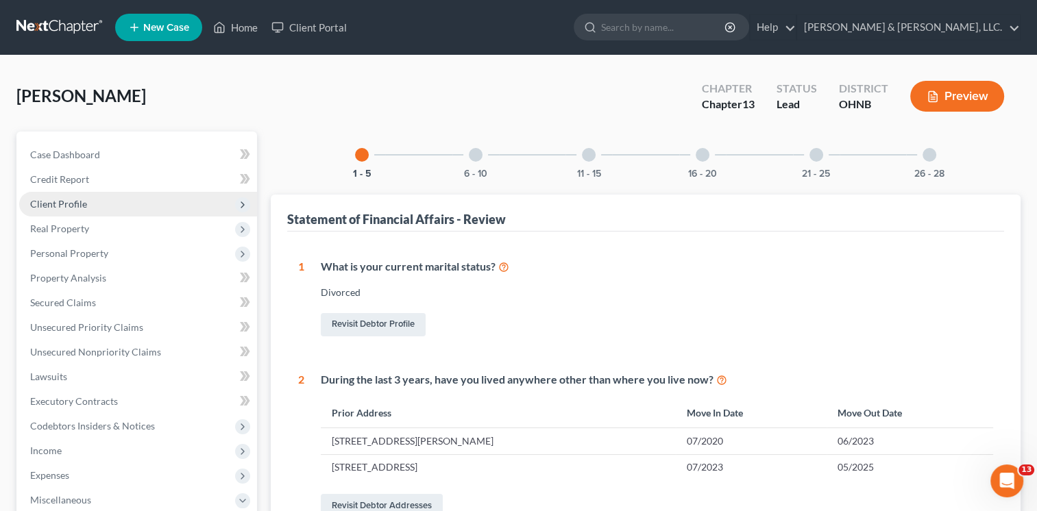
click at [105, 202] on span "Client Profile" at bounding box center [138, 204] width 238 height 25
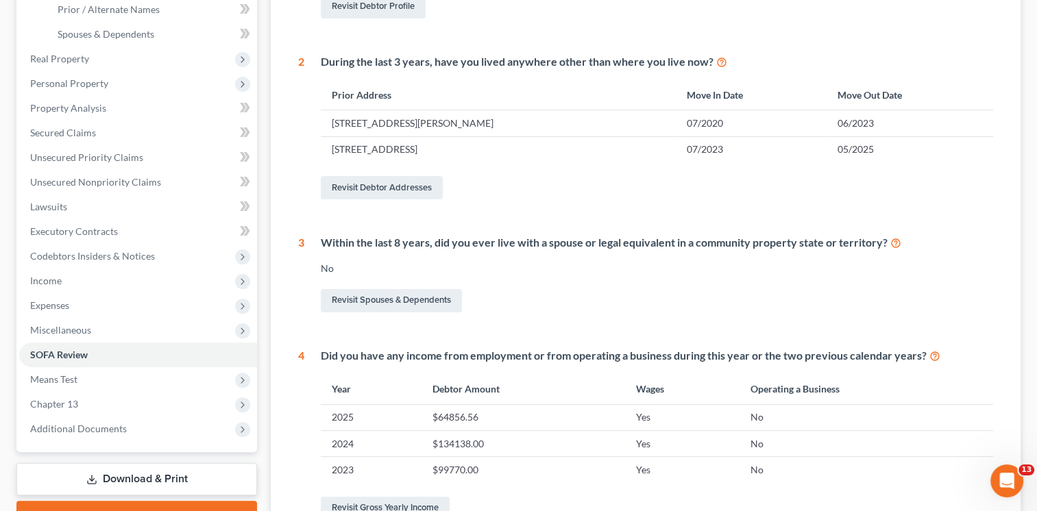
scroll to position [319, 0]
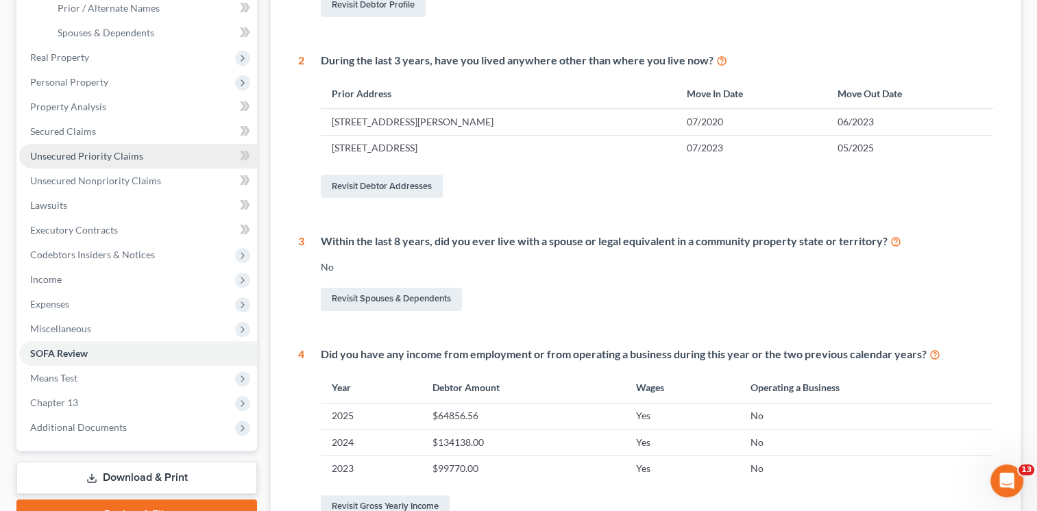
click at [88, 150] on span "Unsecured Priority Claims" at bounding box center [86, 156] width 113 height 12
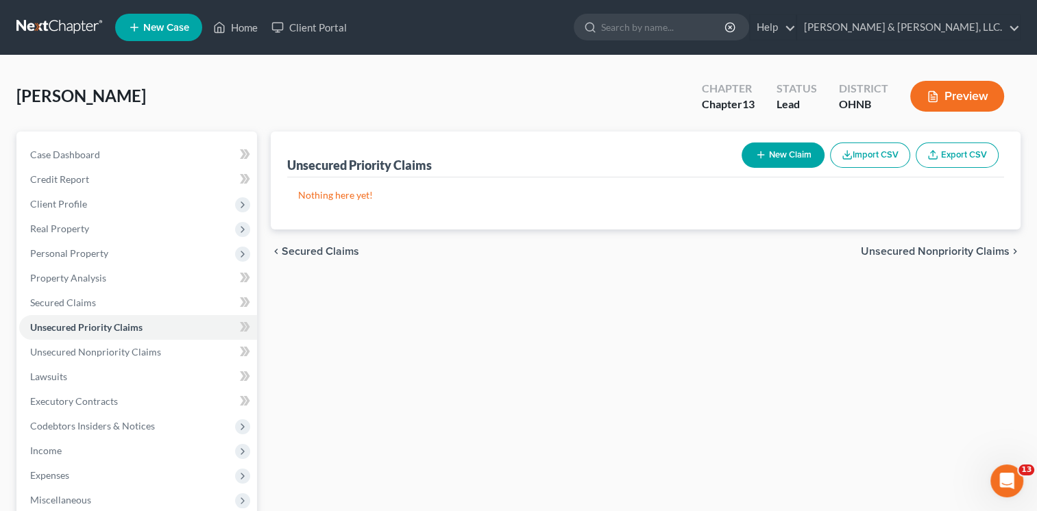
click at [760, 155] on icon "button" at bounding box center [761, 154] width 11 height 11
select select "0"
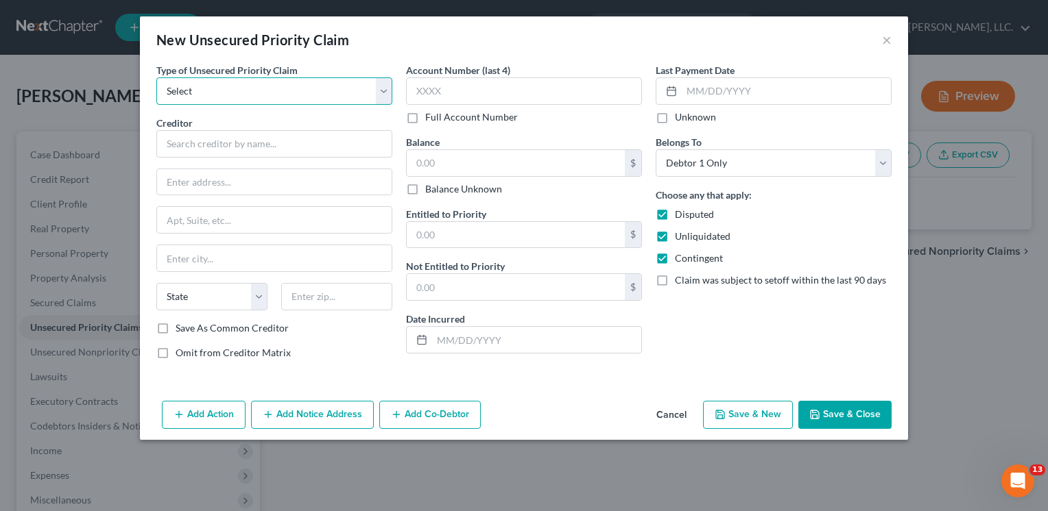
click at [378, 99] on select "Select Taxes & Other Government Units Domestic Support Obligations Extensions o…" at bounding box center [274, 90] width 236 height 27
select select "1"
click at [156, 77] on select "Select Taxes & Other Government Units Domestic Support Obligations Extensions o…" at bounding box center [274, 90] width 236 height 27
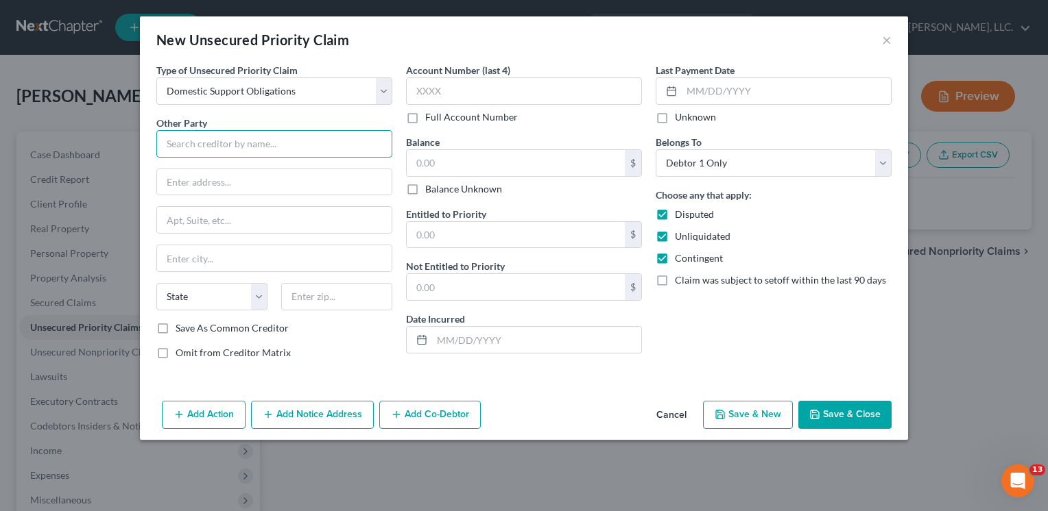
drag, startPoint x: 217, startPoint y: 142, endPoint x: 304, endPoint y: 139, distance: 87.1
click at [225, 141] on input "text" at bounding box center [274, 143] width 236 height 27
type input "[PERSON_NAME] [PERSON_NAME]"
click at [675, 214] on label "Disputed" at bounding box center [694, 215] width 39 height 14
click at [680, 214] on input "Disputed" at bounding box center [684, 212] width 9 height 9
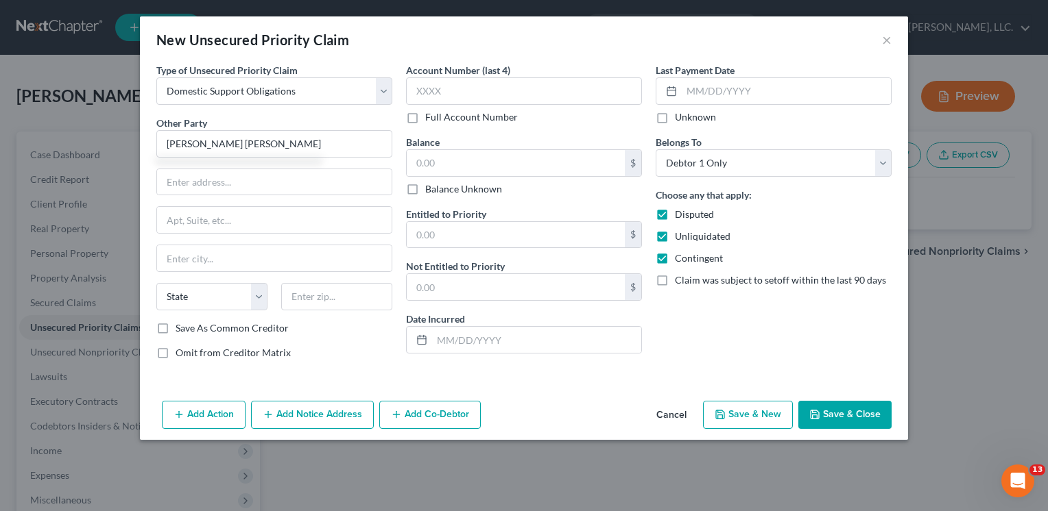
checkbox input "false"
drag, startPoint x: 664, startPoint y: 234, endPoint x: 671, endPoint y: 245, distance: 13.5
click at [675, 234] on label "Unliquidated" at bounding box center [703, 237] width 56 height 14
click at [680, 234] on input "Unliquidated" at bounding box center [684, 234] width 9 height 9
checkbox input "false"
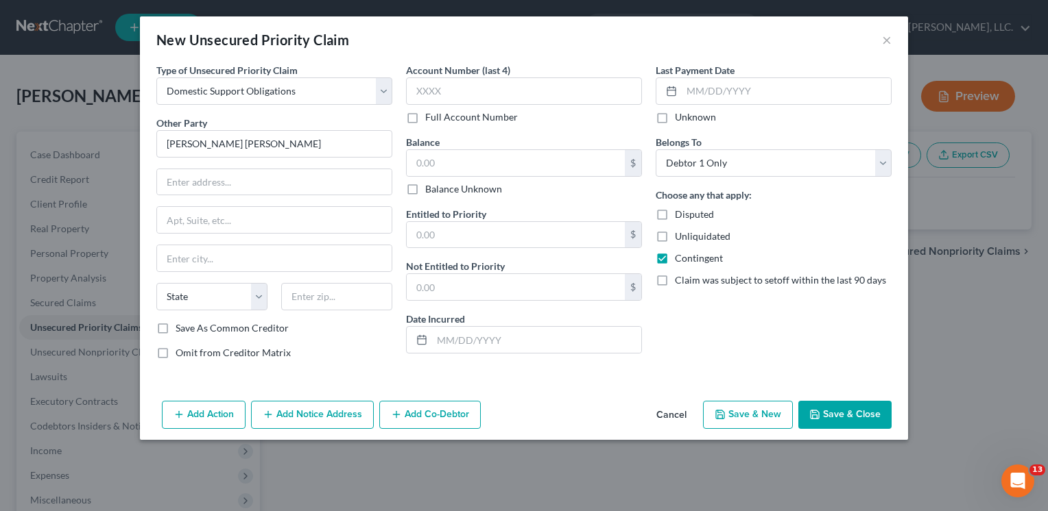
click at [675, 258] on label "Contingent" at bounding box center [699, 259] width 48 height 14
click at [680, 258] on input "Contingent" at bounding box center [684, 256] width 9 height 9
click at [654, 498] on div "New Unsecured Priority Claim × Type of Unsecured Priority Claim * Select Taxes …" at bounding box center [524, 255] width 1048 height 511
click at [436, 337] on input "text" at bounding box center [536, 340] width 209 height 26
click at [271, 415] on icon "button" at bounding box center [268, 414] width 11 height 11
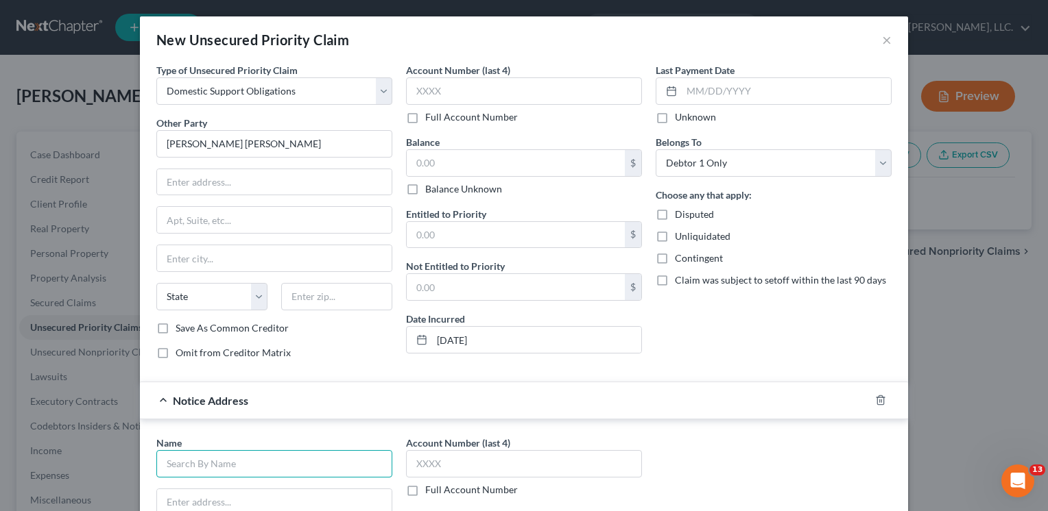
drag, startPoint x: 189, startPoint y: 462, endPoint x: 264, endPoint y: 452, distance: 75.4
click at [192, 460] on input "text" at bounding box center [274, 463] width 236 height 27
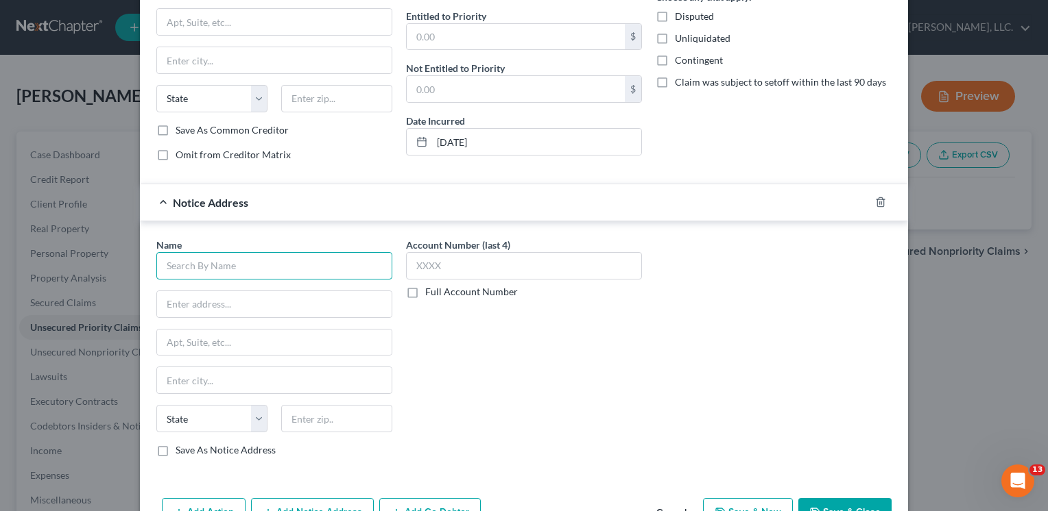
scroll to position [228, 0]
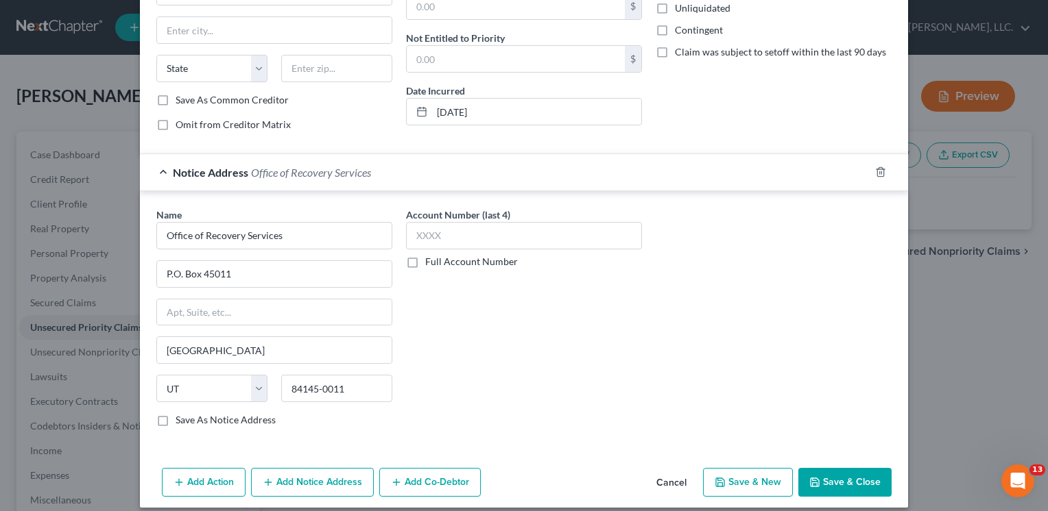
click at [845, 476] on button "Save & Close" at bounding box center [844, 482] width 93 height 29
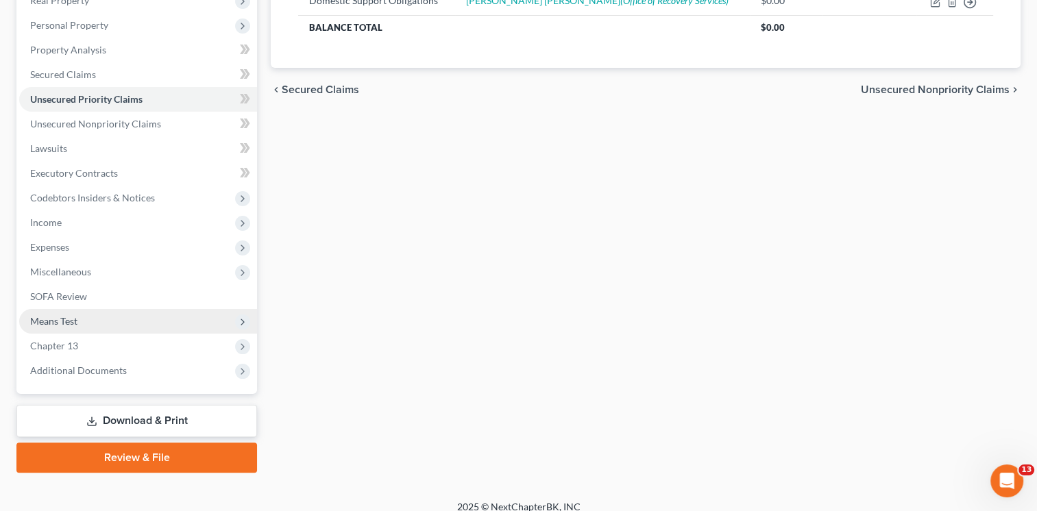
click at [58, 319] on span "Means Test" at bounding box center [53, 321] width 47 height 12
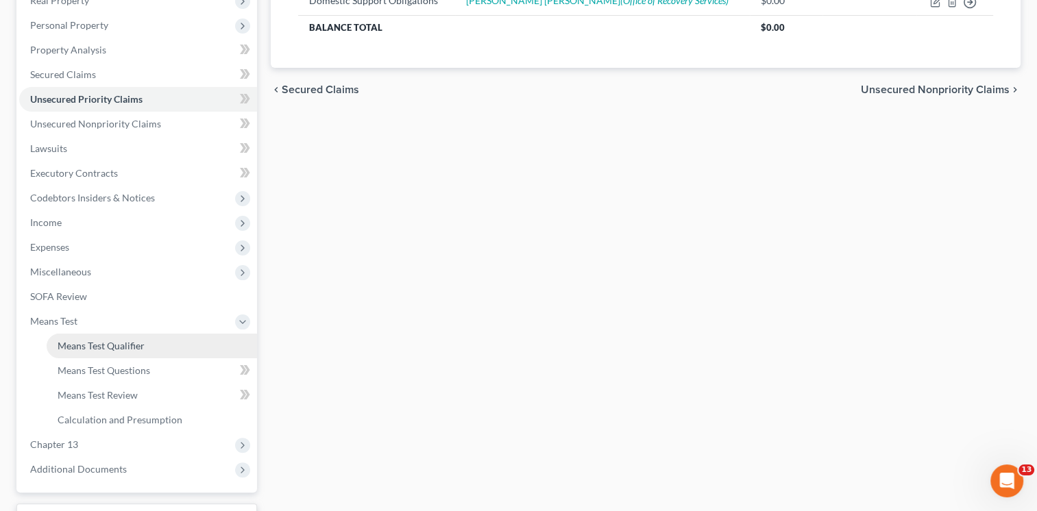
click at [118, 344] on span "Means Test Qualifier" at bounding box center [101, 346] width 87 height 12
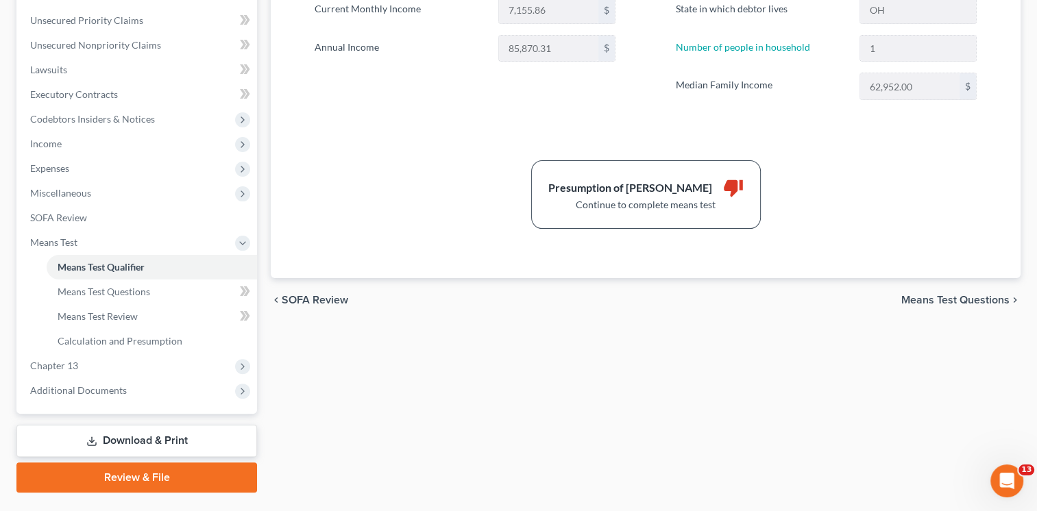
scroll to position [293, 0]
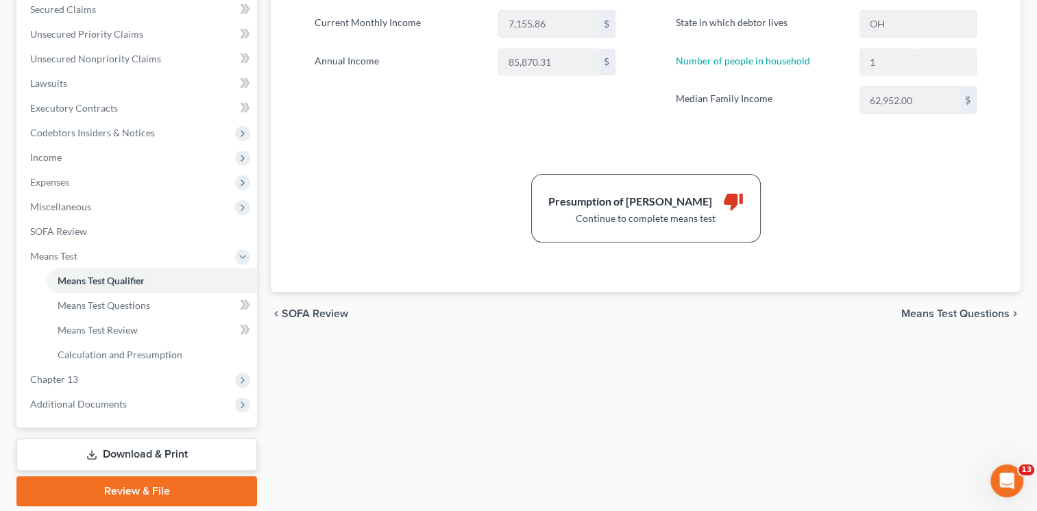
click at [952, 311] on span "Means Test Questions" at bounding box center [956, 314] width 108 height 11
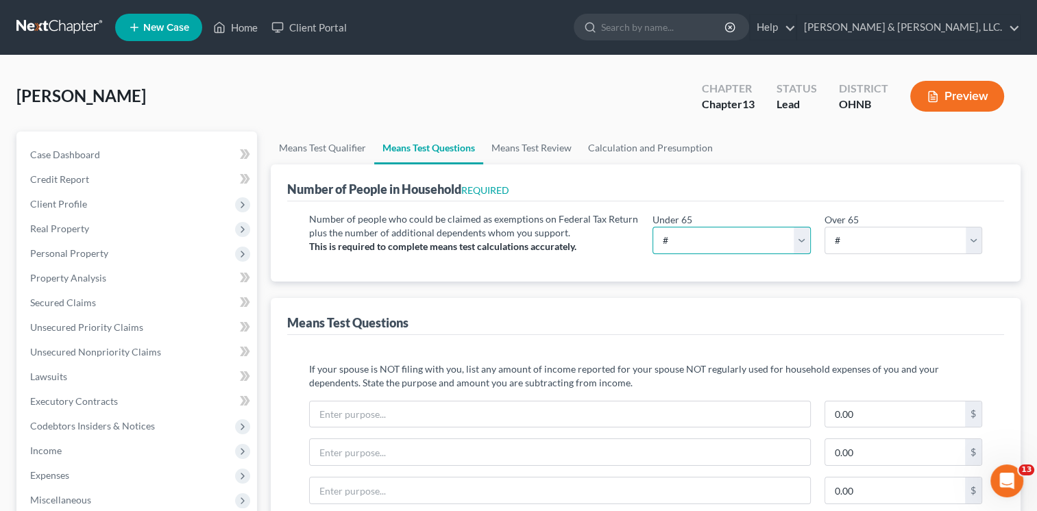
click at [804, 243] on select "# 0 1 2 3 4 5 6 7 8 9 10" at bounding box center [732, 240] width 158 height 27
click at [653, 227] on select "# 0 1 2 3 4 5 6 7 8 9 10" at bounding box center [732, 240] width 158 height 27
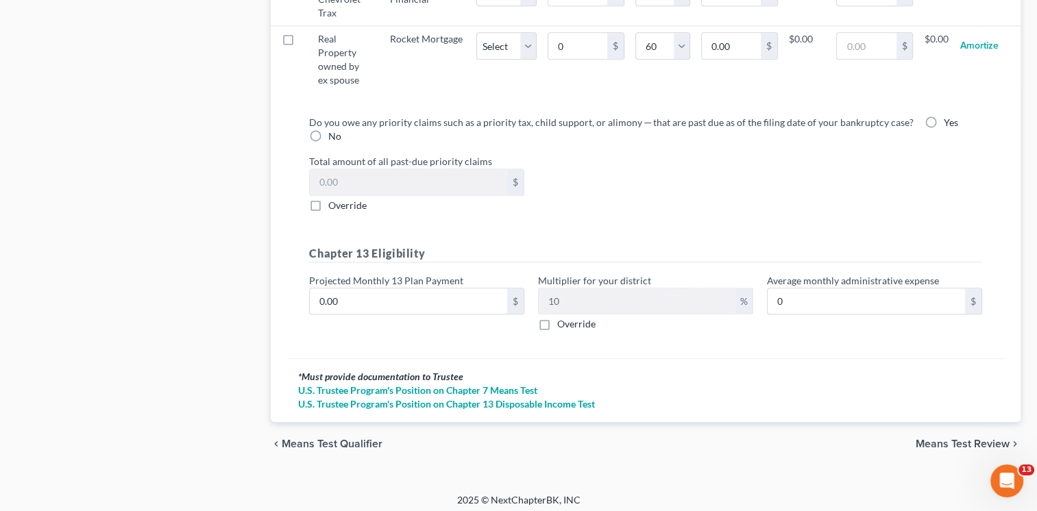
scroll to position [1519, 0]
click at [979, 437] on span "Means Test Review" at bounding box center [963, 442] width 94 height 11
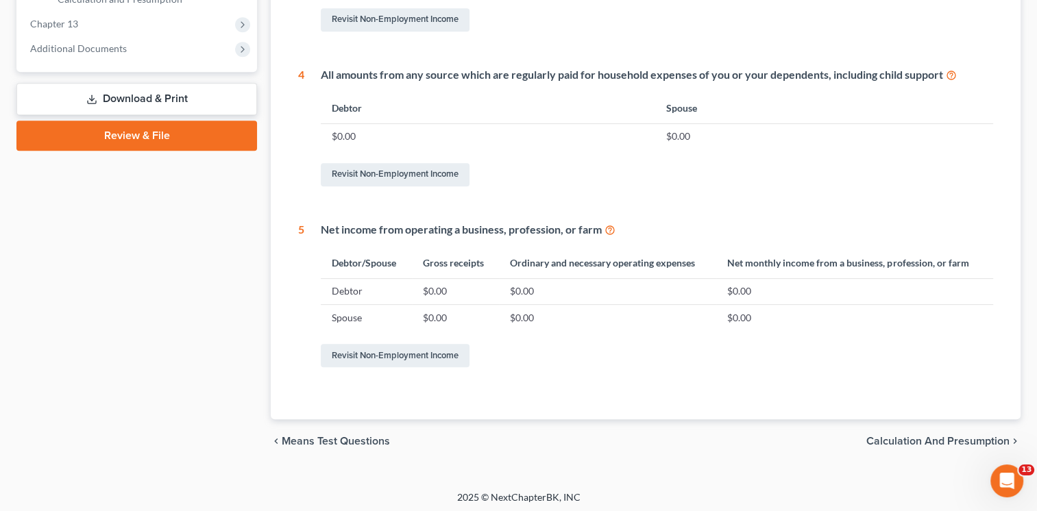
scroll to position [652, 0]
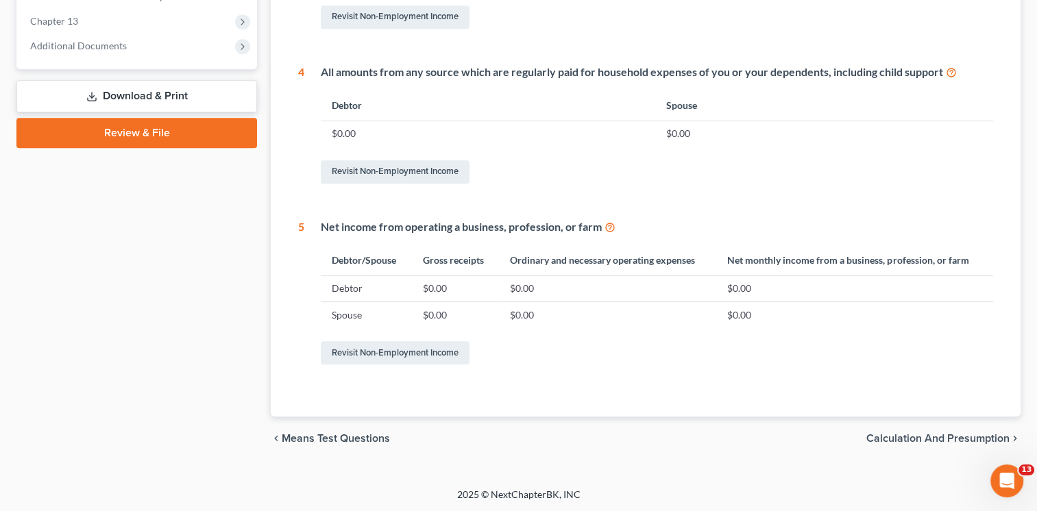
click at [902, 435] on span "Calculation and Presumption" at bounding box center [938, 438] width 143 height 11
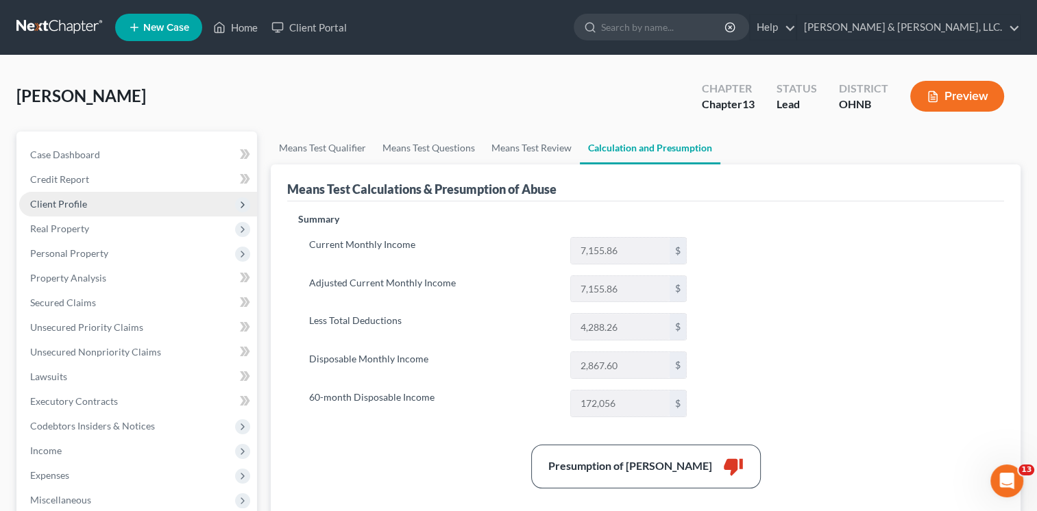
click at [81, 204] on span "Client Profile" at bounding box center [58, 204] width 57 height 12
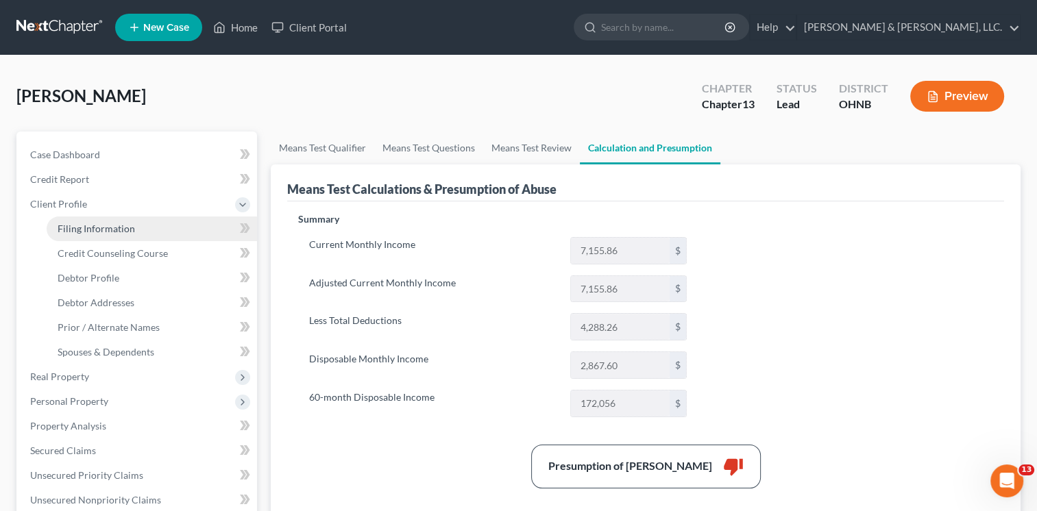
click at [99, 224] on span "Filing Information" at bounding box center [96, 229] width 77 height 12
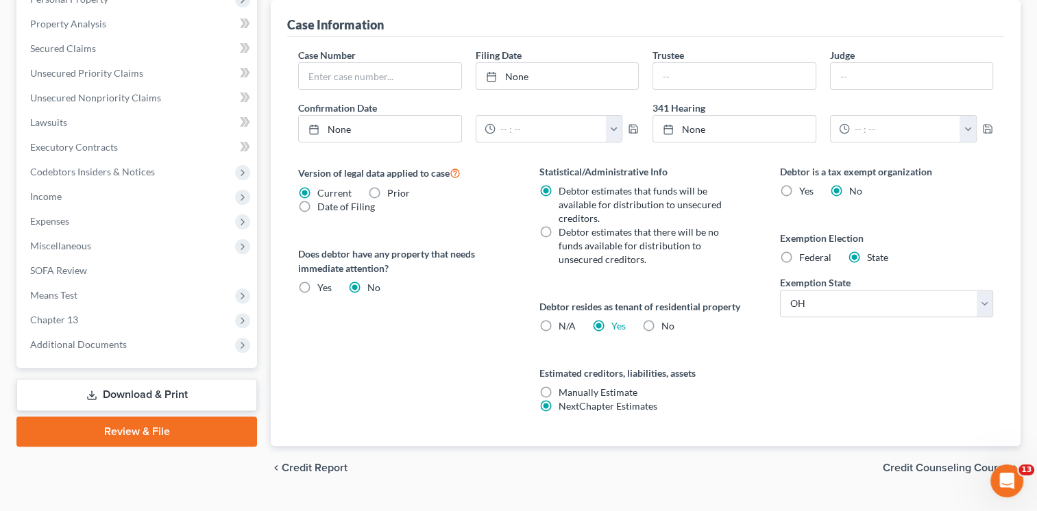
scroll to position [431, 0]
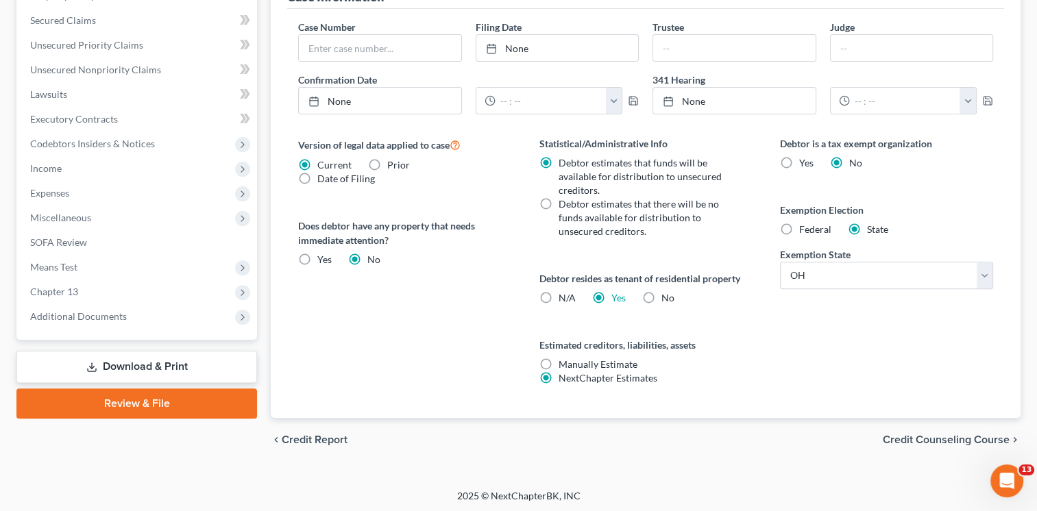
click at [974, 435] on span "Credit Counseling Course" at bounding box center [946, 440] width 127 height 11
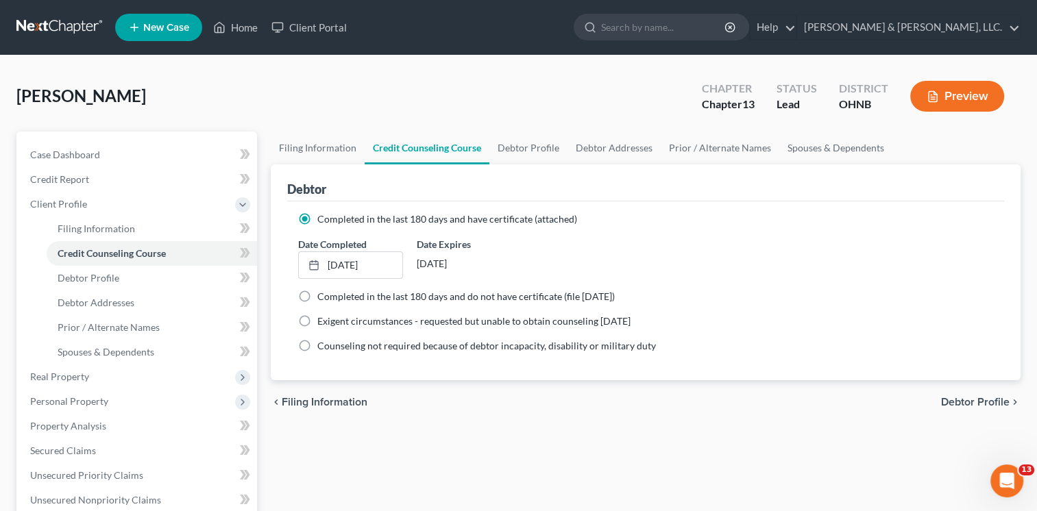
click at [989, 400] on span "Debtor Profile" at bounding box center [975, 402] width 69 height 11
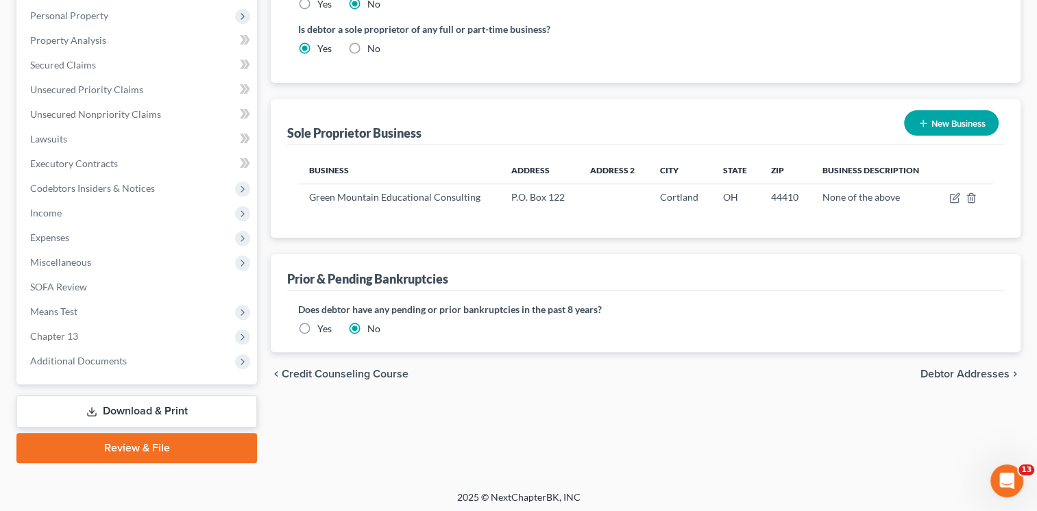
scroll to position [389, 0]
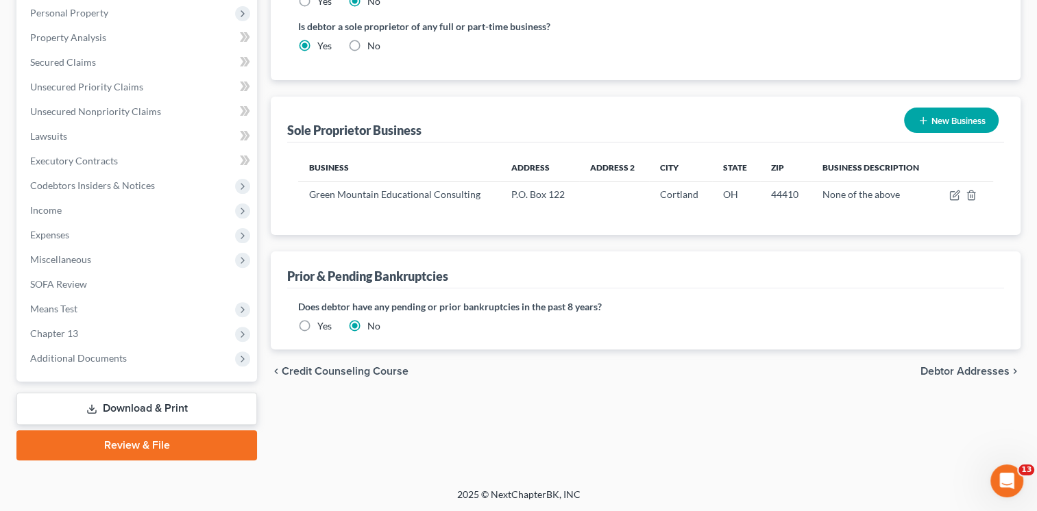
click at [954, 370] on span "Debtor Addresses" at bounding box center [965, 371] width 89 height 11
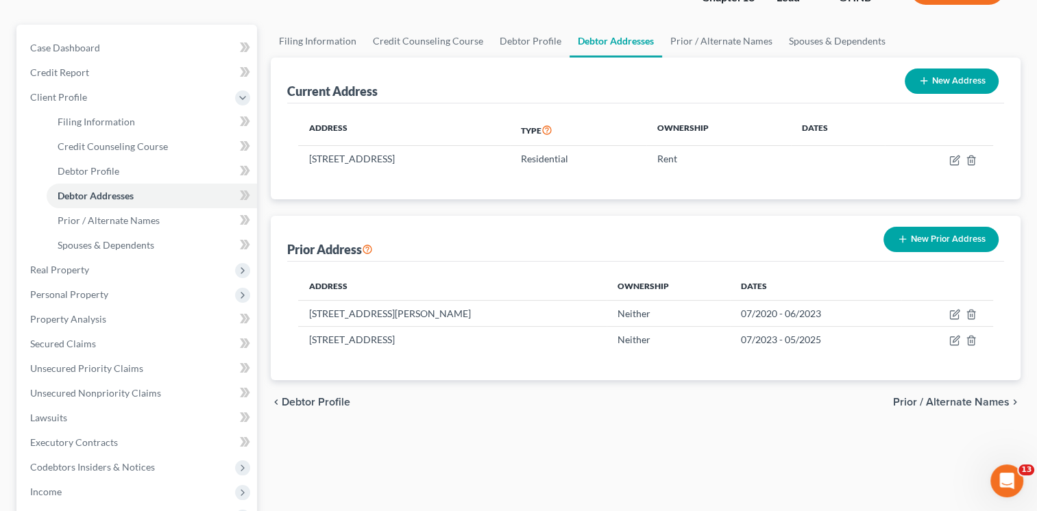
scroll to position [91, 0]
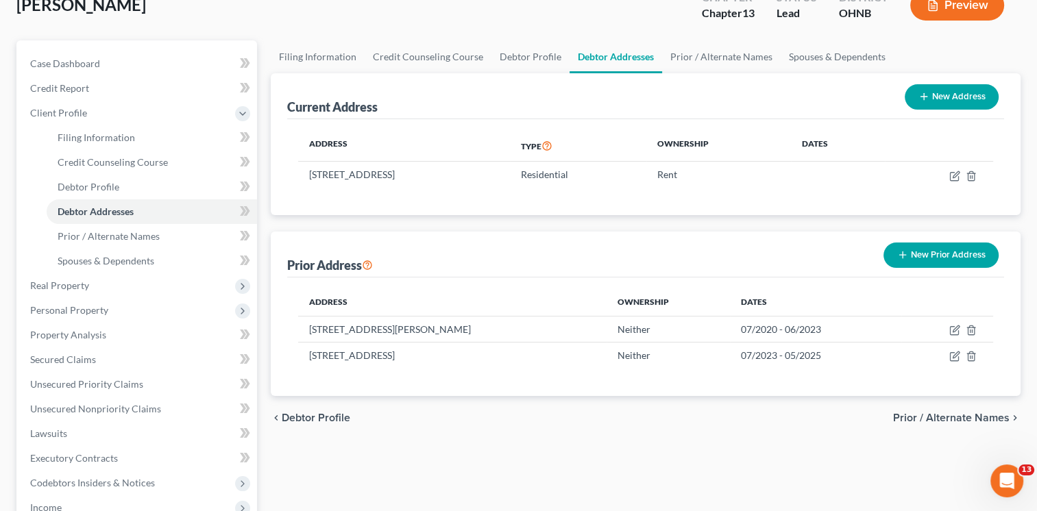
click at [915, 413] on span "Prior / Alternate Names" at bounding box center [951, 418] width 117 height 11
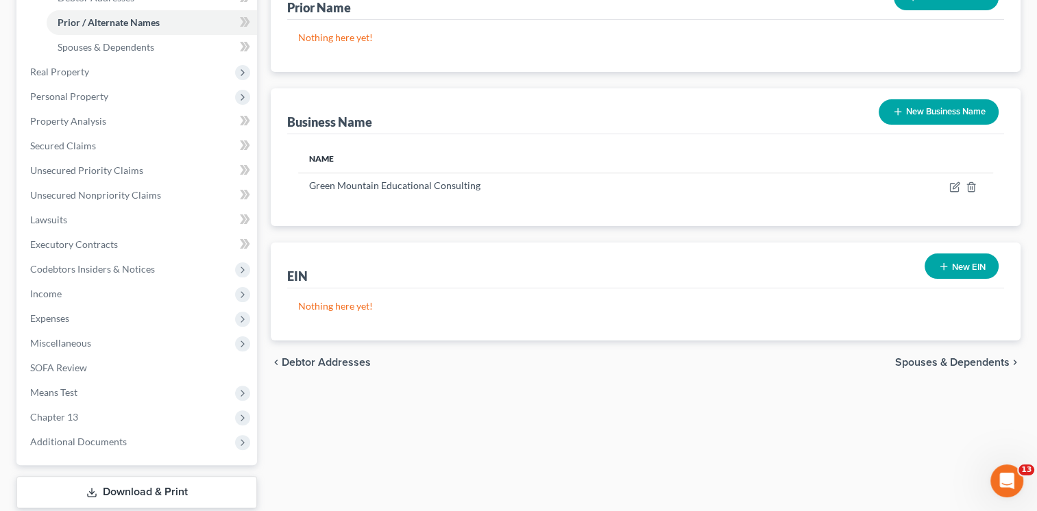
scroll to position [319, 0]
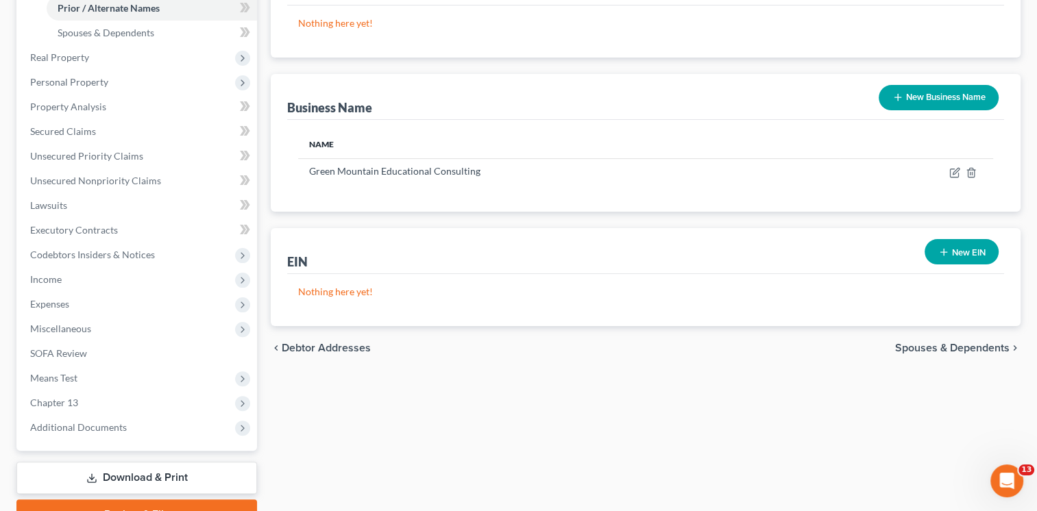
click at [921, 344] on span "Spouses & Dependents" at bounding box center [952, 348] width 114 height 11
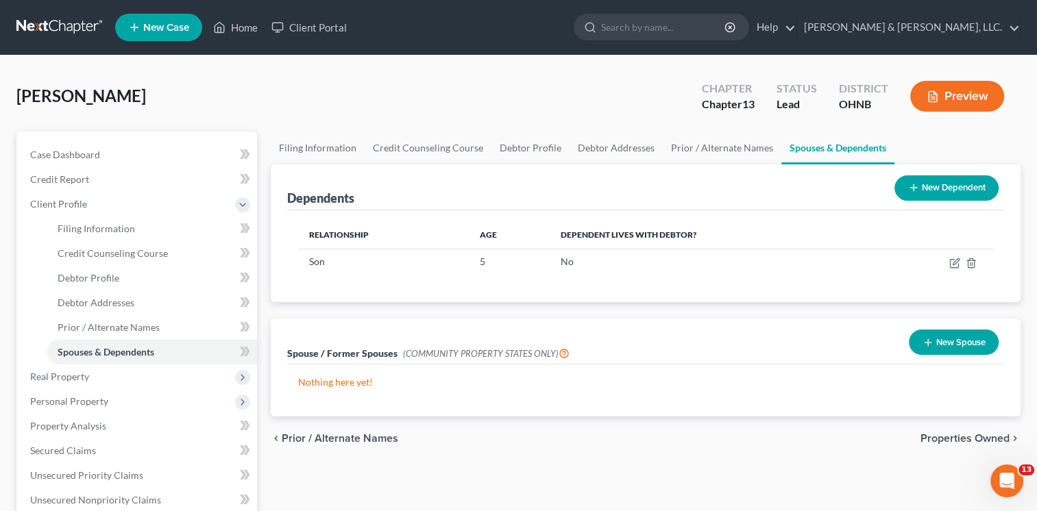
click at [951, 437] on span "Properties Owned" at bounding box center [965, 438] width 89 height 11
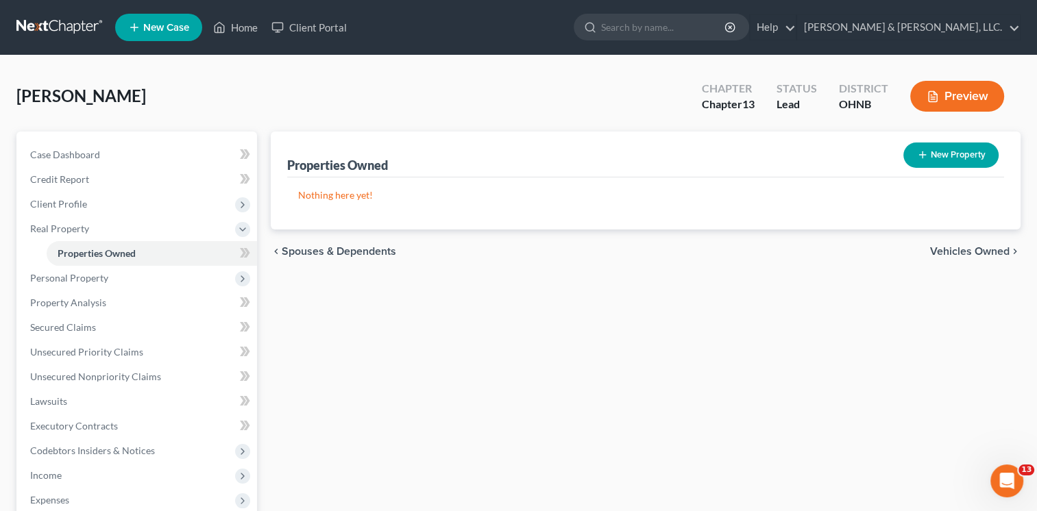
click at [965, 246] on span "Vehicles Owned" at bounding box center [970, 251] width 80 height 11
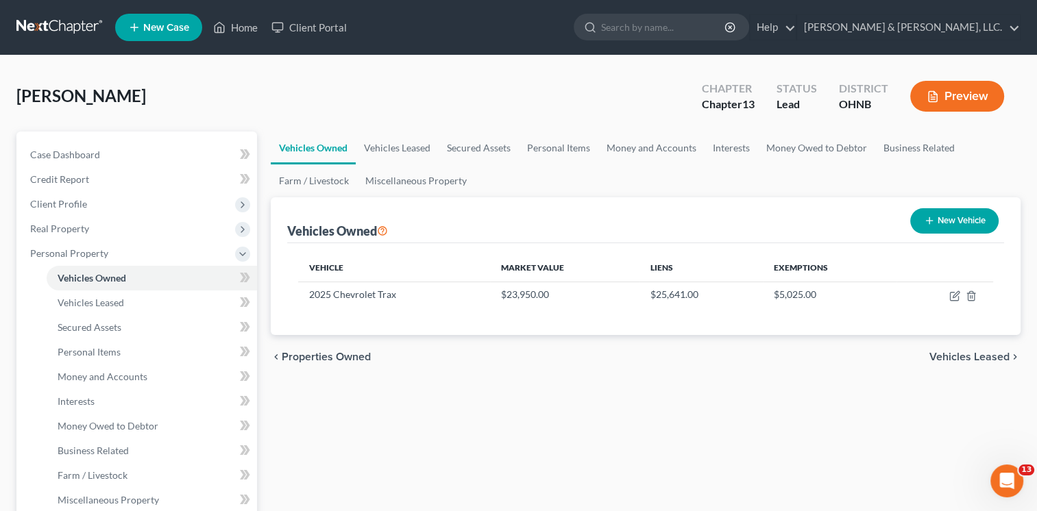
click at [956, 354] on span "Vehicles Leased" at bounding box center [970, 357] width 80 height 11
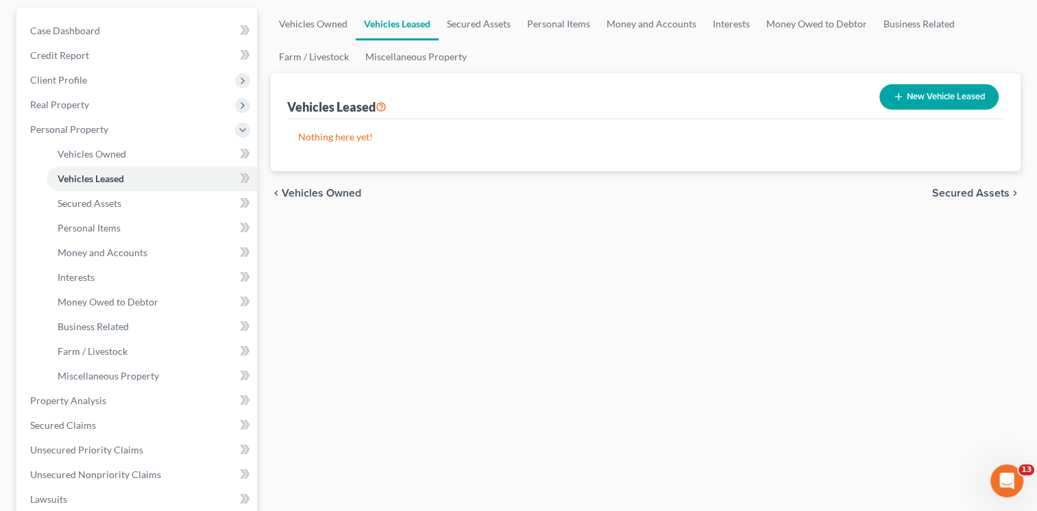
scroll to position [137, 0]
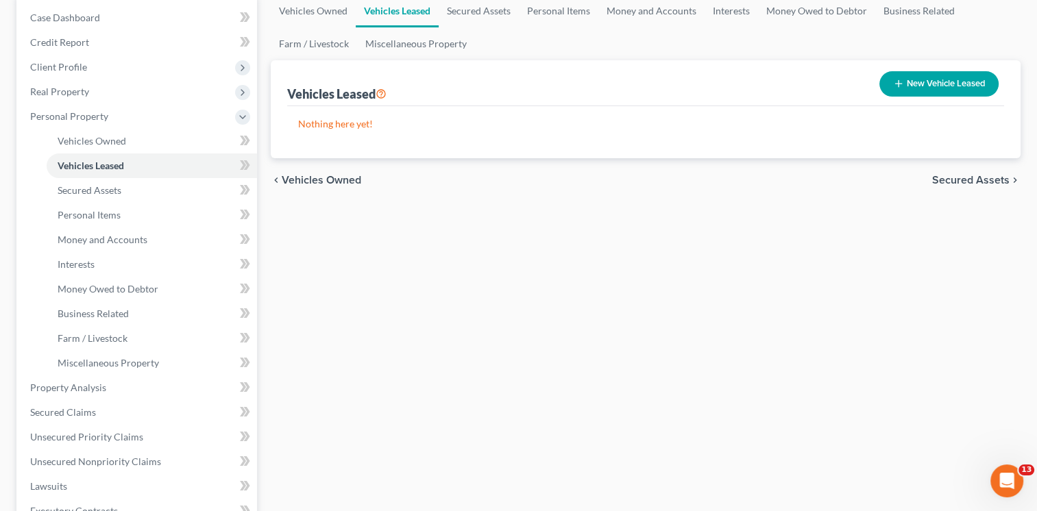
click at [972, 178] on span "Secured Assets" at bounding box center [970, 180] width 77 height 11
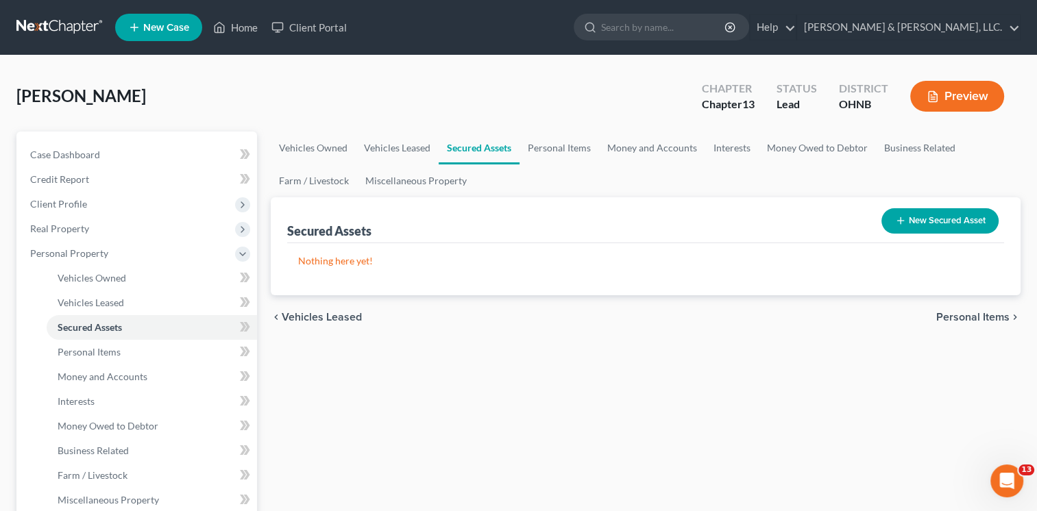
click at [978, 318] on span "Personal Items" at bounding box center [973, 317] width 73 height 11
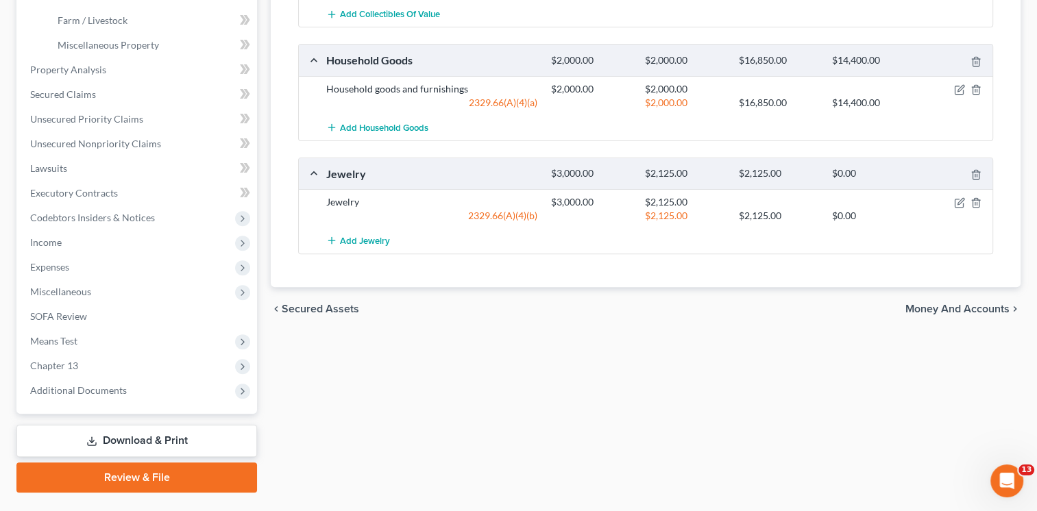
scroll to position [457, 0]
click at [980, 306] on span "Money and Accounts" at bounding box center [958, 307] width 104 height 11
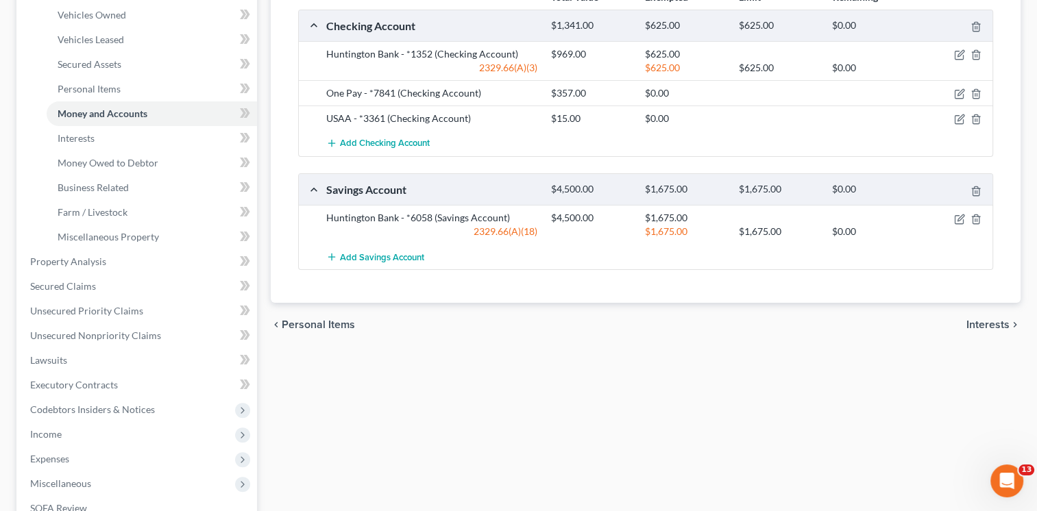
scroll to position [274, 0]
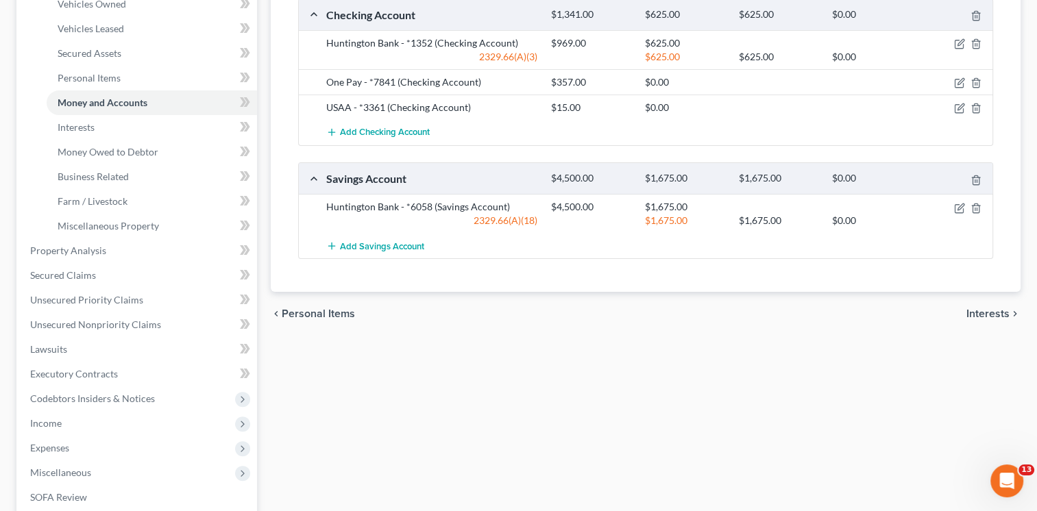
click at [993, 312] on span "Interests" at bounding box center [988, 314] width 43 height 11
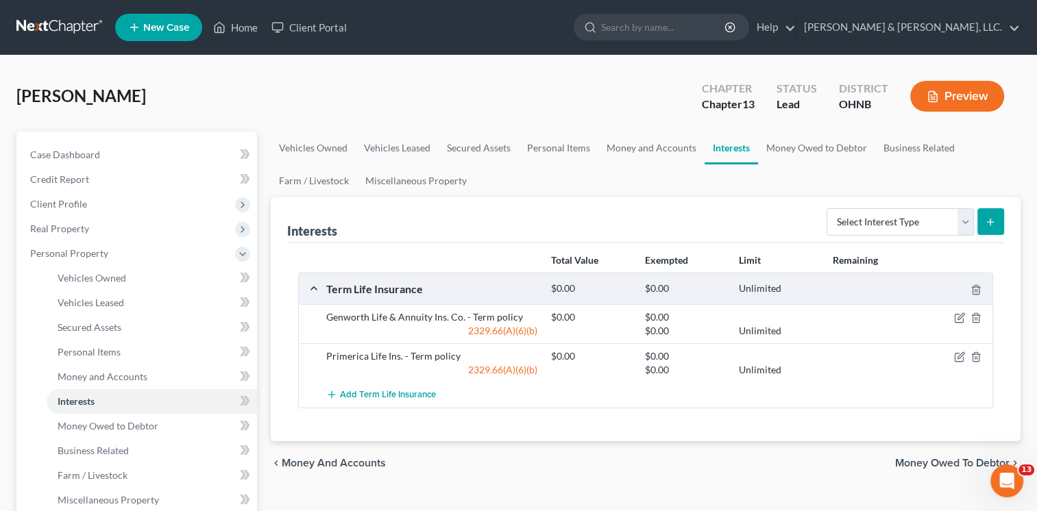
click at [932, 462] on span "Money Owed to Debtor" at bounding box center [952, 463] width 114 height 11
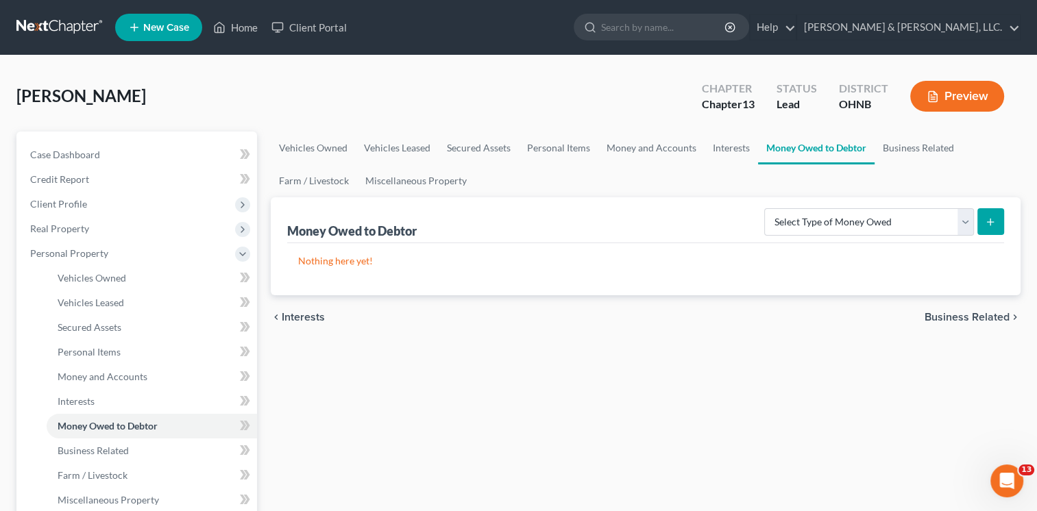
click at [950, 314] on span "Business Related" at bounding box center [967, 317] width 85 height 11
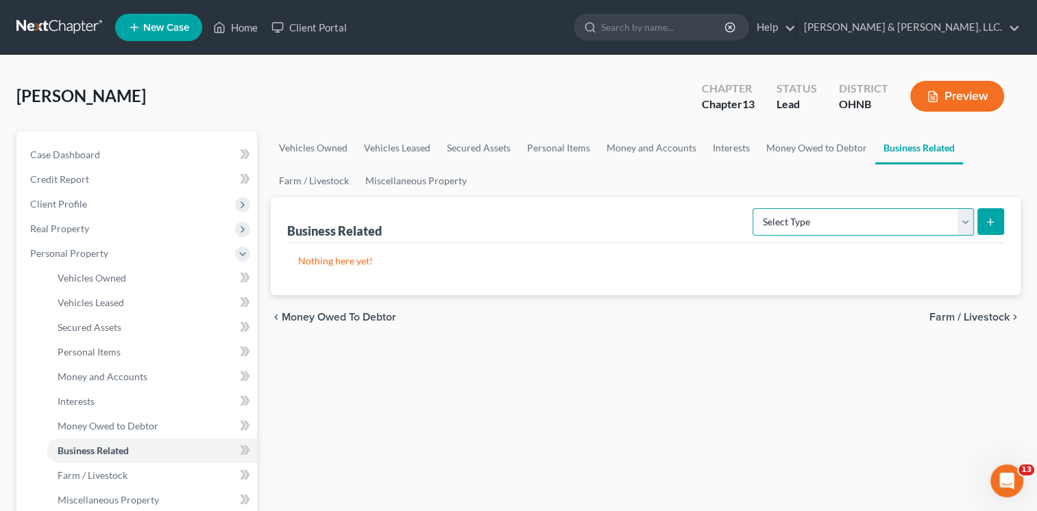
click at [966, 224] on select "Select Type Customer Lists Franchises Inventory Licenses Machinery Office Equip…" at bounding box center [863, 221] width 221 height 27
click at [969, 313] on span "Farm / Livestock" at bounding box center [970, 317] width 80 height 11
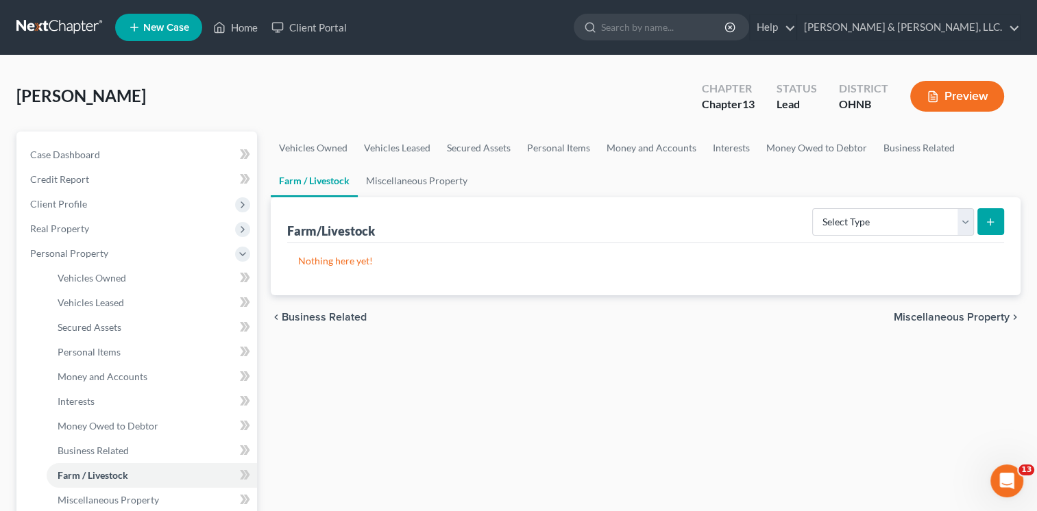
click at [962, 317] on span "Miscellaneous Property" at bounding box center [952, 317] width 116 height 11
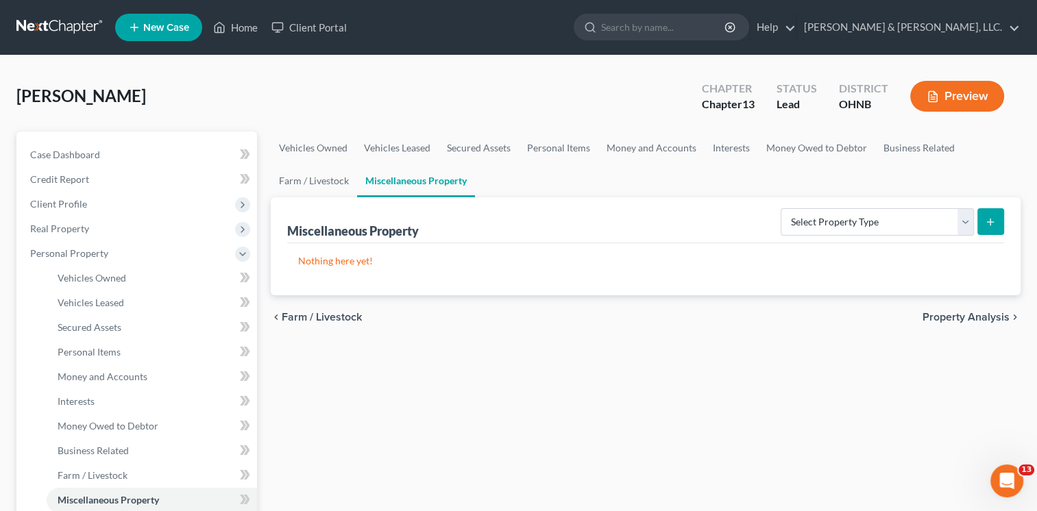
click at [963, 317] on span "Property Analysis" at bounding box center [966, 317] width 87 height 11
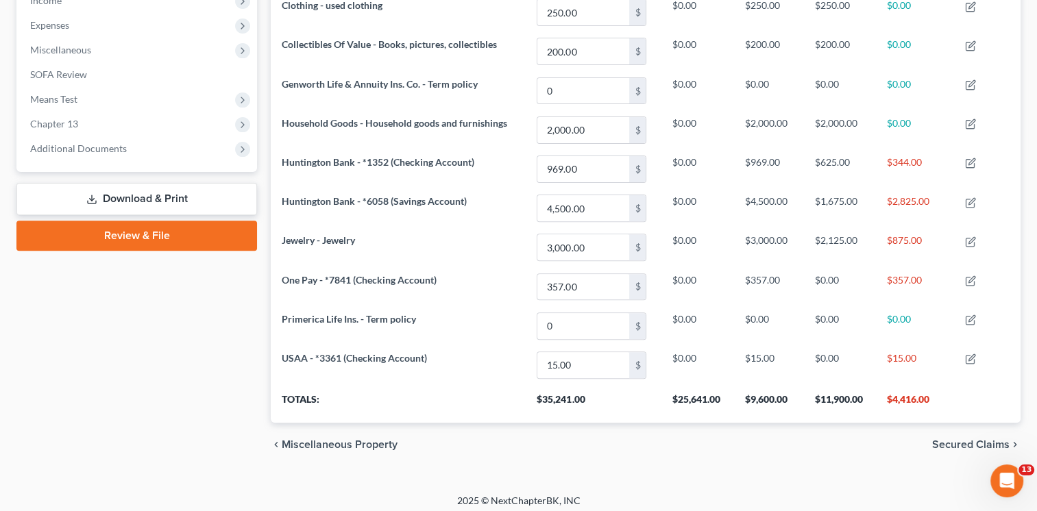
scroll to position [455, 0]
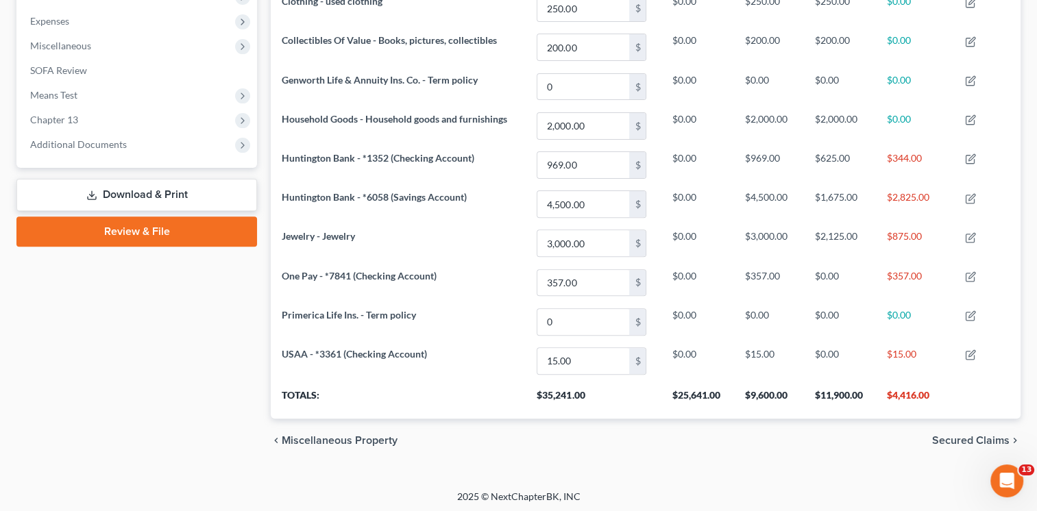
click at [983, 435] on span "Secured Claims" at bounding box center [970, 440] width 77 height 11
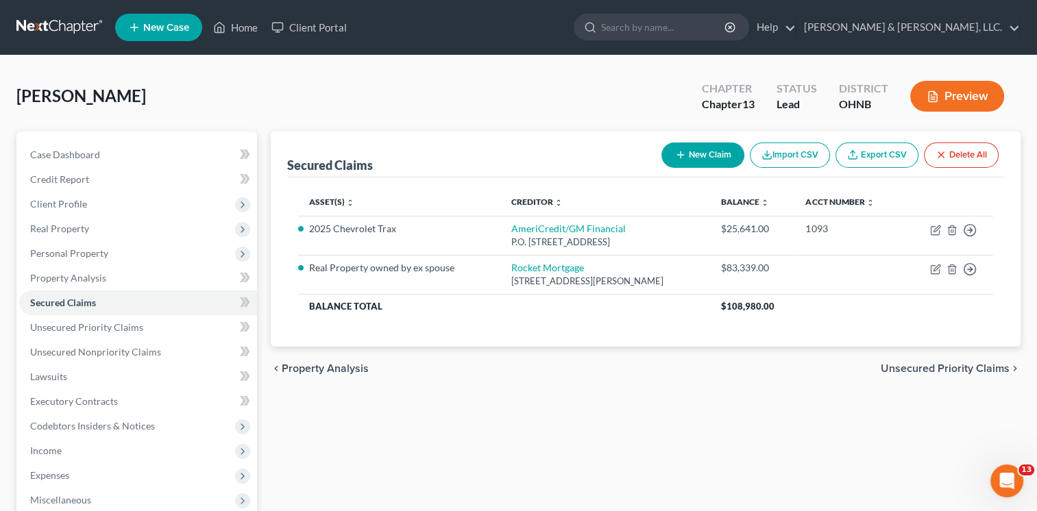
click at [916, 363] on span "Unsecured Priority Claims" at bounding box center [945, 368] width 129 height 11
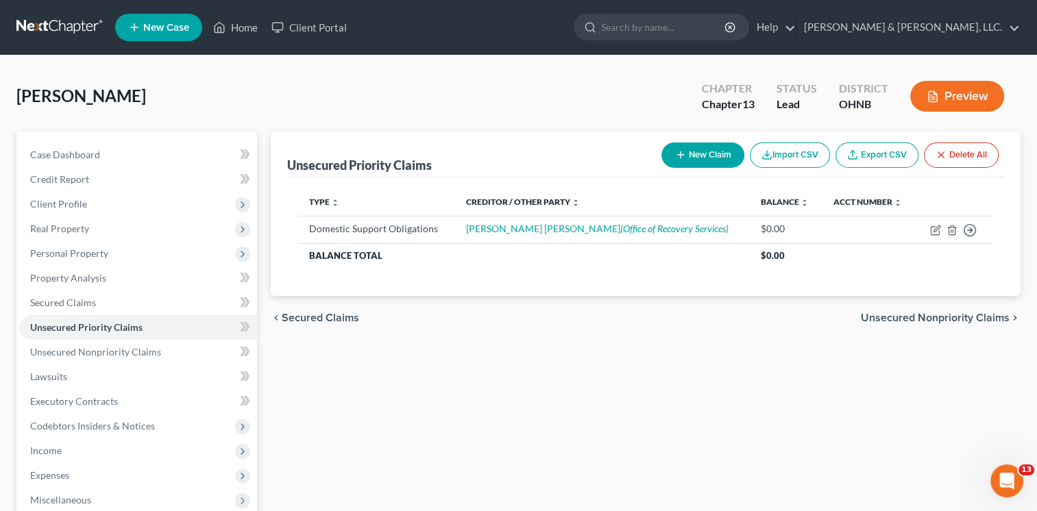
click at [927, 317] on span "Unsecured Nonpriority Claims" at bounding box center [935, 318] width 149 height 11
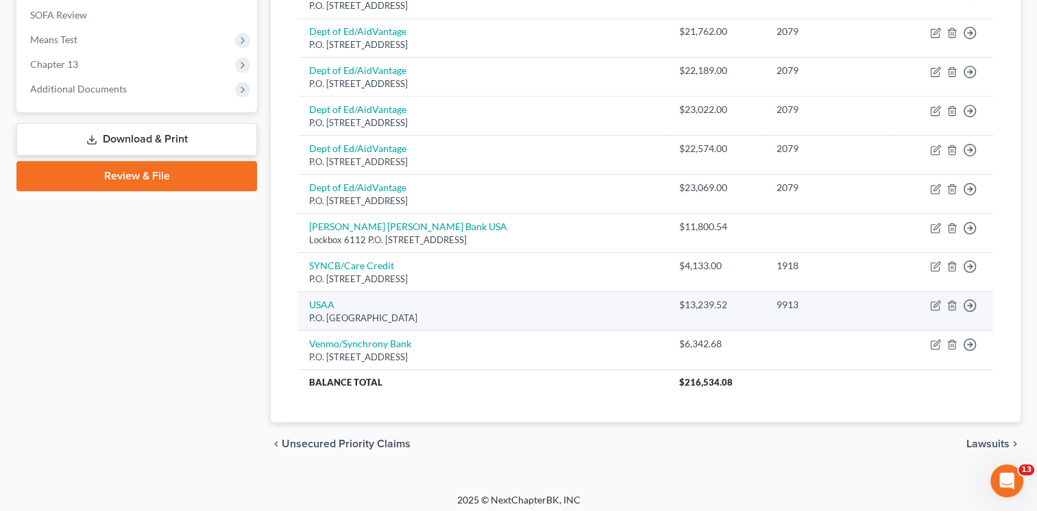
scroll to position [514, 0]
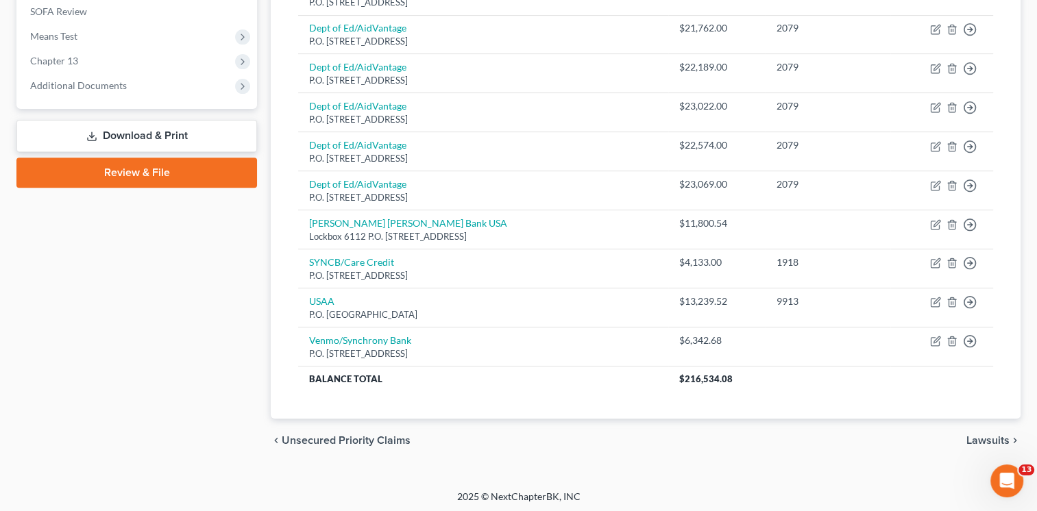
click at [1000, 435] on span "Lawsuits" at bounding box center [988, 440] width 43 height 11
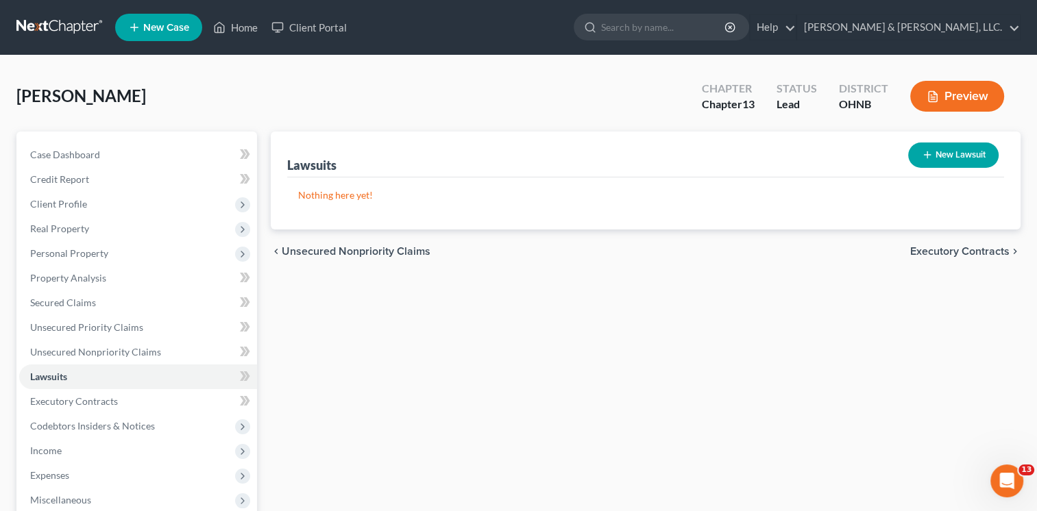
click at [956, 248] on span "Executory Contracts" at bounding box center [959, 251] width 99 height 11
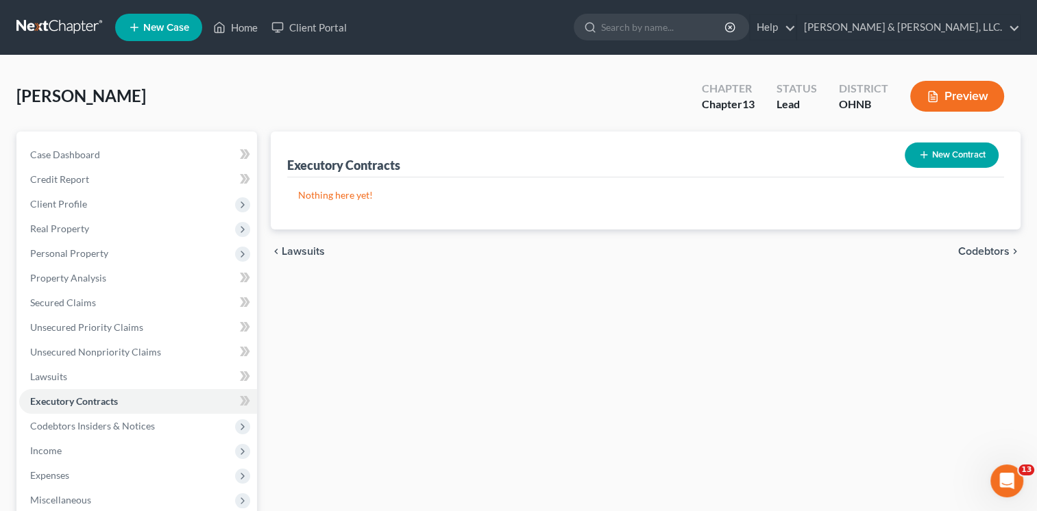
click at [977, 249] on span "Codebtors" at bounding box center [983, 251] width 51 height 11
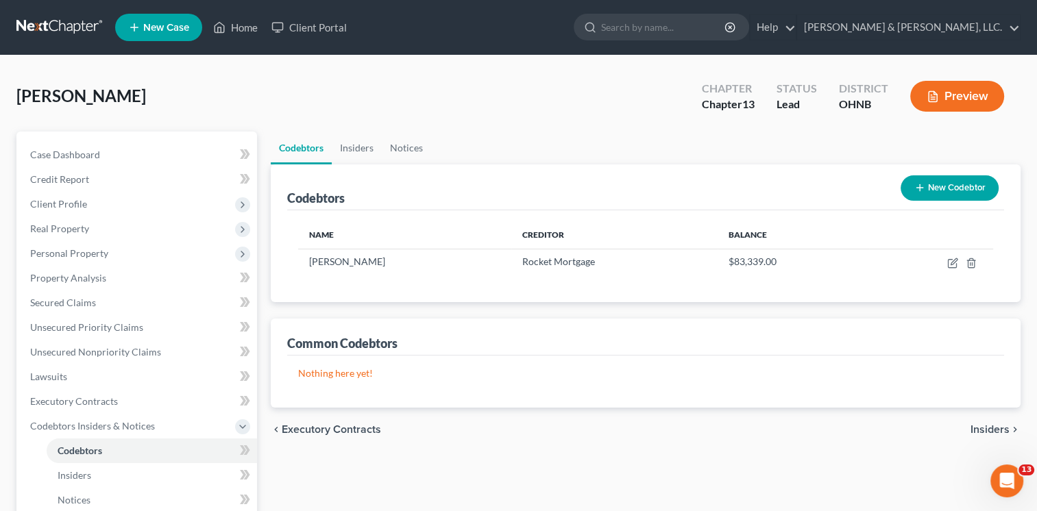
click at [987, 427] on span "Insiders" at bounding box center [990, 429] width 39 height 11
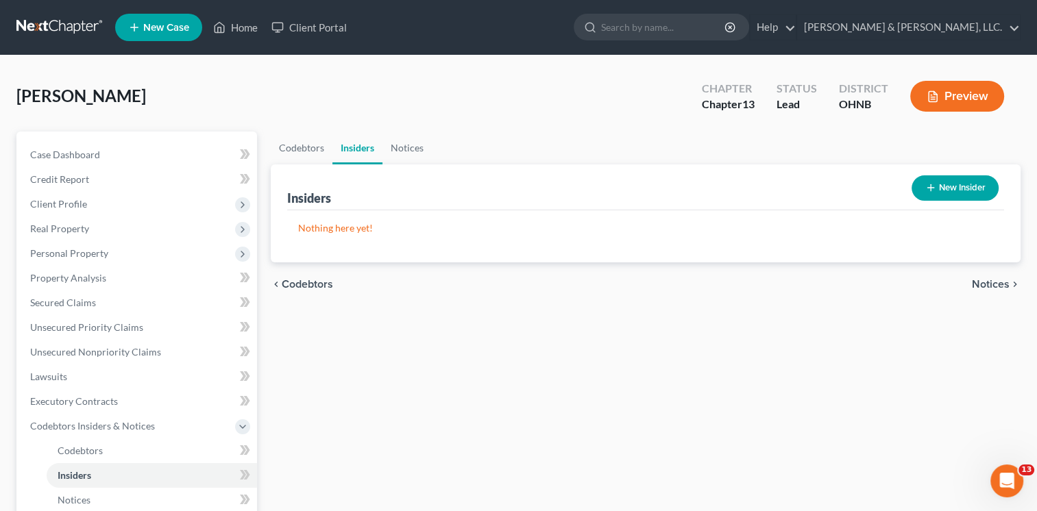
click at [990, 285] on span "Notices" at bounding box center [991, 284] width 38 height 11
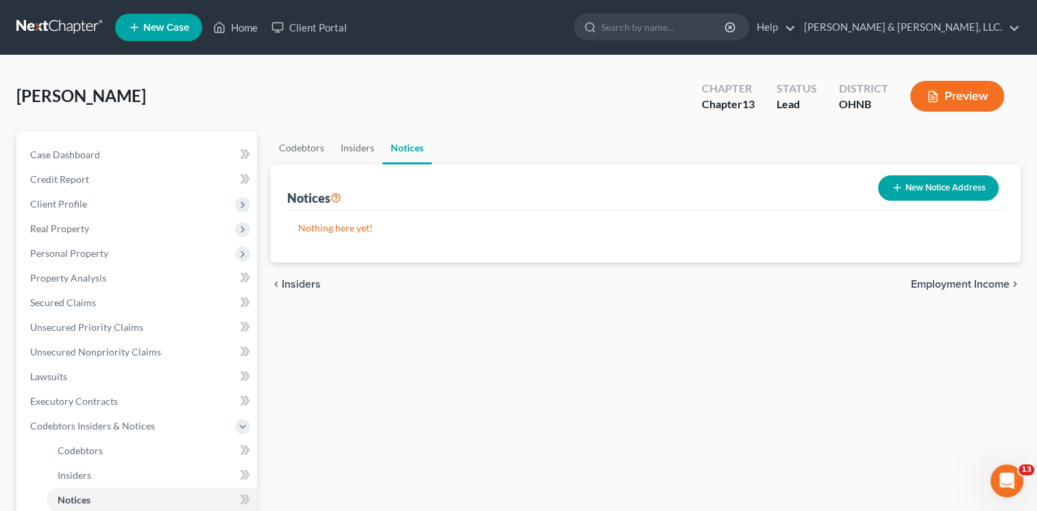
click at [990, 283] on span "Employment Income" at bounding box center [960, 284] width 99 height 11
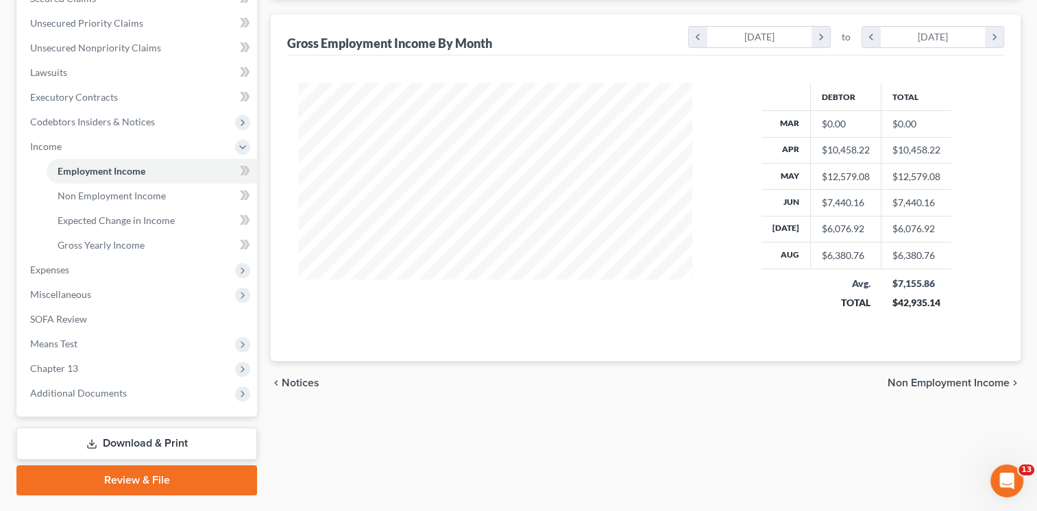
scroll to position [319, 0]
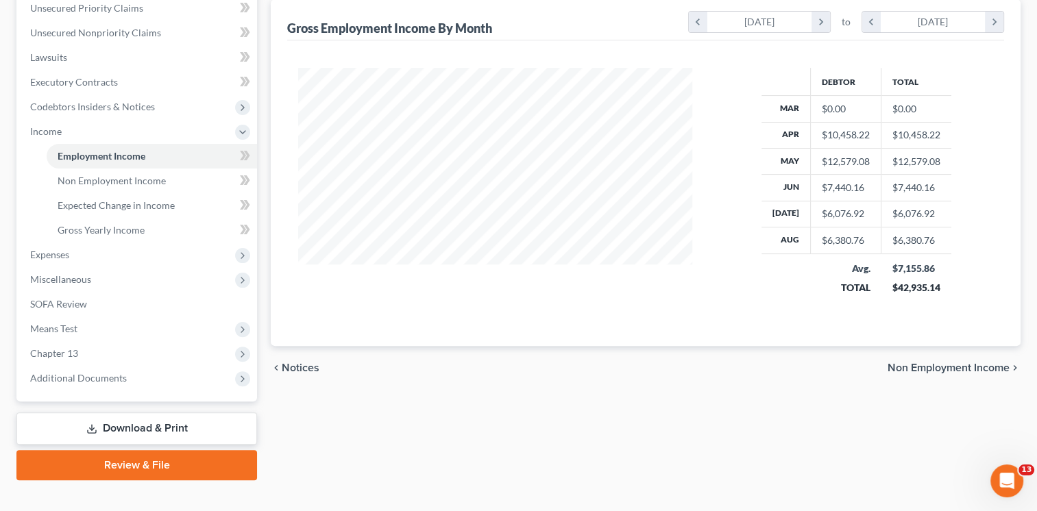
click at [889, 367] on span "Non Employment Income" at bounding box center [949, 368] width 122 height 11
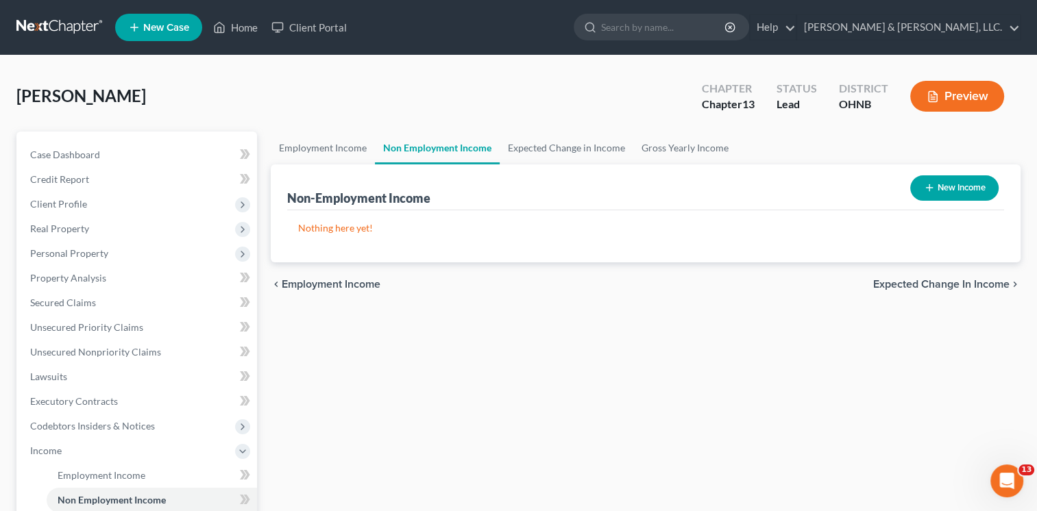
click at [929, 280] on span "Expected Change in Income" at bounding box center [941, 284] width 136 height 11
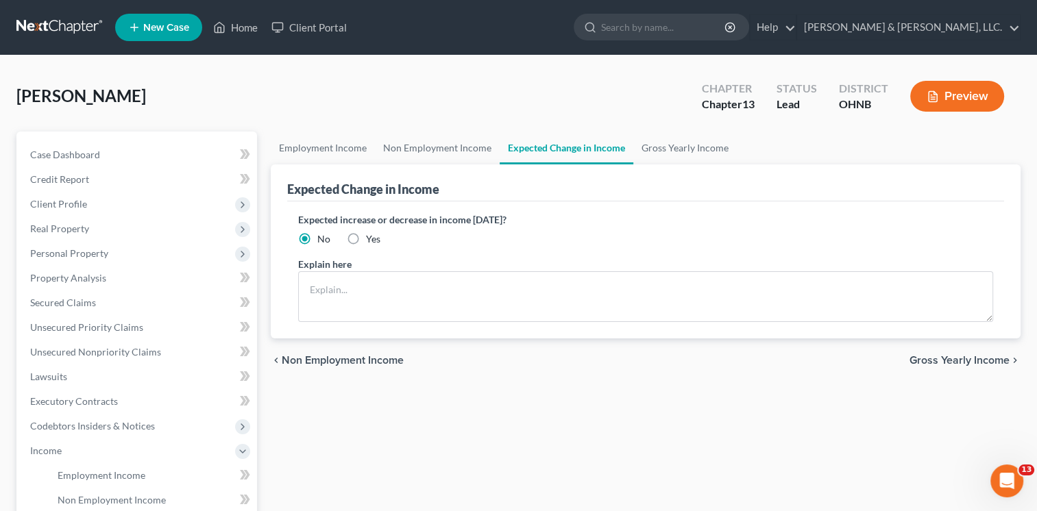
click at [952, 355] on span "Gross Yearly Income" at bounding box center [960, 360] width 100 height 11
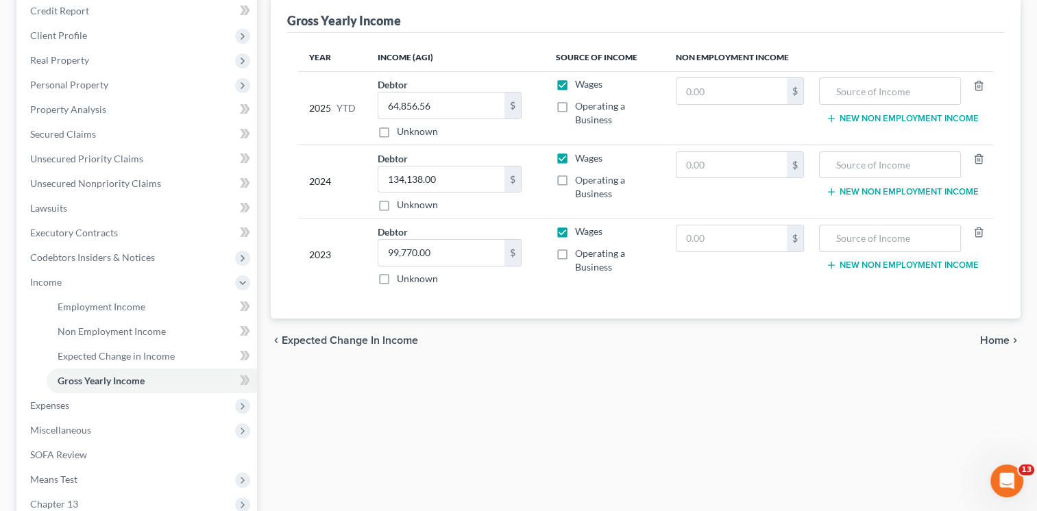
scroll to position [182, 0]
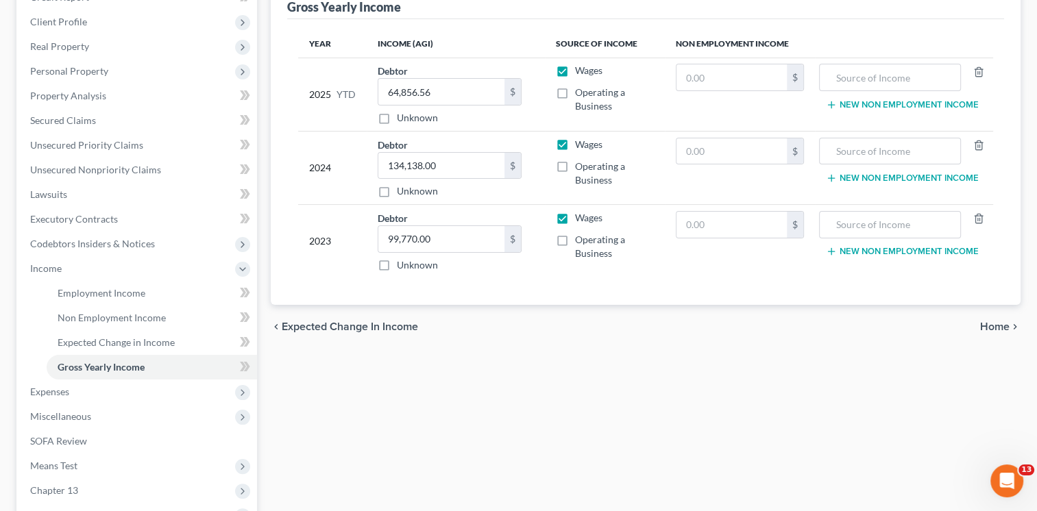
click at [1001, 323] on span "Home" at bounding box center [994, 327] width 29 height 11
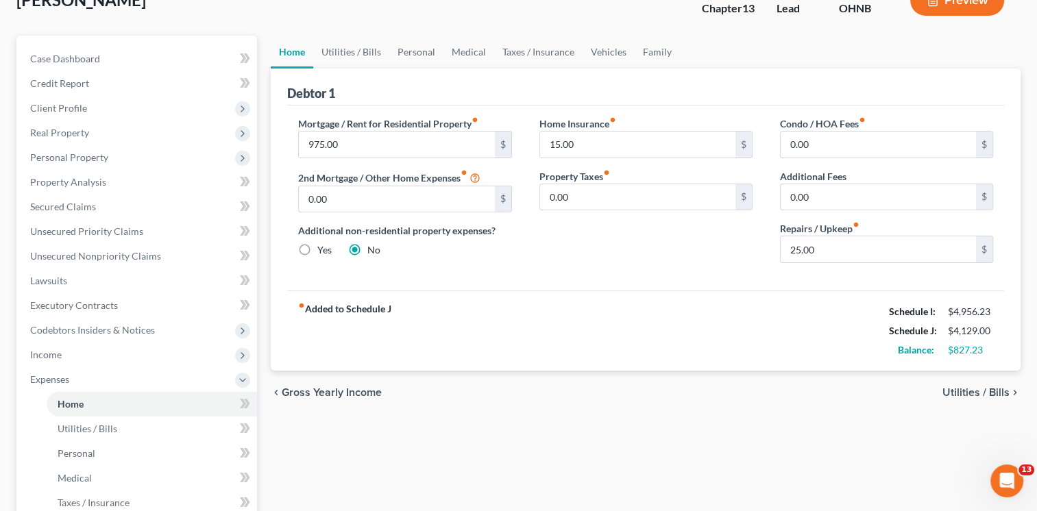
scroll to position [137, 0]
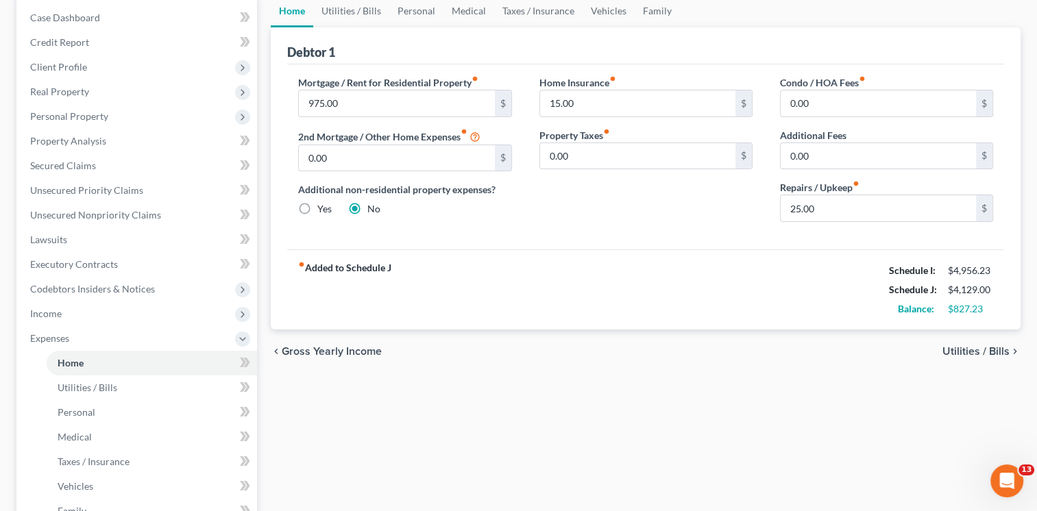
click at [974, 351] on span "Utilities / Bills" at bounding box center [976, 351] width 67 height 11
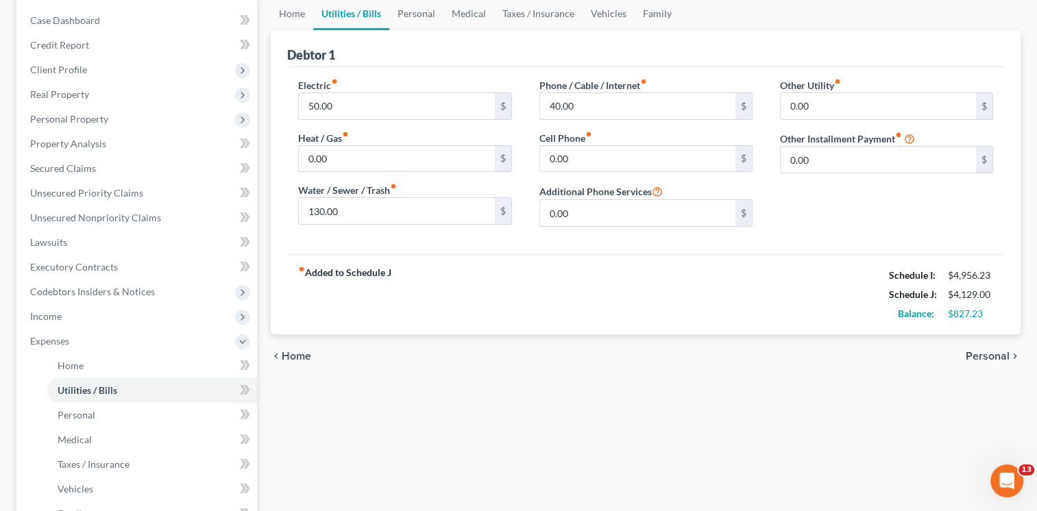
scroll to position [137, 0]
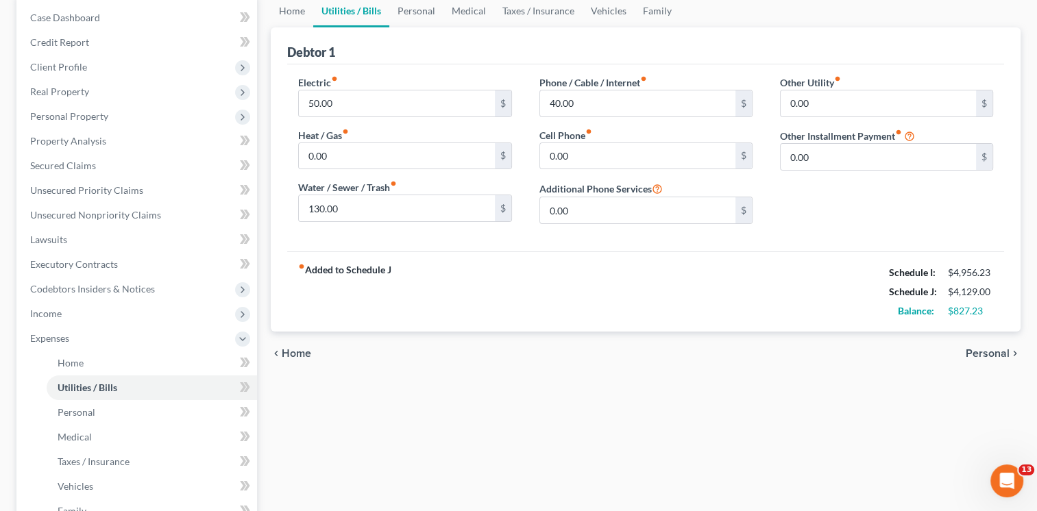
click at [999, 354] on span "Personal" at bounding box center [988, 353] width 44 height 11
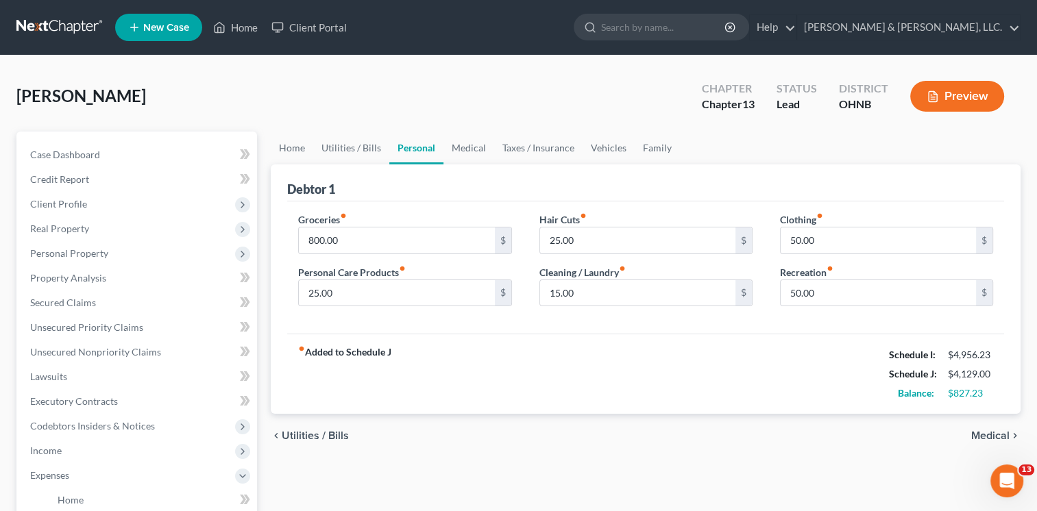
click at [1003, 432] on span "Medical" at bounding box center [991, 436] width 38 height 11
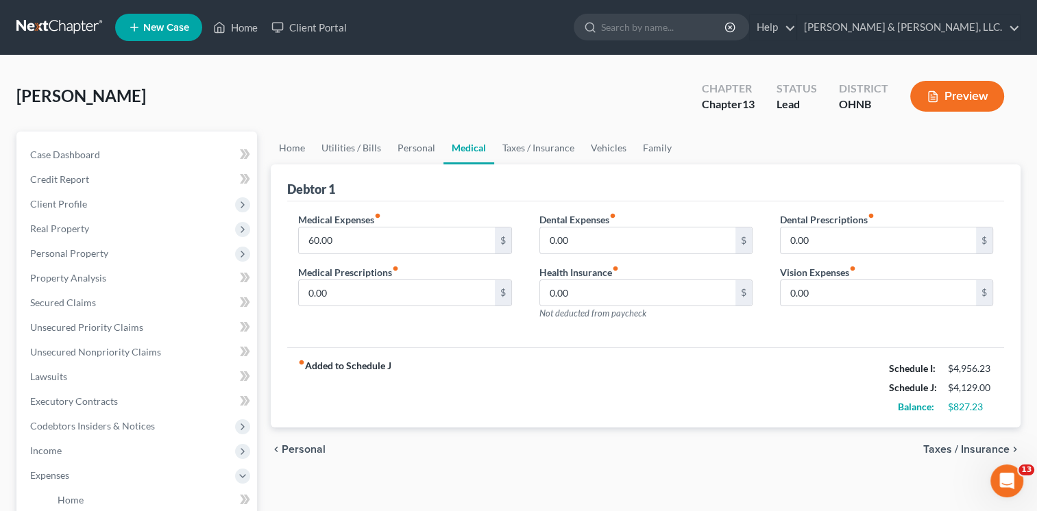
click at [970, 449] on span "Taxes / Insurance" at bounding box center [967, 449] width 86 height 11
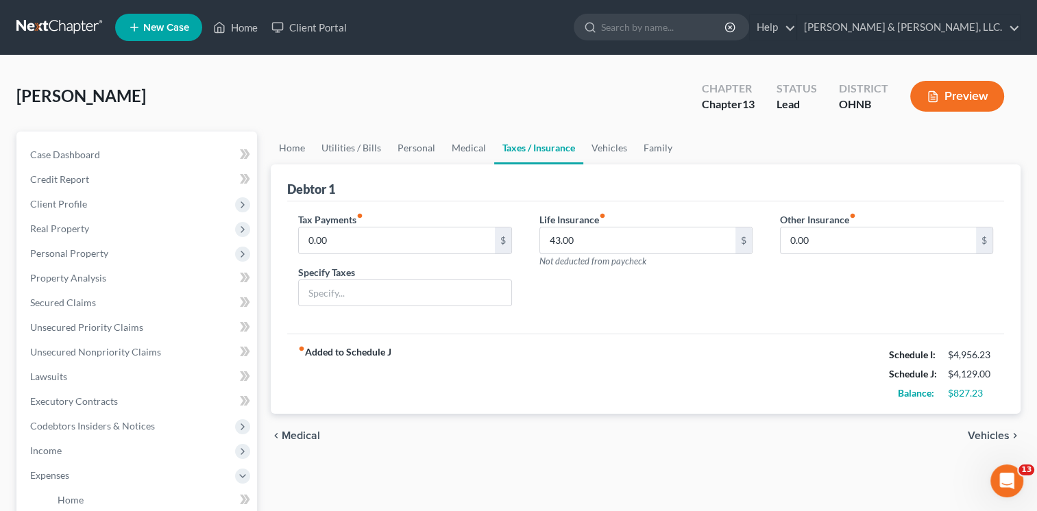
click at [987, 435] on span "Vehicles" at bounding box center [989, 436] width 42 height 11
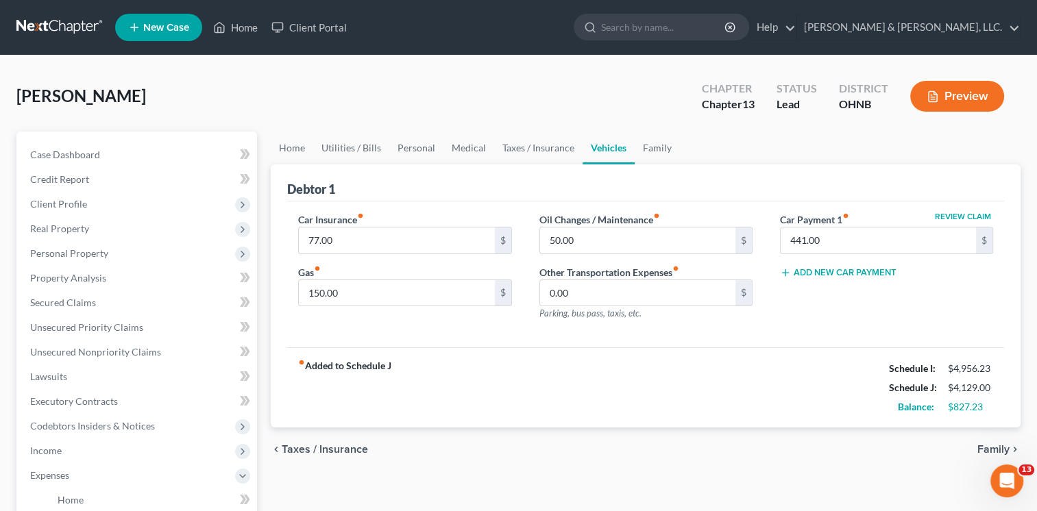
click at [988, 447] on span "Family" at bounding box center [994, 449] width 32 height 11
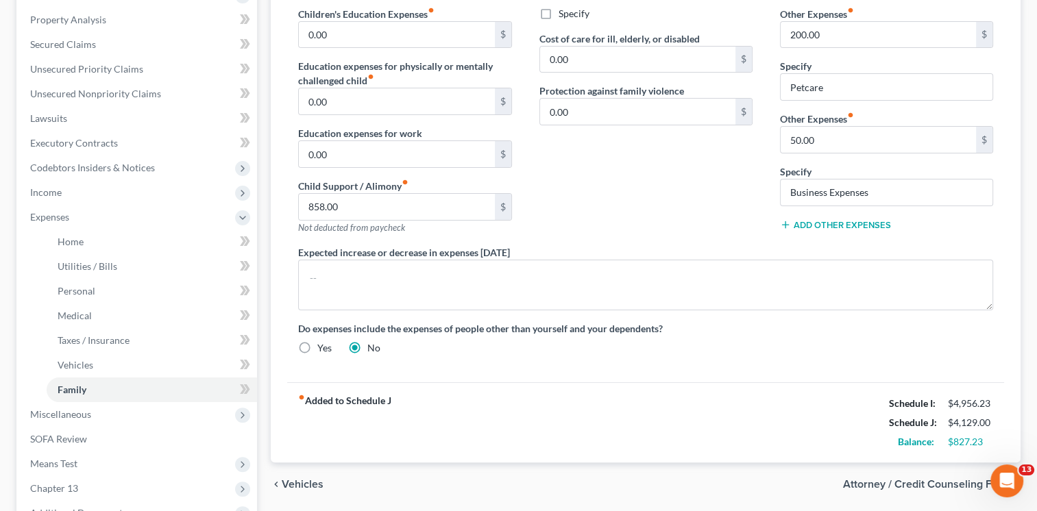
scroll to position [365, 0]
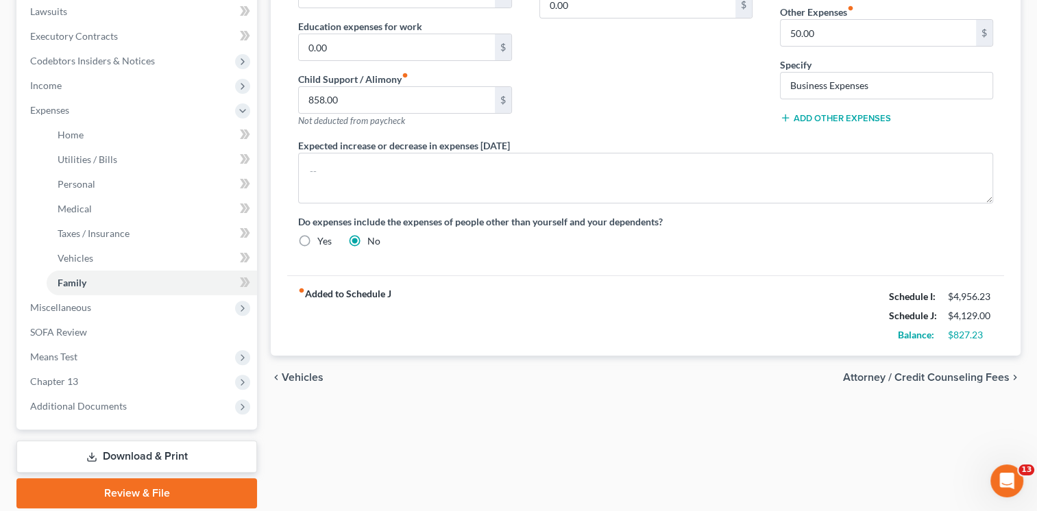
click at [894, 372] on span "Attorney / Credit Counseling Fees" at bounding box center [926, 377] width 167 height 11
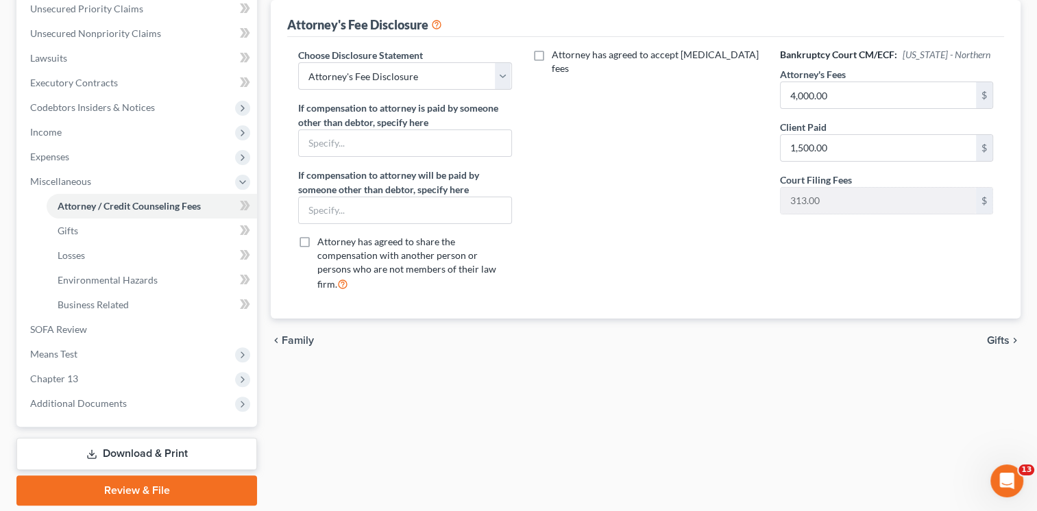
scroll to position [319, 0]
click at [998, 335] on span "Gifts" at bounding box center [998, 340] width 23 height 11
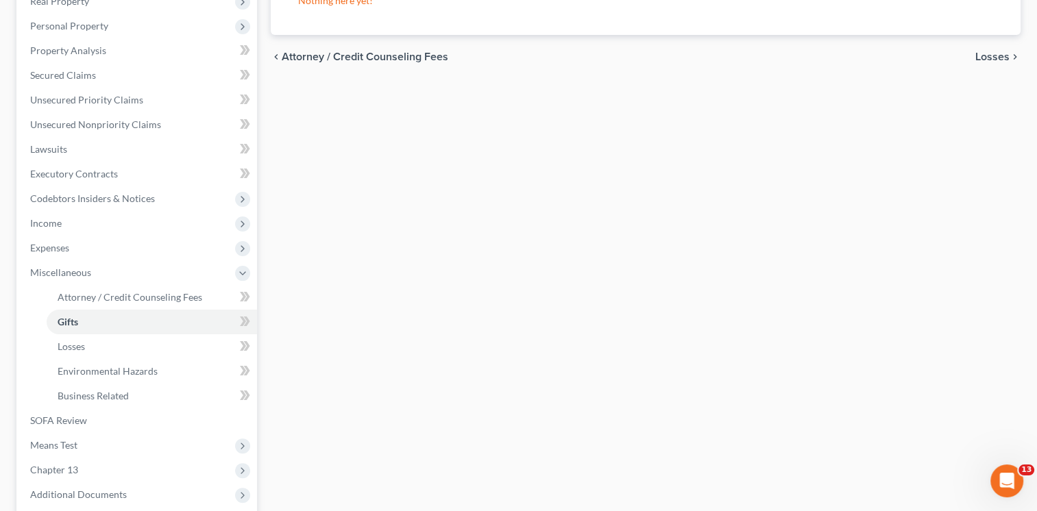
scroll to position [228, 0]
click at [61, 417] on span "SOFA Review" at bounding box center [58, 420] width 57 height 12
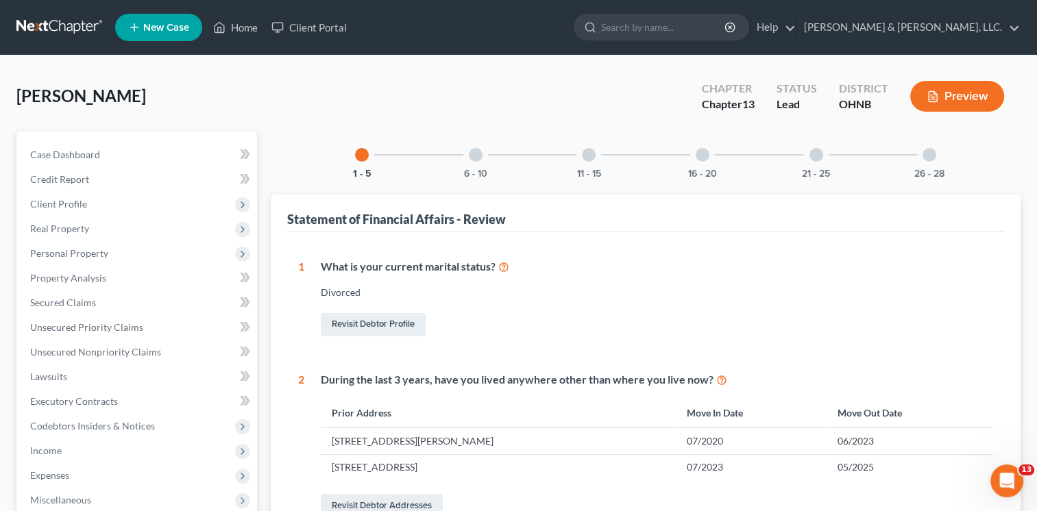
click at [965, 92] on button "Preview" at bounding box center [957, 96] width 94 height 31
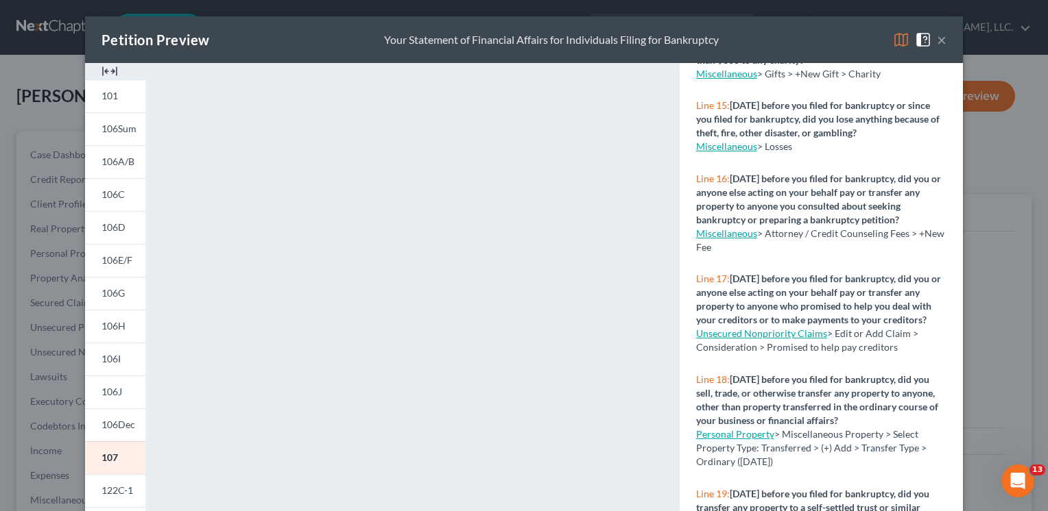
scroll to position [1188, 0]
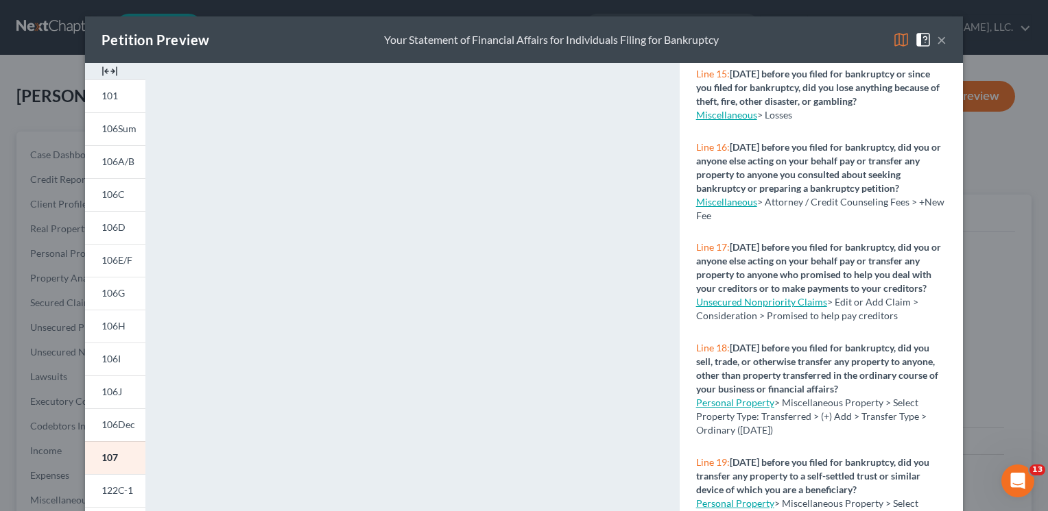
click at [764, 308] on link "Unsecured Nonpriority Claims" at bounding box center [761, 302] width 131 height 12
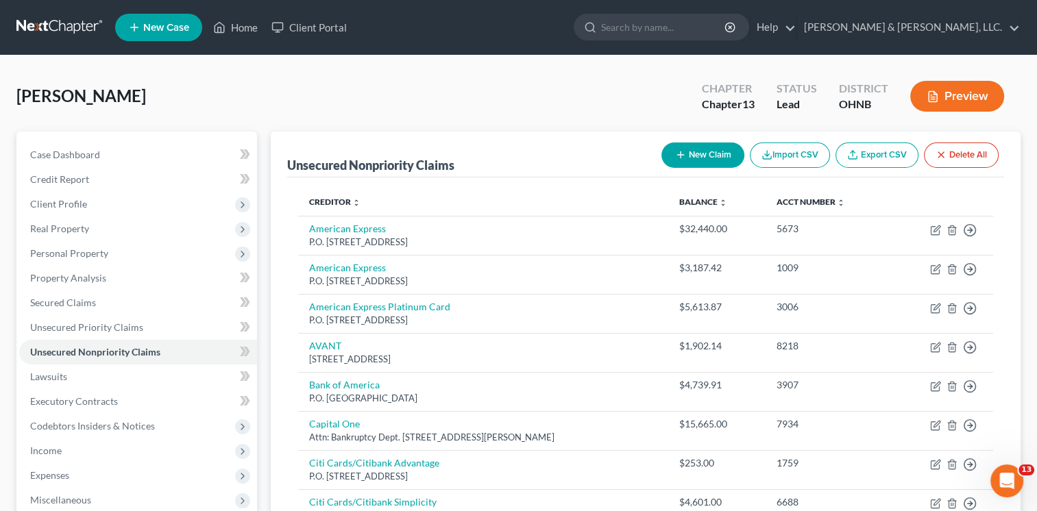
click at [679, 155] on line "button" at bounding box center [680, 155] width 6 height 0
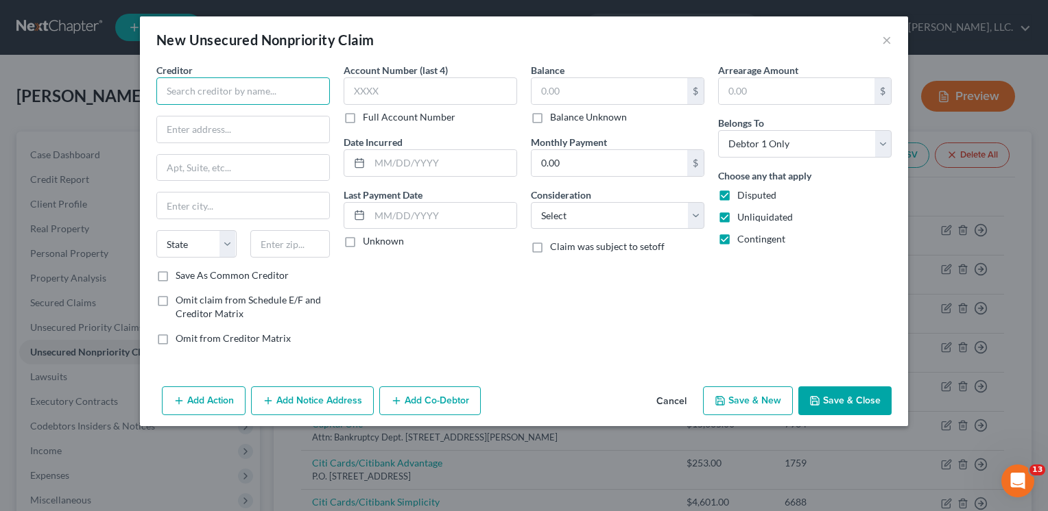
click at [200, 86] on input "text" at bounding box center [242, 90] width 173 height 27
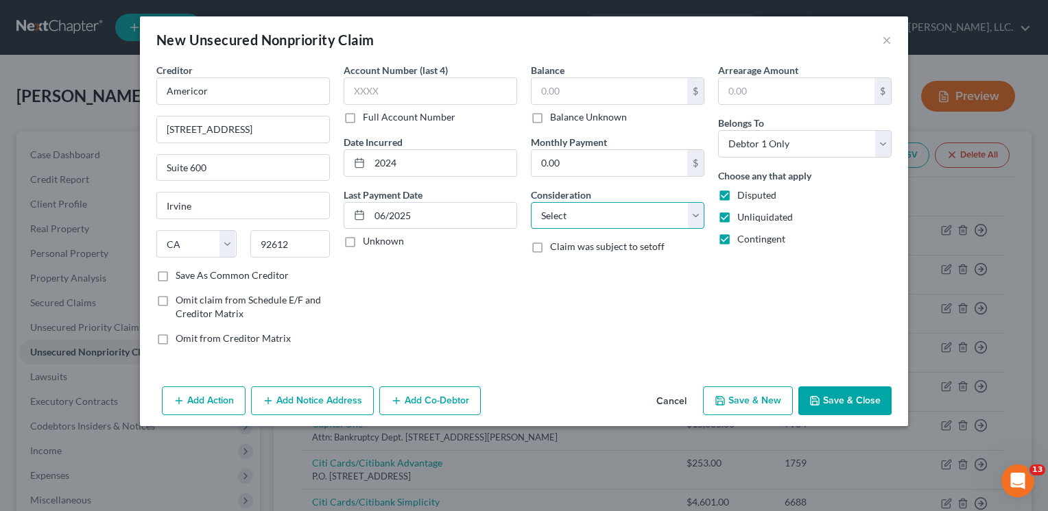
click at [697, 218] on select "Select Cable / Satellite Services Collection Agency Credit Card Debt Debt Couns…" at bounding box center [617, 215] width 173 height 27
click at [531, 202] on select "Select Cable / Satellite Services Collection Agency Credit Card Debt Debt Couns…" at bounding box center [617, 215] width 173 height 27
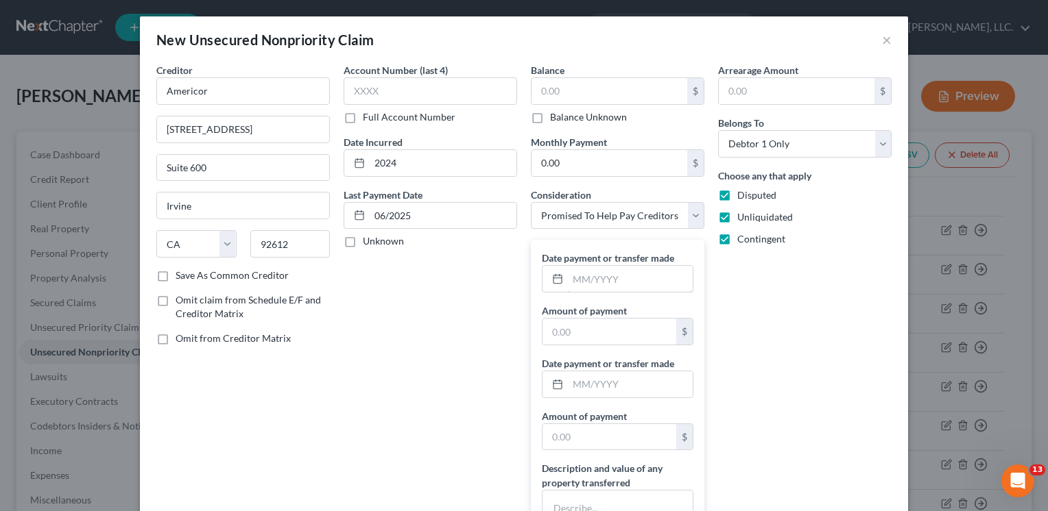
drag, startPoint x: 570, startPoint y: 276, endPoint x: 749, endPoint y: 274, distance: 179.0
click at [588, 276] on input "text" at bounding box center [630, 279] width 125 height 26
click at [737, 193] on label "Disputed" at bounding box center [756, 196] width 39 height 14
click at [743, 193] on input "Disputed" at bounding box center [747, 193] width 9 height 9
click at [737, 217] on label "Unliquidated" at bounding box center [765, 217] width 56 height 14
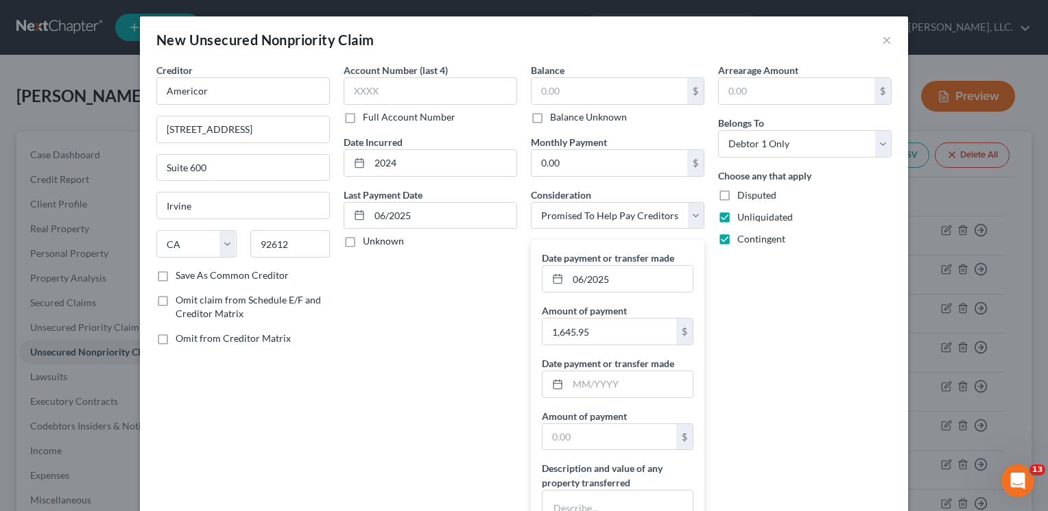
click at [743, 217] on input "Unliquidated" at bounding box center [747, 214] width 9 height 9
click at [737, 239] on label "Contingent" at bounding box center [761, 239] width 48 height 14
click at [743, 239] on input "Contingent" at bounding box center [747, 236] width 9 height 9
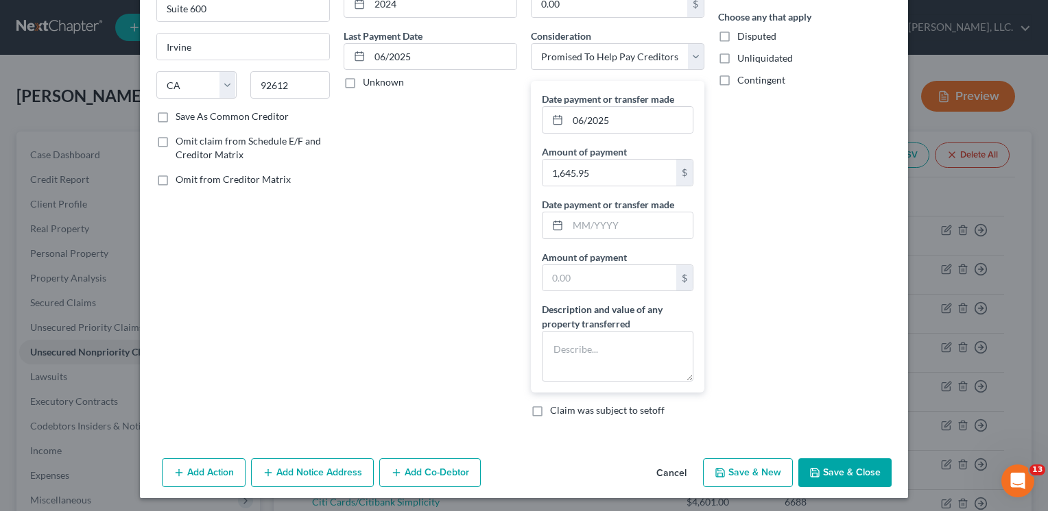
scroll to position [160, 0]
click at [833, 470] on button "Save & Close" at bounding box center [844, 472] width 93 height 29
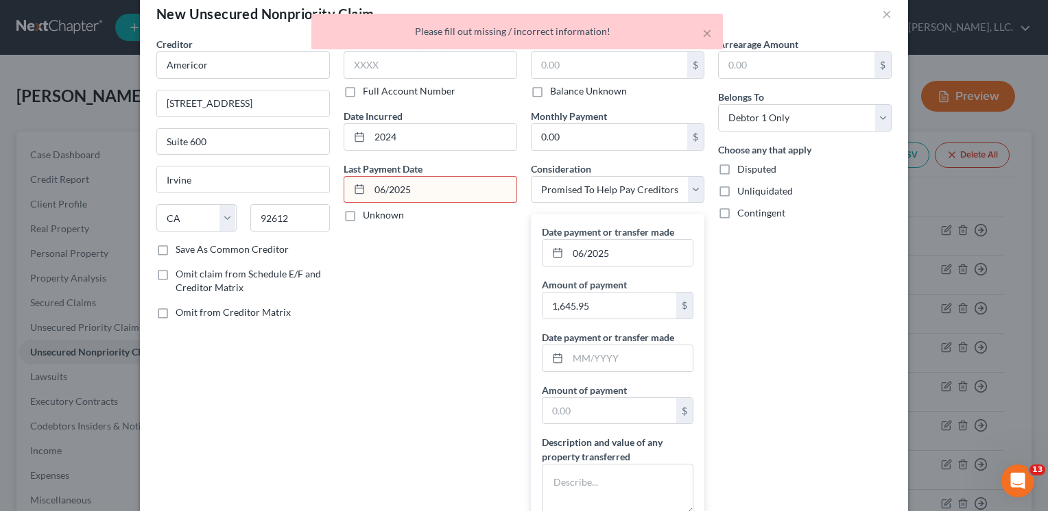
scroll to position [0, 0]
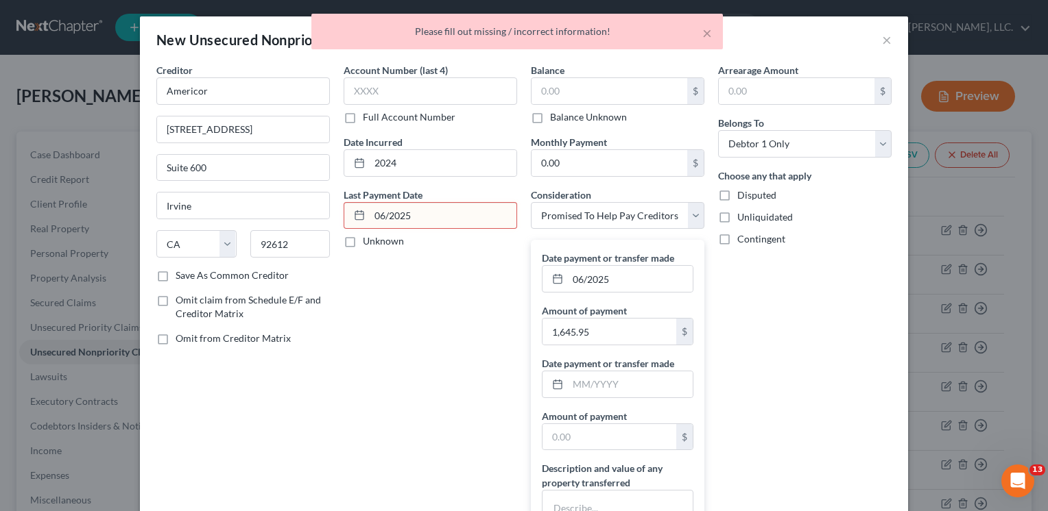
click at [847, 309] on div "Arrearage Amount $ Belongs To * Select Debtor 1 Only Debtor 2 Only Debtor 1 And…" at bounding box center [804, 325] width 187 height 524
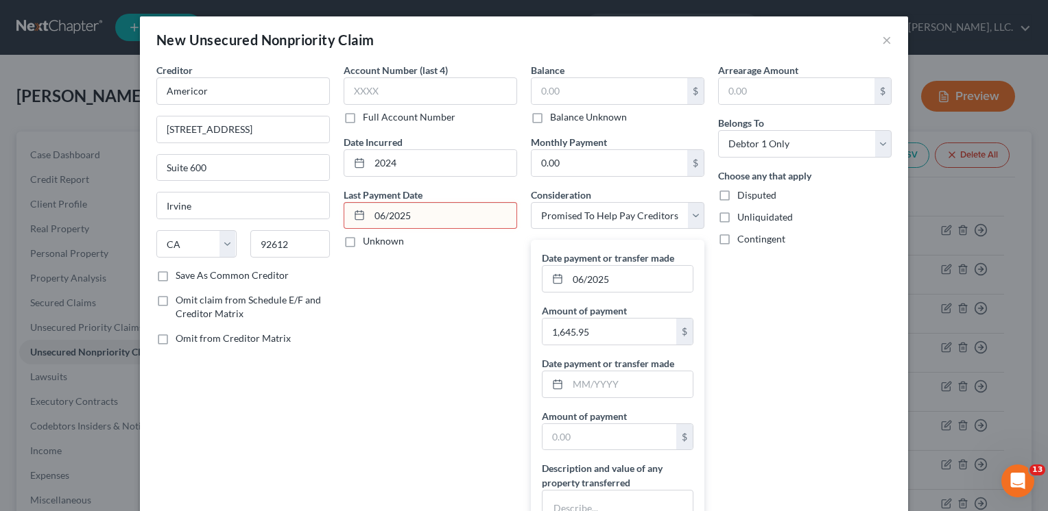
drag, startPoint x: 385, startPoint y: 214, endPoint x: 447, endPoint y: 185, distance: 68.7
click at [385, 214] on input "06/2025" at bounding box center [443, 216] width 147 height 26
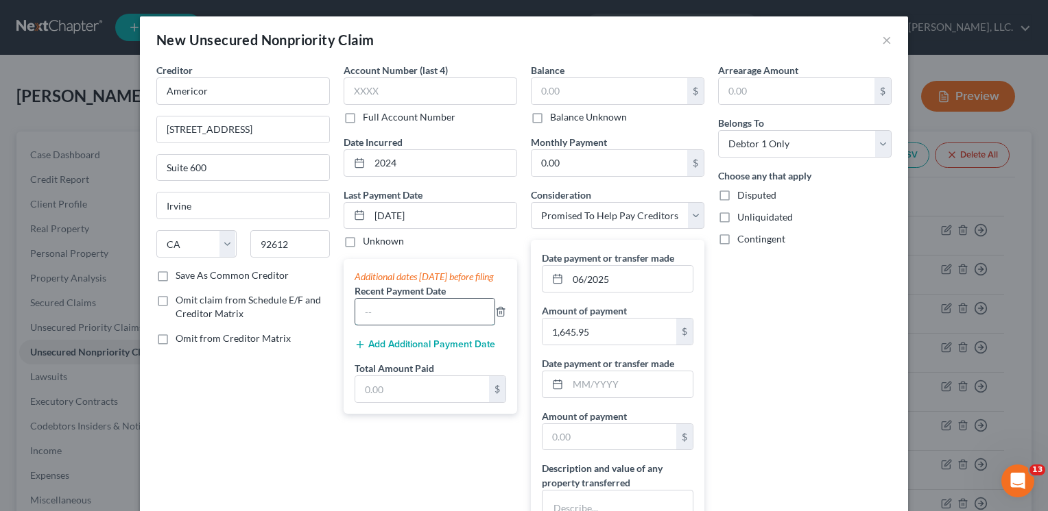
click at [365, 325] on input "text" at bounding box center [424, 312] width 139 height 26
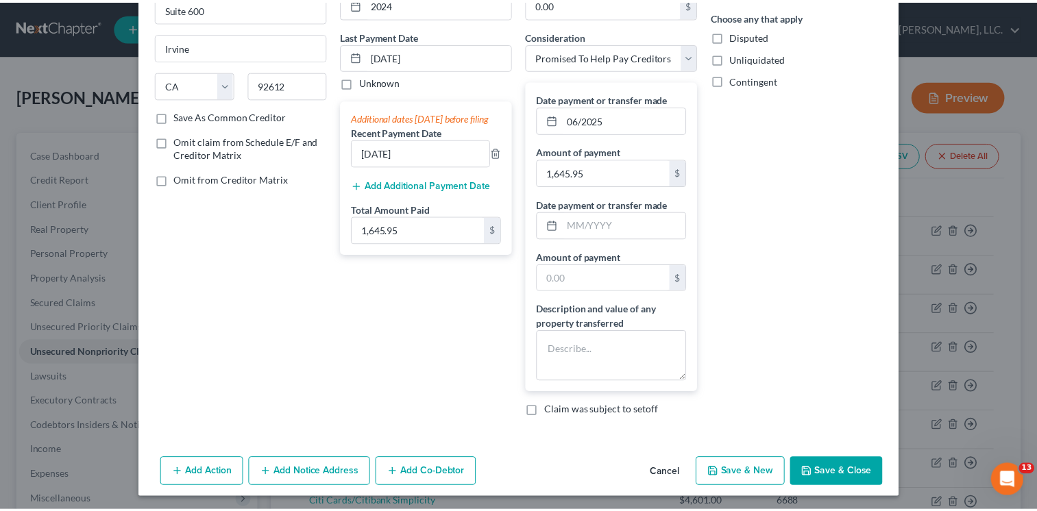
scroll to position [160, 0]
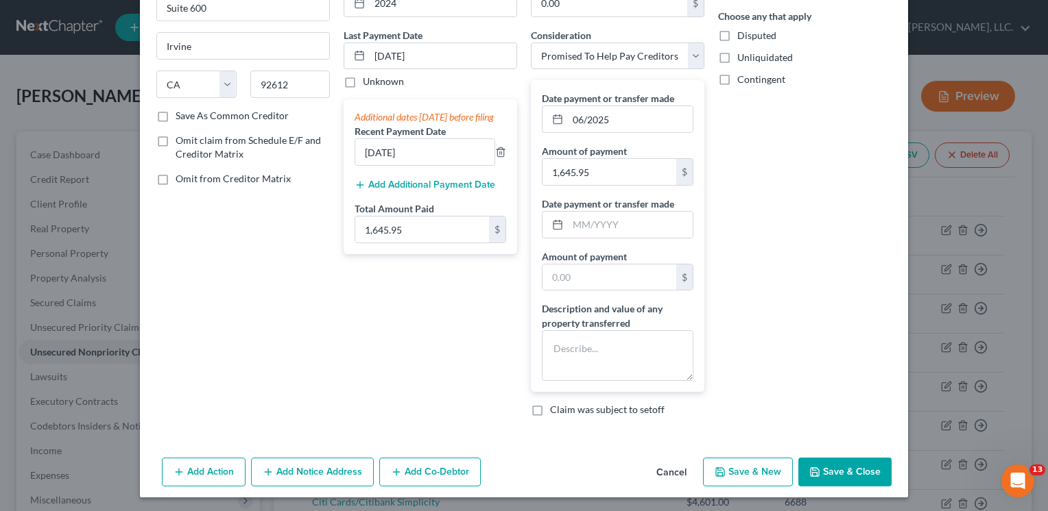
click at [850, 466] on button "Save & Close" at bounding box center [844, 472] width 93 height 29
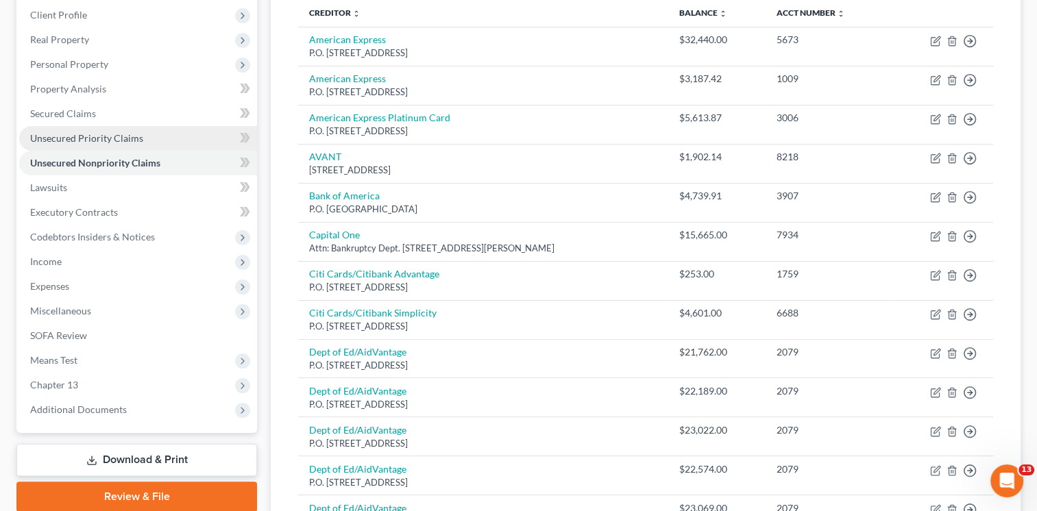
scroll to position [182, 0]
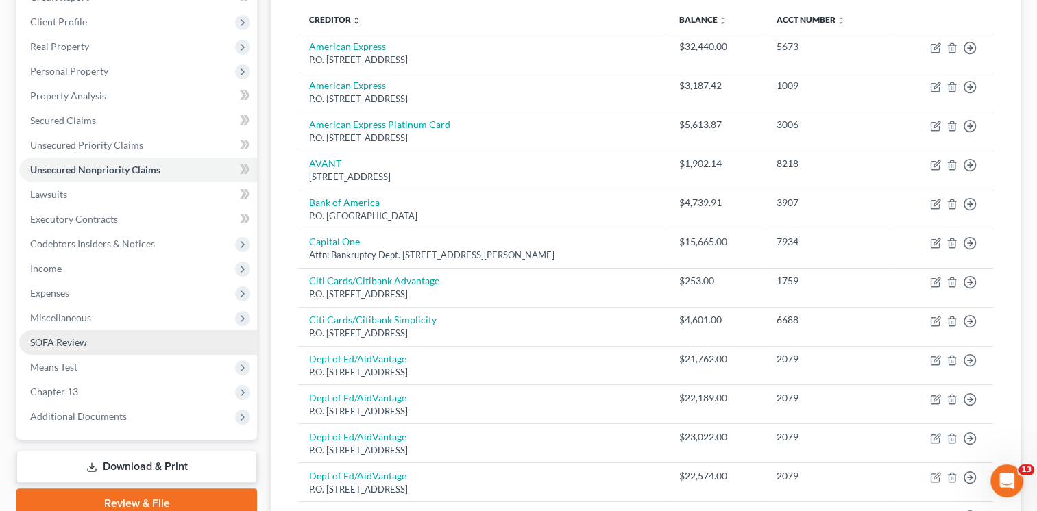
click at [82, 340] on span "SOFA Review" at bounding box center [58, 343] width 57 height 12
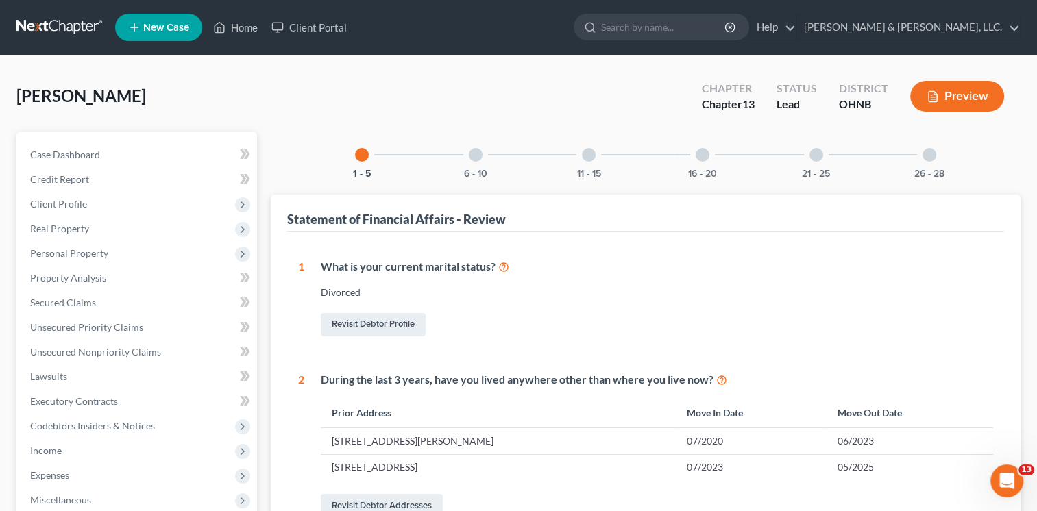
click at [967, 95] on button "Preview" at bounding box center [957, 96] width 94 height 31
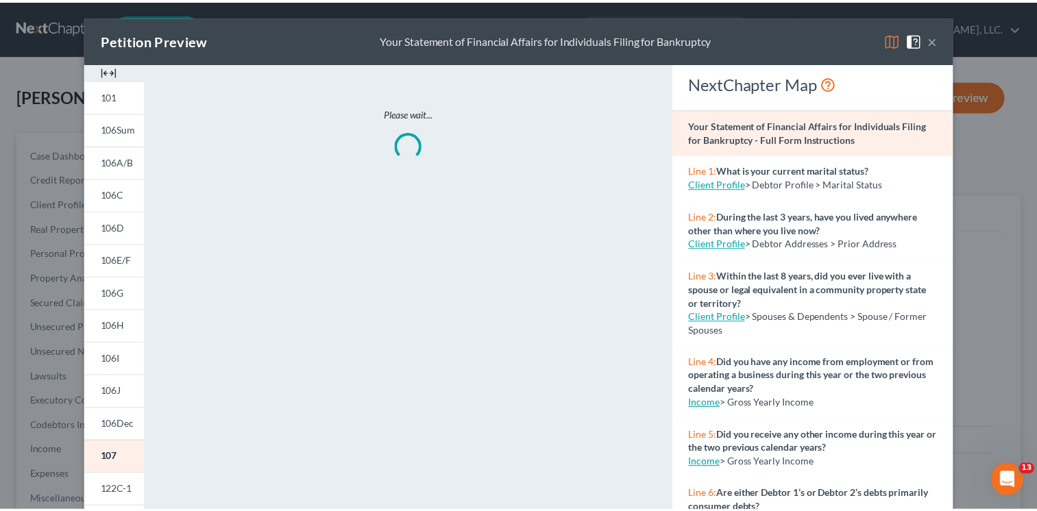
scroll to position [45, 0]
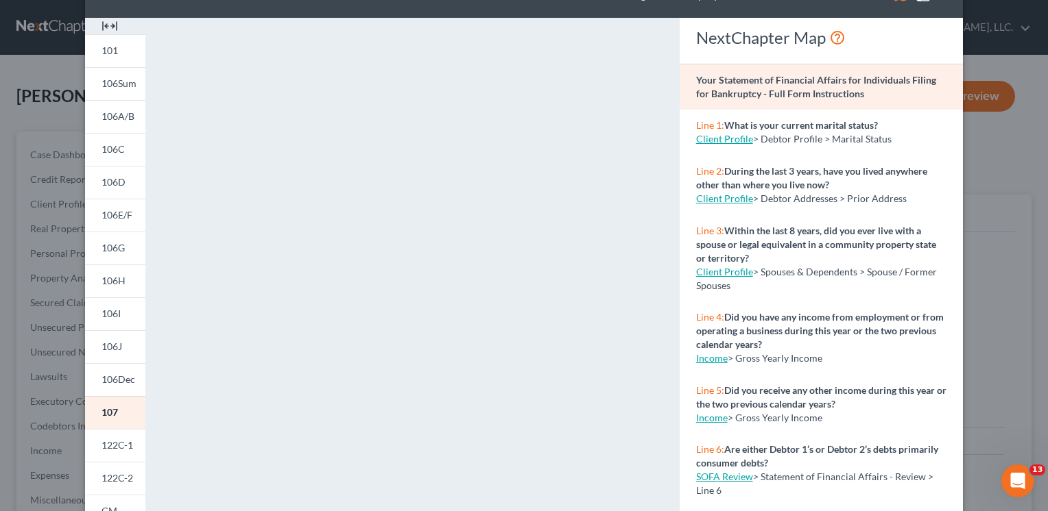
click at [998, 178] on div "Petition Preview Your Statement of Financial Affairs for Individuals Filing for…" at bounding box center [524, 255] width 1048 height 511
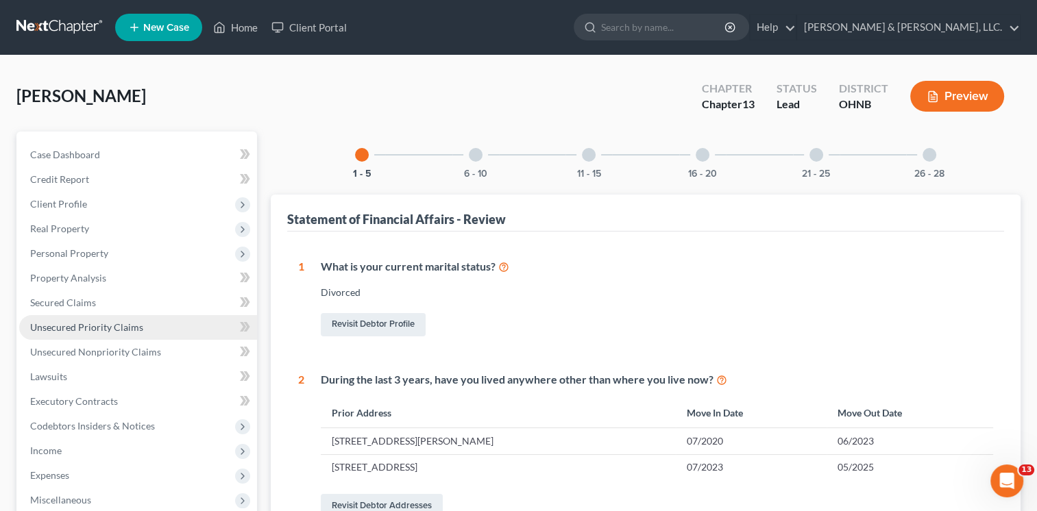
click at [82, 322] on span "Unsecured Priority Claims" at bounding box center [86, 328] width 113 height 12
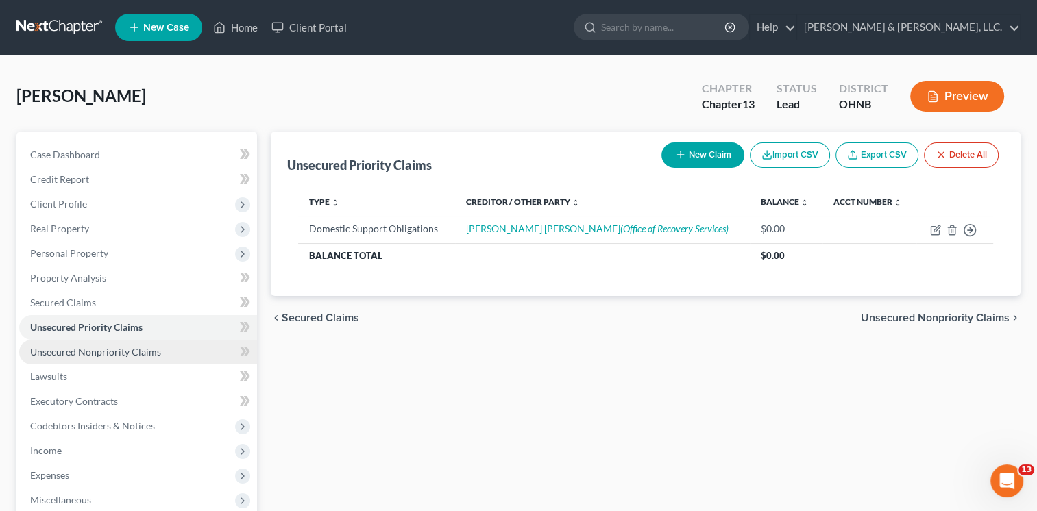
click at [111, 354] on span "Unsecured Nonpriority Claims" at bounding box center [95, 352] width 131 height 12
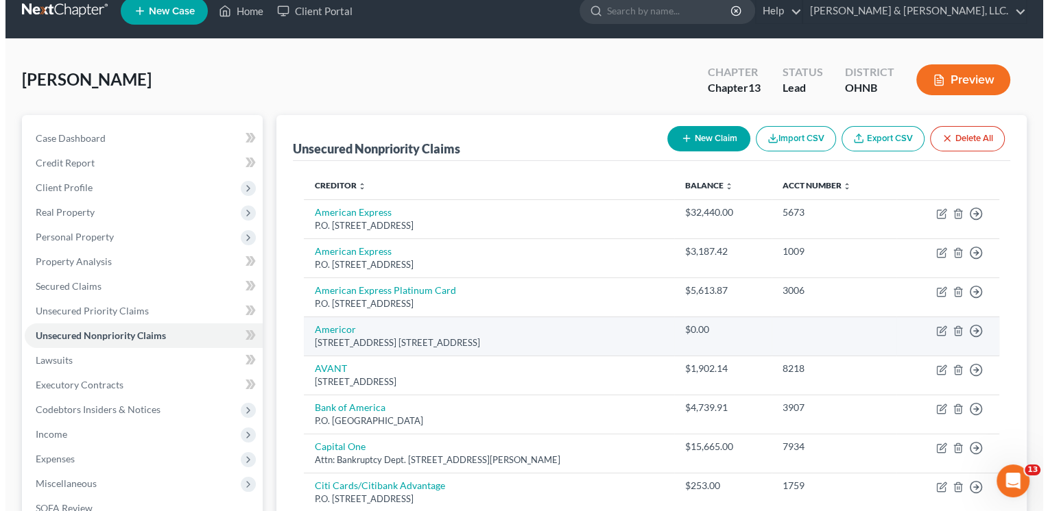
scroll to position [45, 0]
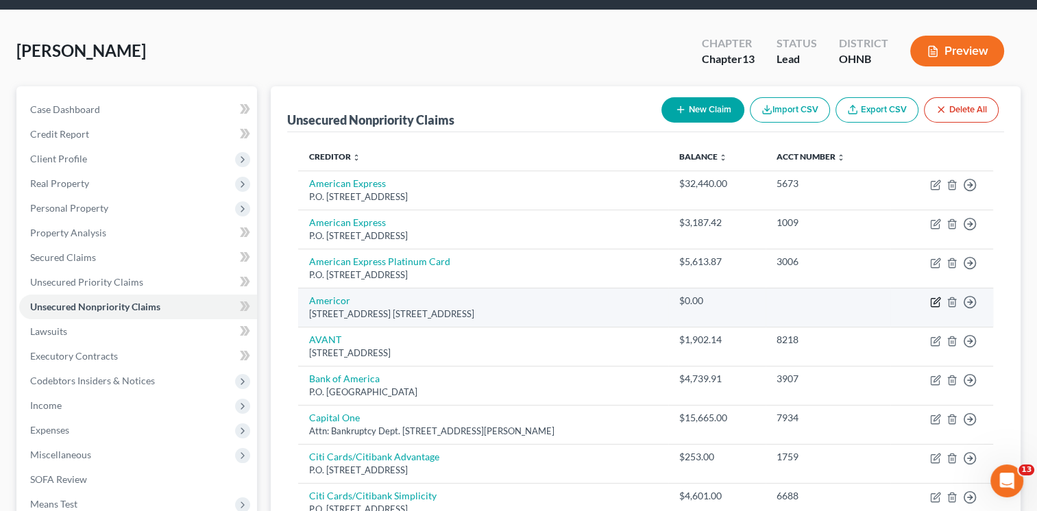
click at [937, 302] on icon "button" at bounding box center [935, 302] width 11 height 11
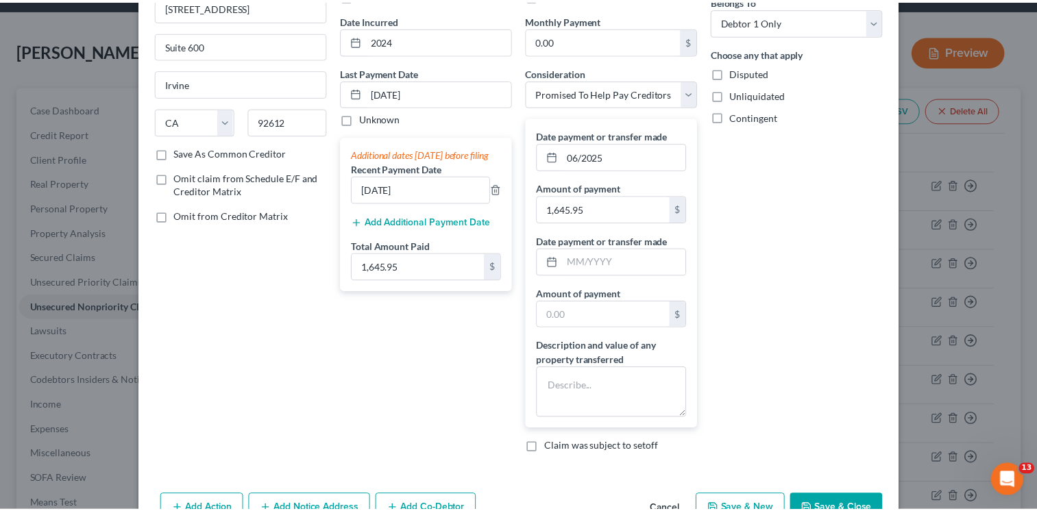
scroll to position [200, 0]
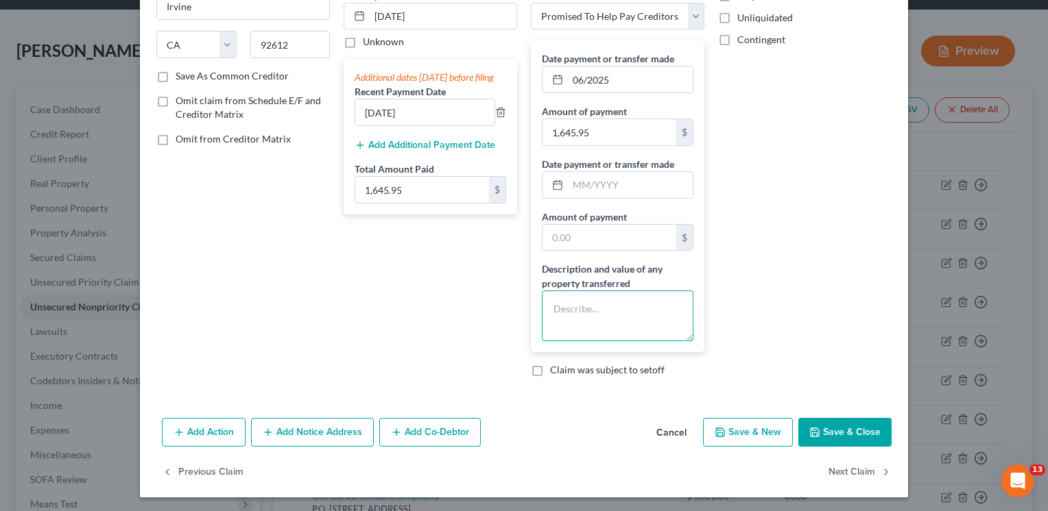
drag, startPoint x: 557, startPoint y: 306, endPoint x: 651, endPoint y: 319, distance: 94.8
click at [557, 306] on textarea at bounding box center [618, 316] width 152 height 51
click at [844, 433] on button "Save & Close" at bounding box center [844, 432] width 93 height 29
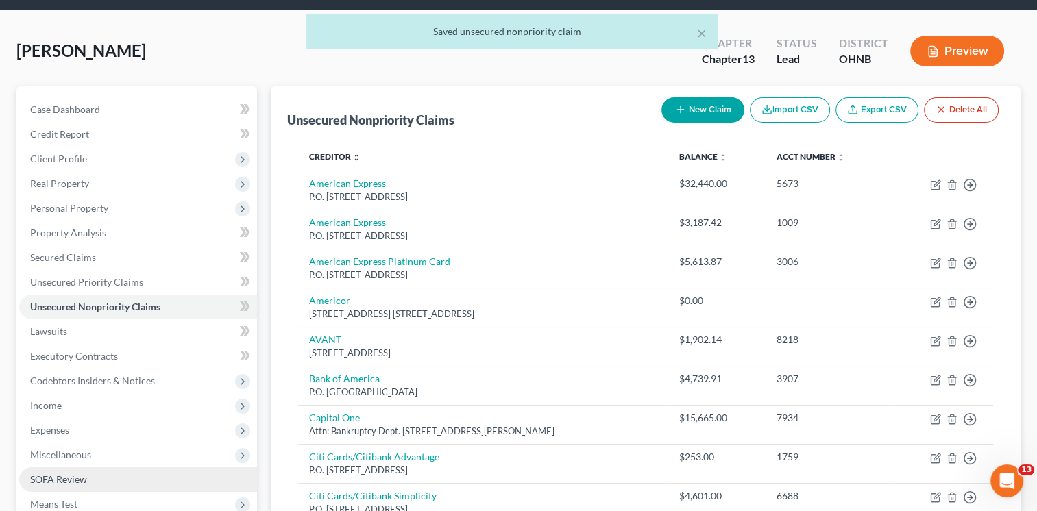
drag, startPoint x: 83, startPoint y: 478, endPoint x: 106, endPoint y: 474, distance: 23.0
click at [85, 477] on span "SOFA Review" at bounding box center [58, 480] width 57 height 12
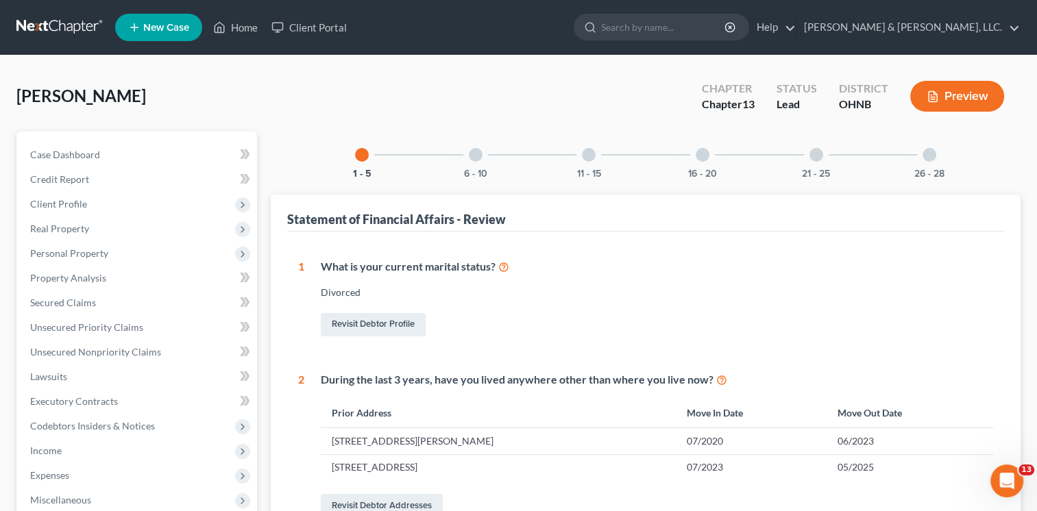
click at [961, 94] on button "Preview" at bounding box center [957, 96] width 94 height 31
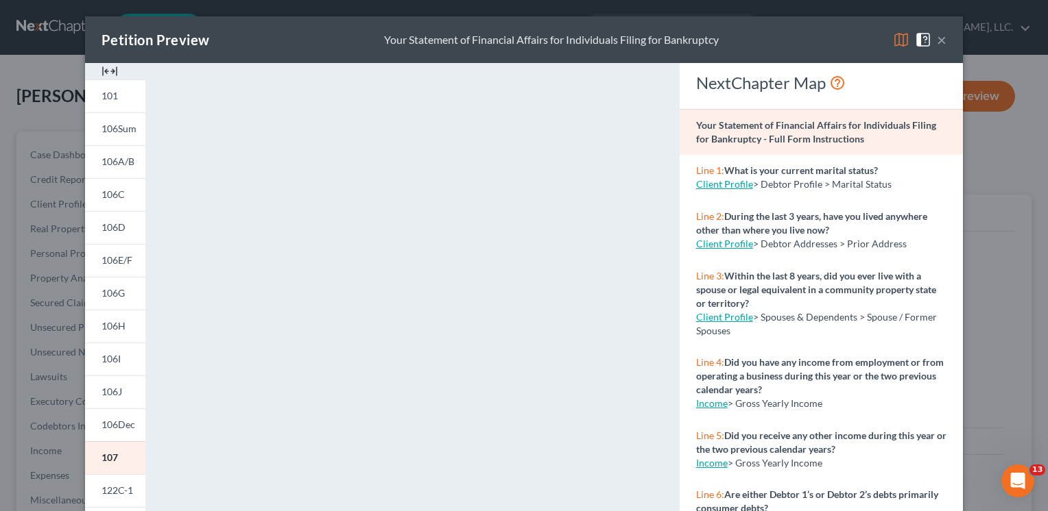
click at [937, 40] on button "×" at bounding box center [942, 40] width 10 height 16
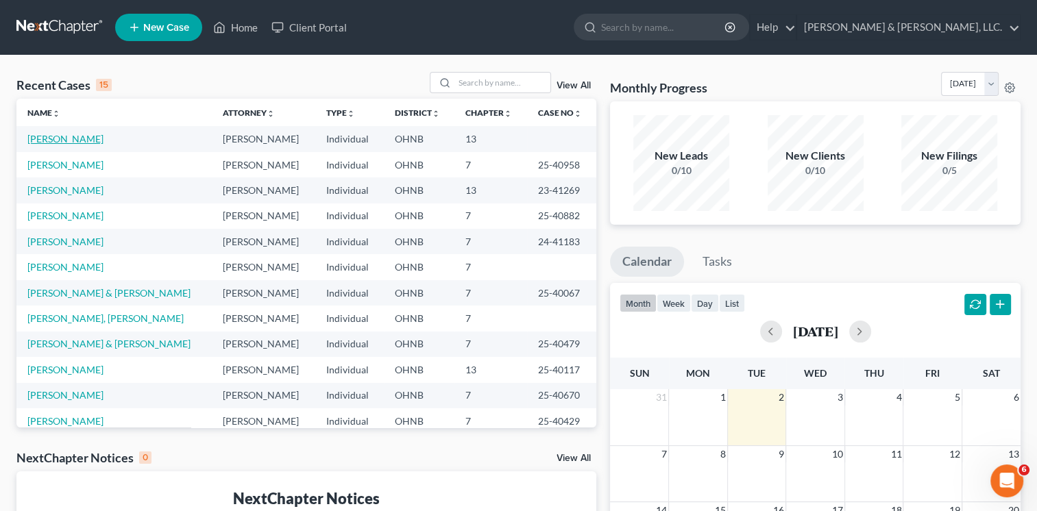
click at [64, 139] on link "[PERSON_NAME]" at bounding box center [65, 139] width 76 height 12
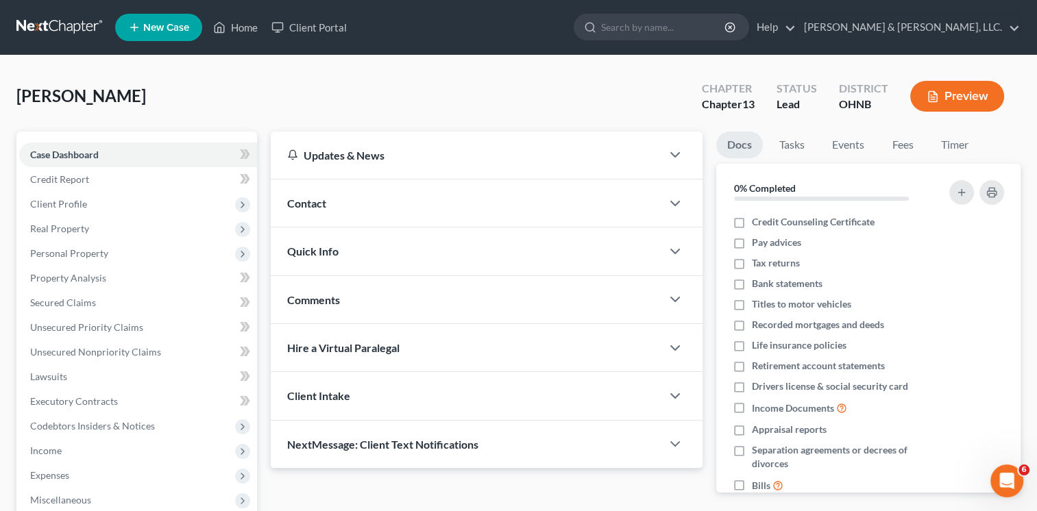
click at [961, 94] on button "Preview" at bounding box center [957, 96] width 94 height 31
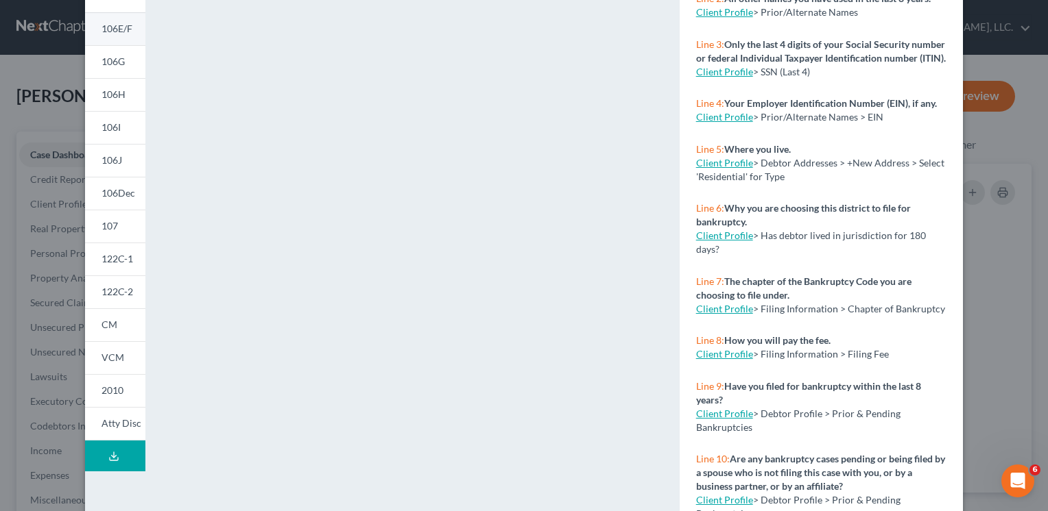
scroll to position [216, 0]
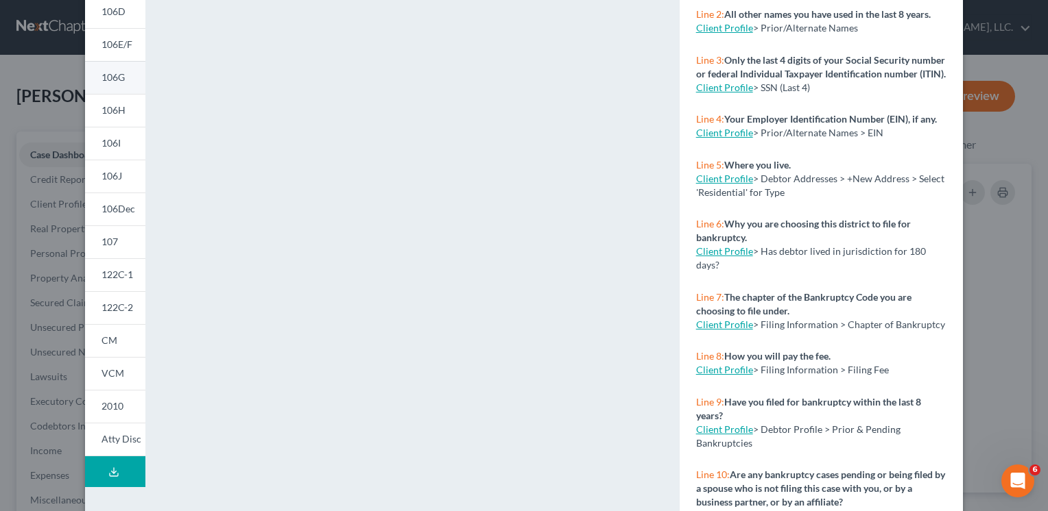
click at [113, 73] on span "106G" at bounding box center [112, 77] width 23 height 12
